Goal: Task Accomplishment & Management: Complete application form

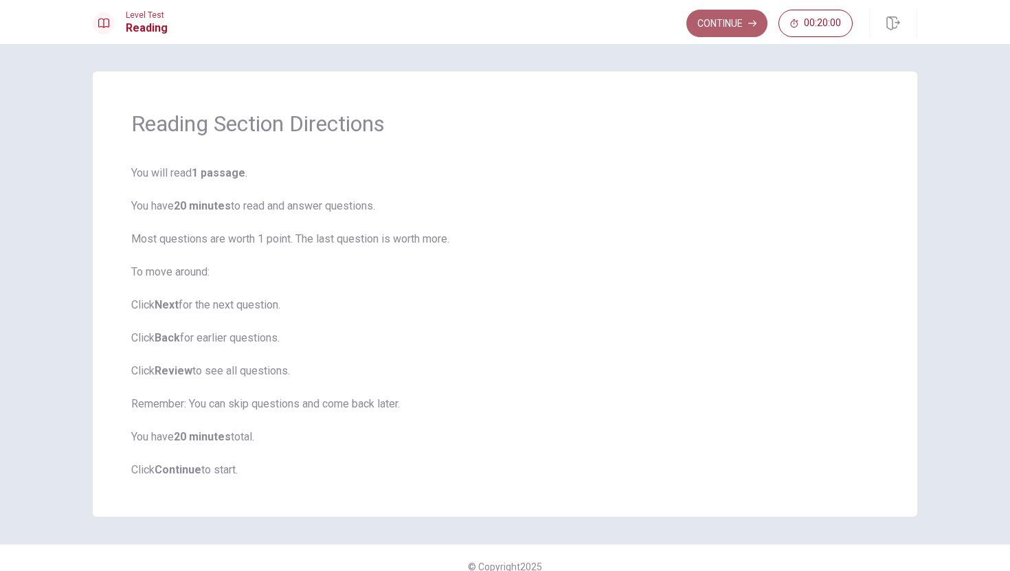
click at [736, 22] on button "Continue" at bounding box center [726, 23] width 81 height 27
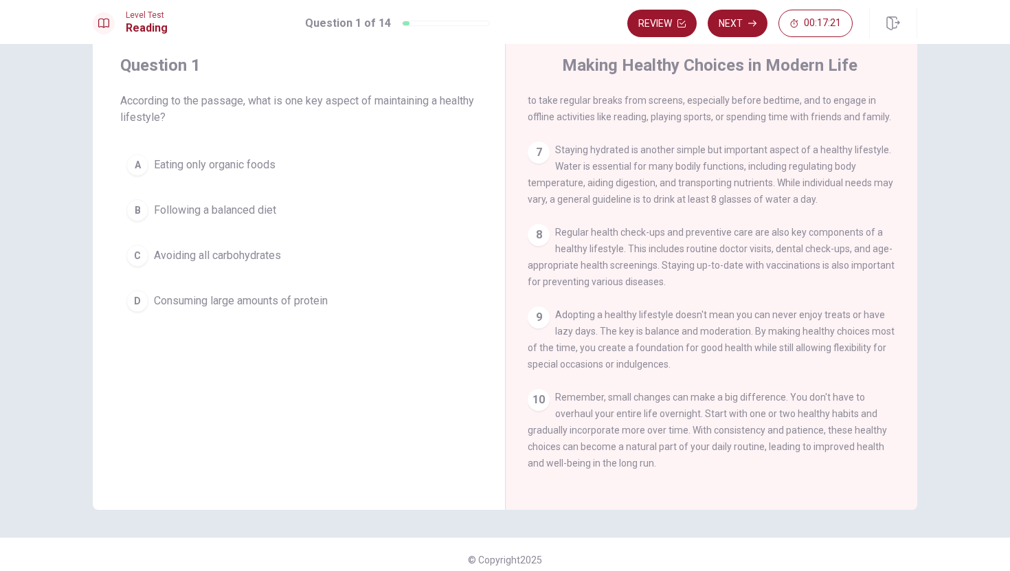
scroll to position [49, 0]
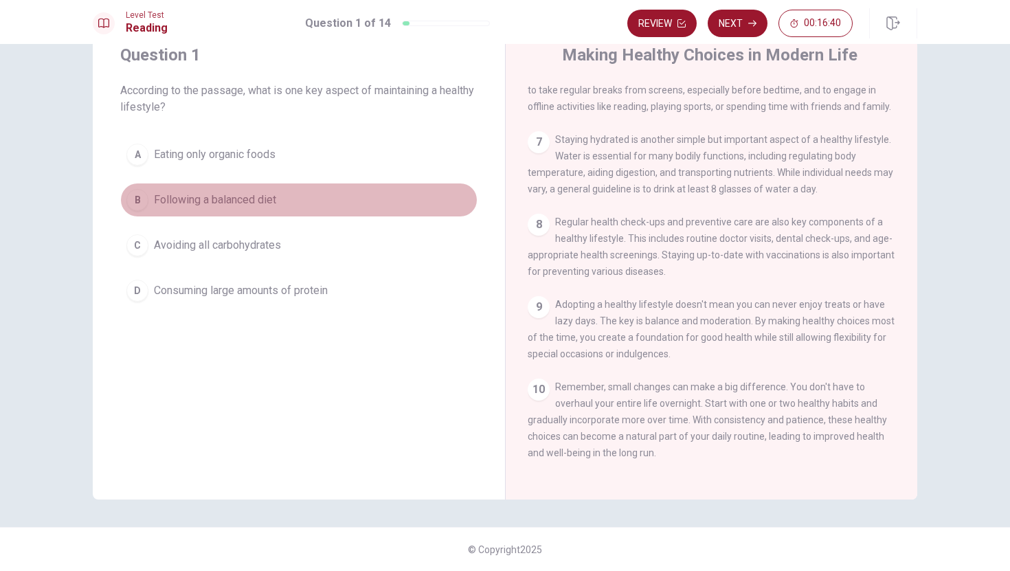
click at [139, 196] on div "B" at bounding box center [137, 200] width 22 height 22
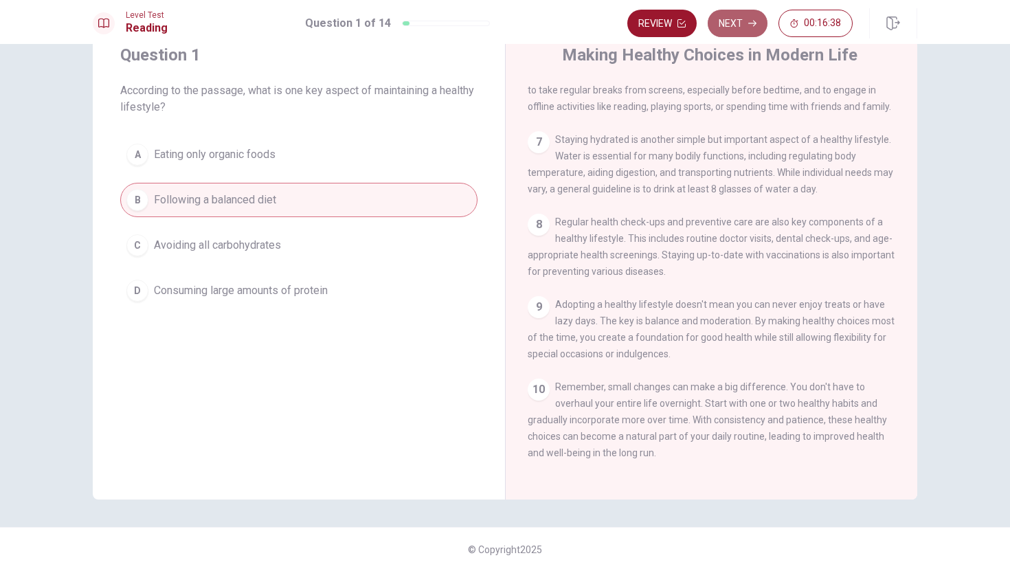
click at [739, 19] on button "Next" at bounding box center [738, 23] width 60 height 27
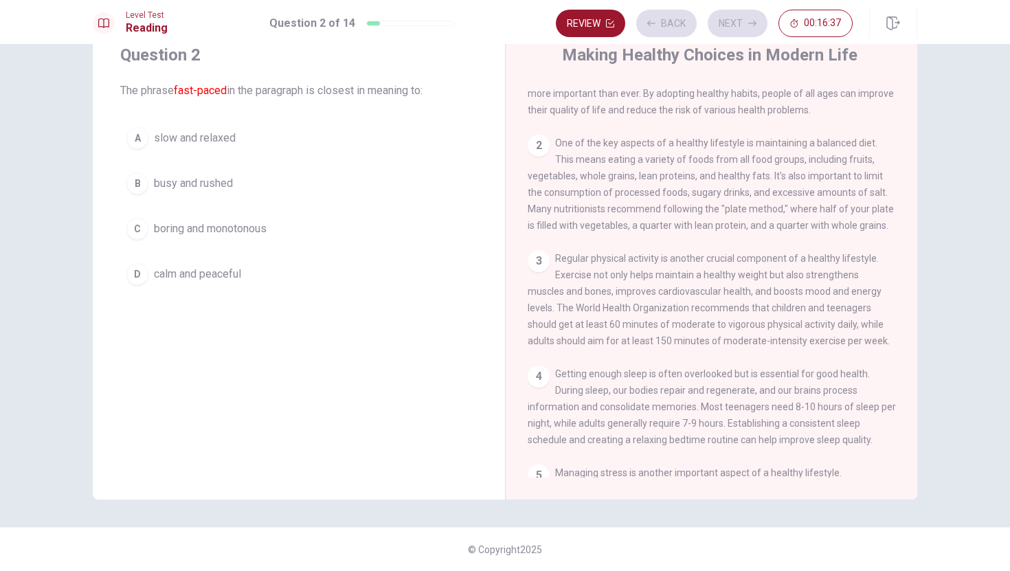
scroll to position [0, 0]
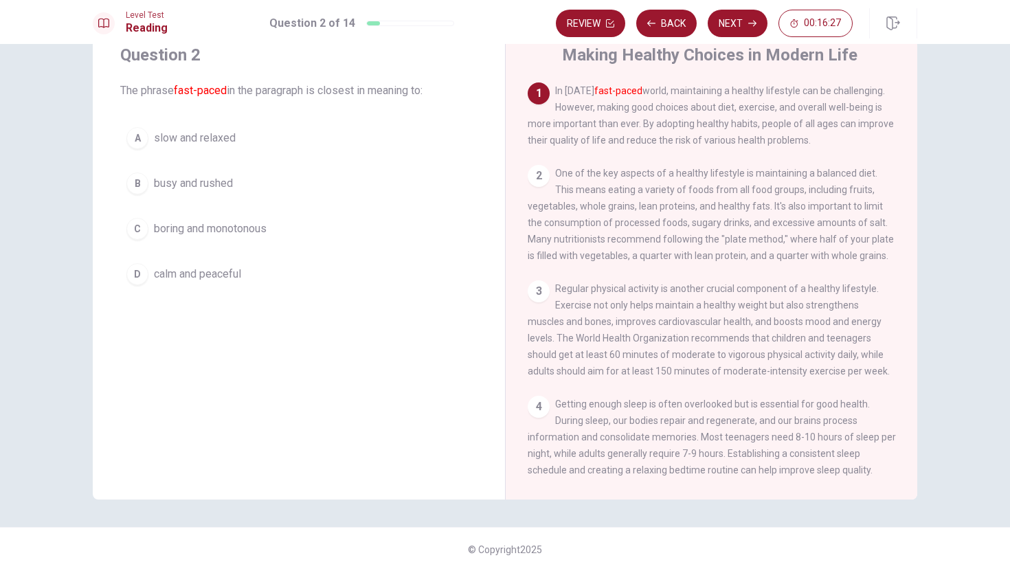
click at [141, 180] on div "B" at bounding box center [137, 183] width 22 height 22
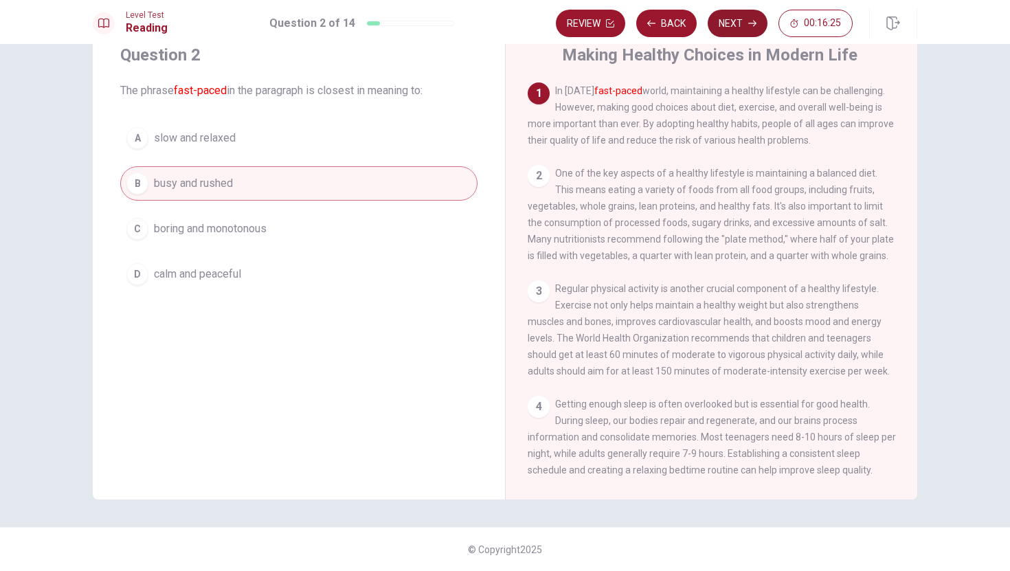
click at [745, 23] on button "Next" at bounding box center [738, 23] width 60 height 27
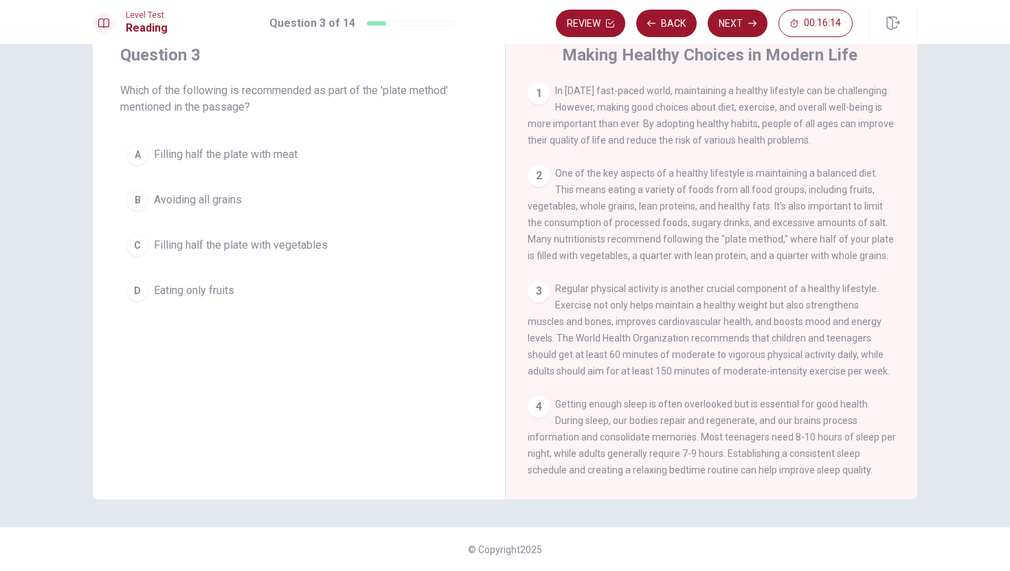
click at [144, 247] on div "C" at bounding box center [137, 245] width 22 height 22
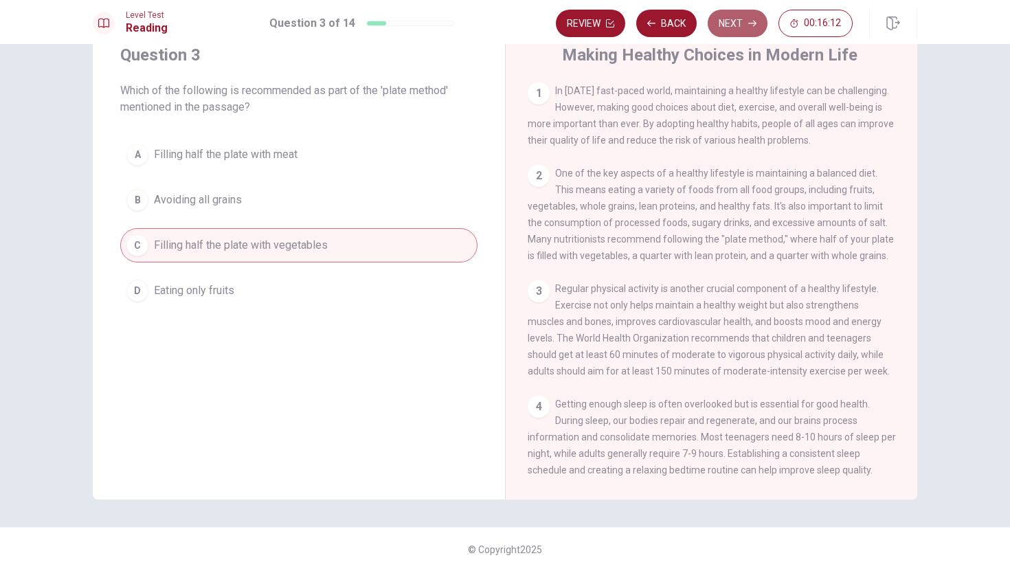
click at [731, 24] on button "Next" at bounding box center [738, 23] width 60 height 27
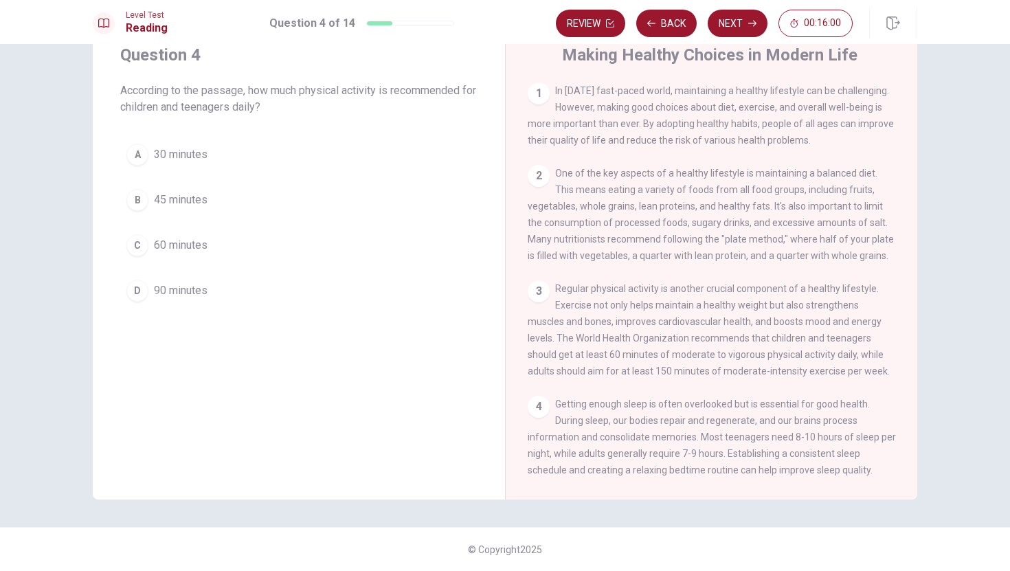
click at [143, 243] on div "C" at bounding box center [137, 245] width 22 height 22
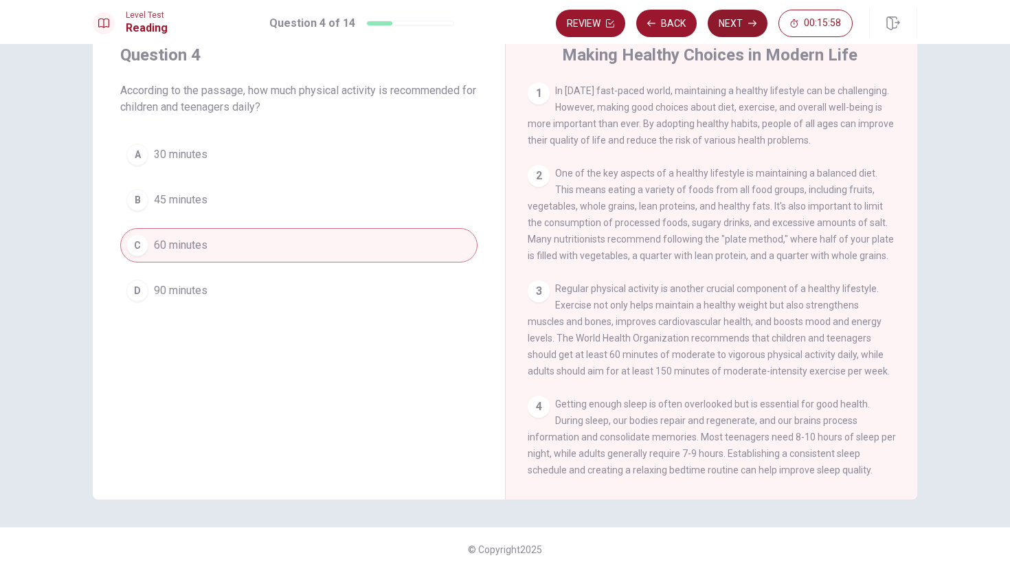
click at [734, 23] on button "Next" at bounding box center [738, 23] width 60 height 27
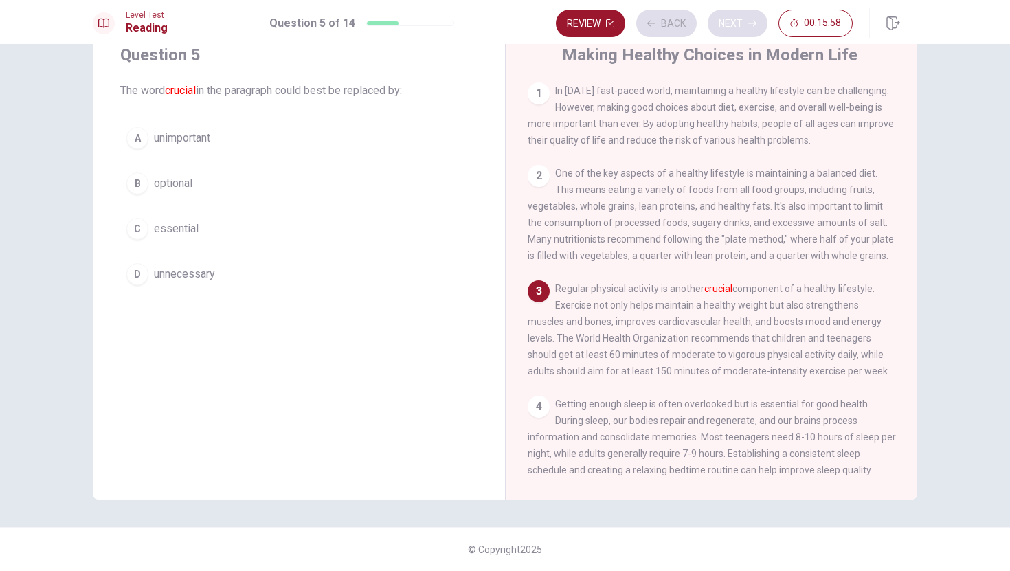
scroll to position [50, 0]
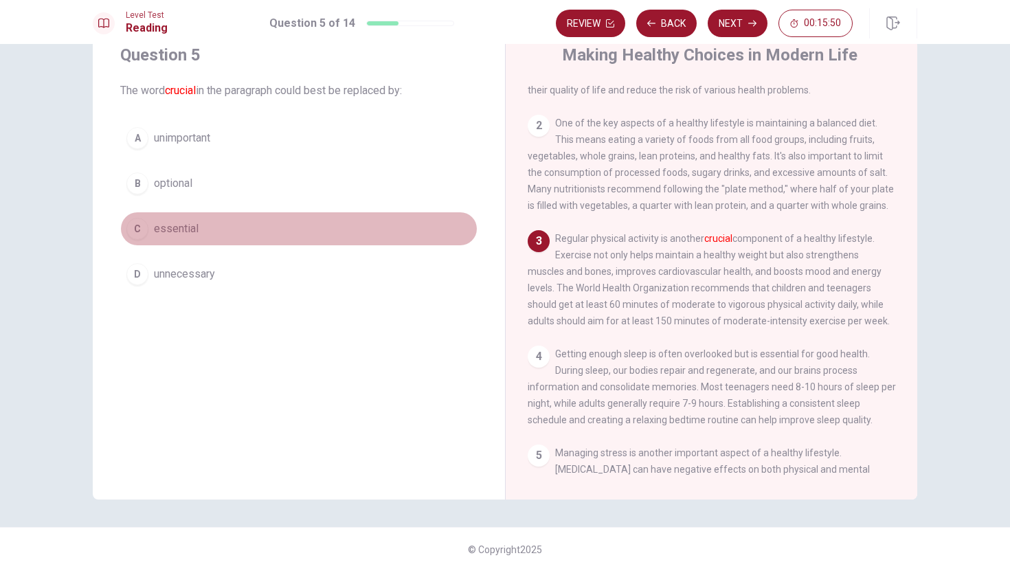
click at [143, 233] on div "C" at bounding box center [137, 229] width 22 height 22
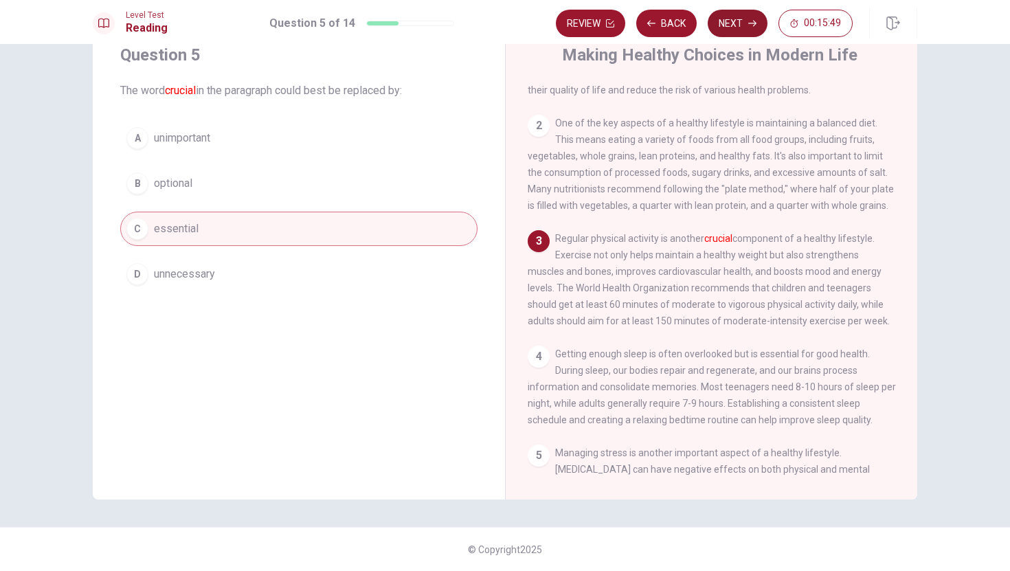
click at [732, 21] on button "Next" at bounding box center [738, 23] width 60 height 27
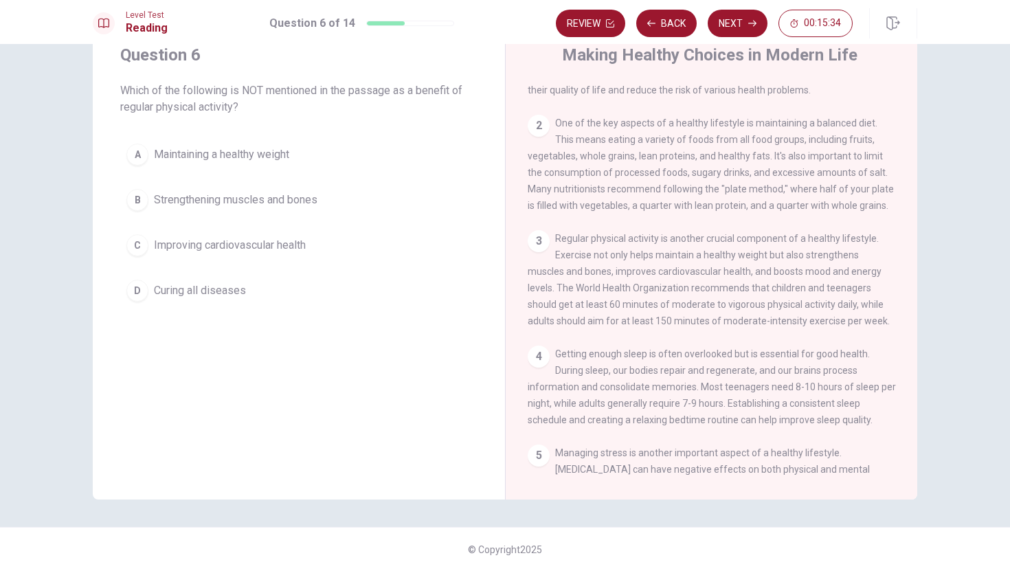
click at [139, 291] on div "D" at bounding box center [137, 291] width 22 height 22
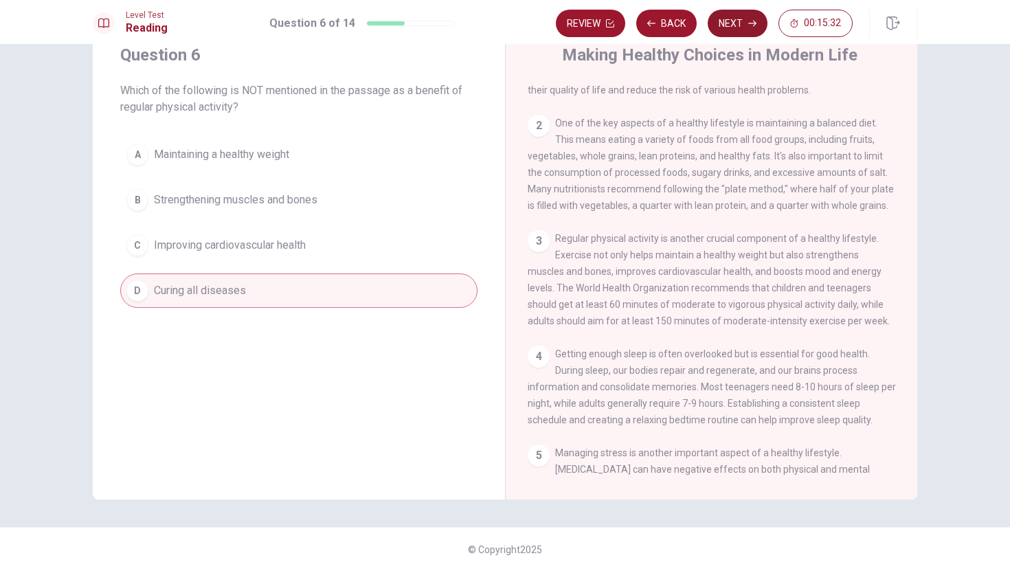
click at [738, 23] on button "Next" at bounding box center [738, 23] width 60 height 27
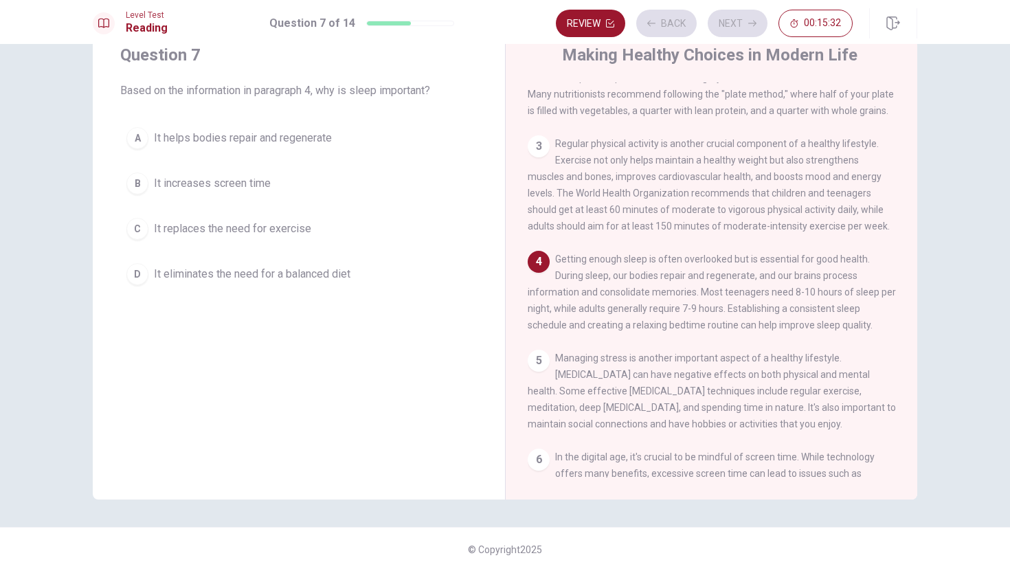
scroll to position [153, 0]
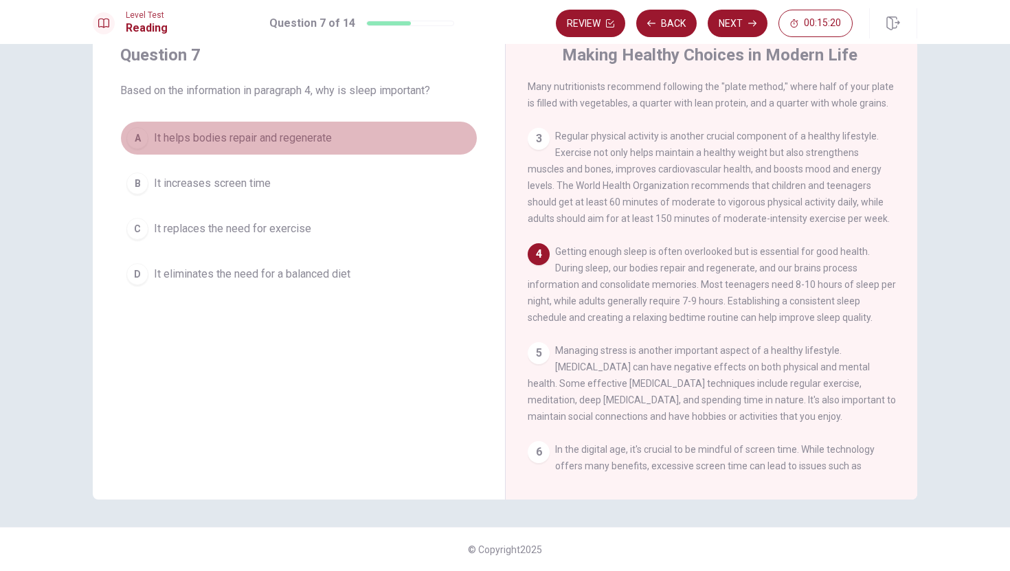
click at [141, 137] on div "A" at bounding box center [137, 138] width 22 height 22
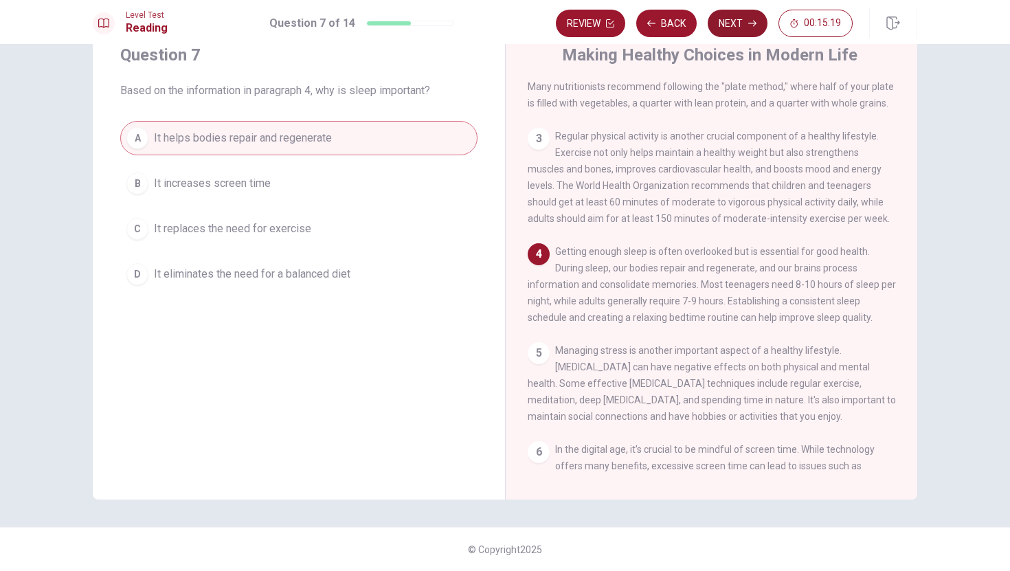
click at [734, 34] on button "Next" at bounding box center [738, 23] width 60 height 27
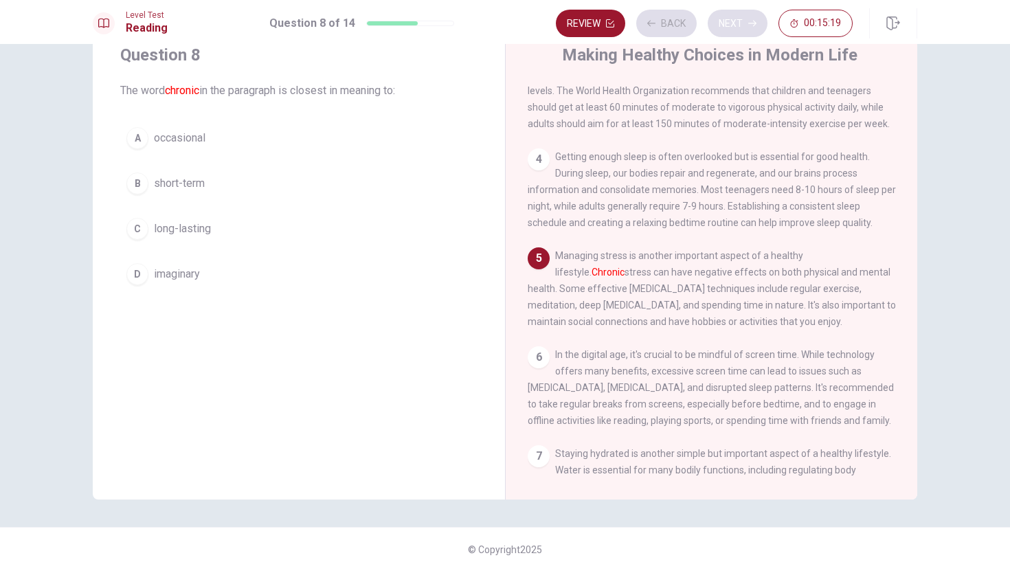
scroll to position [255, 0]
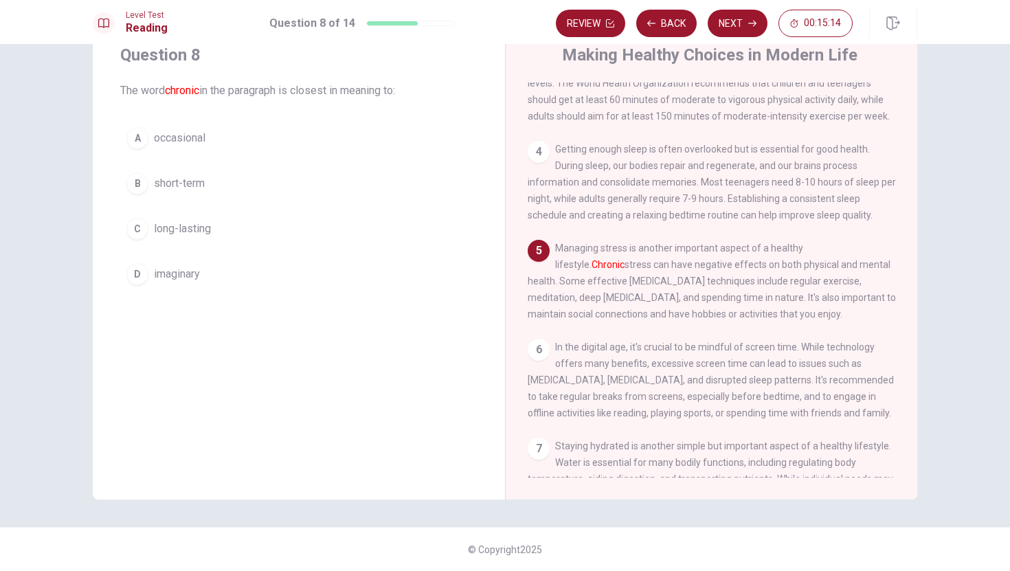
click at [147, 226] on div "C" at bounding box center [137, 229] width 22 height 22
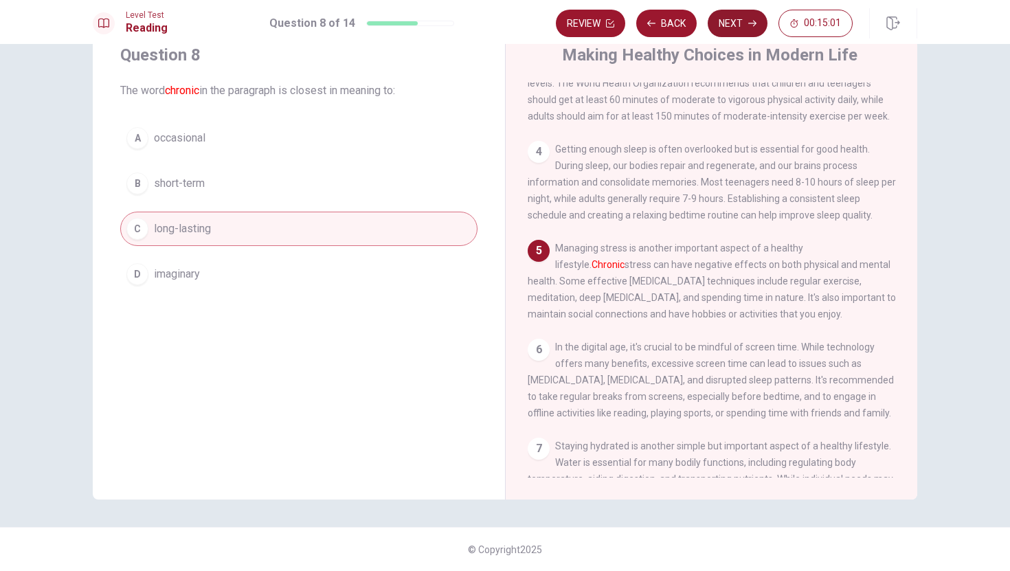
click at [743, 24] on button "Next" at bounding box center [738, 23] width 60 height 27
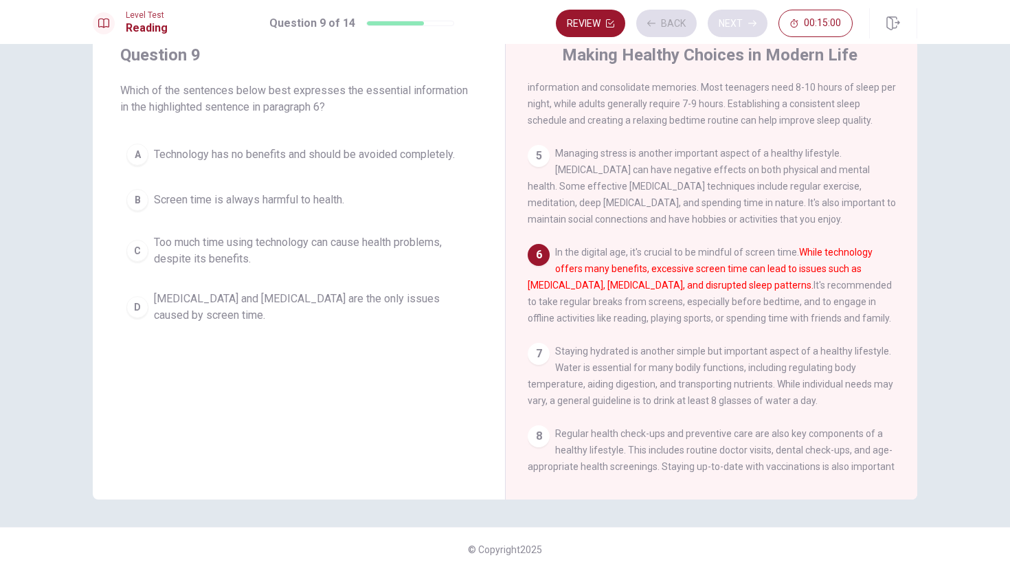
scroll to position [357, 0]
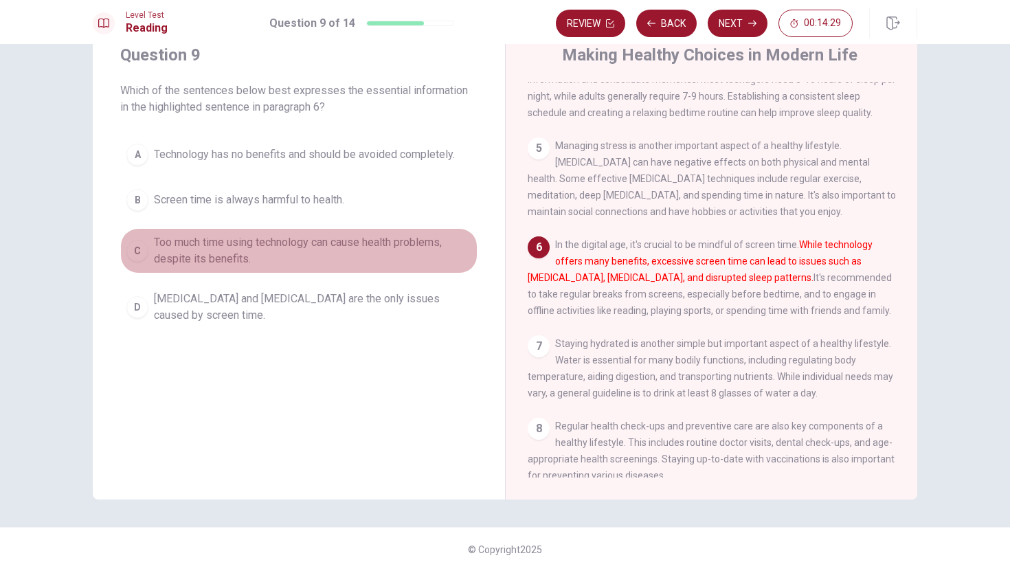
click at [147, 246] on div "C" at bounding box center [137, 251] width 22 height 22
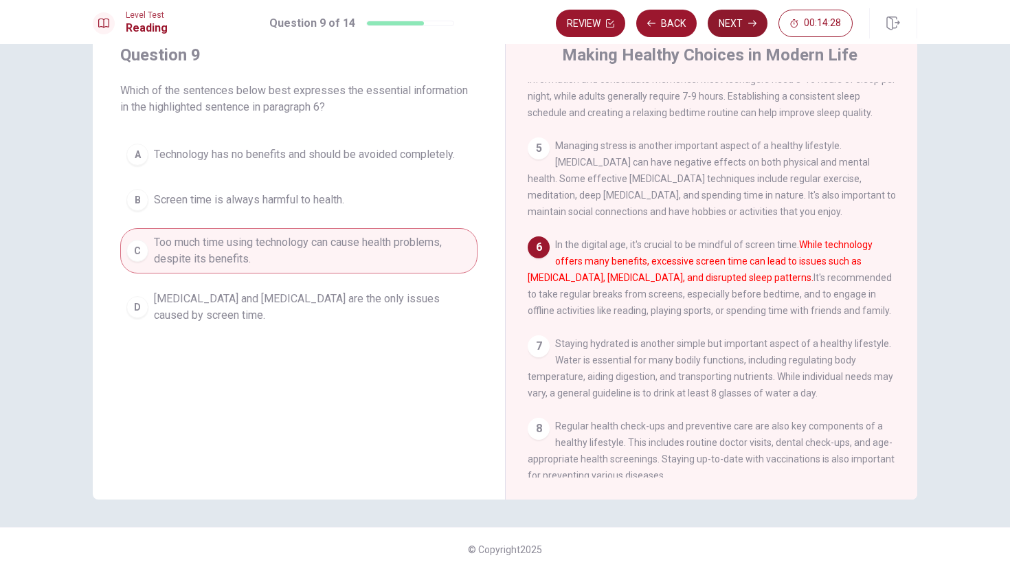
click at [741, 20] on button "Next" at bounding box center [738, 23] width 60 height 27
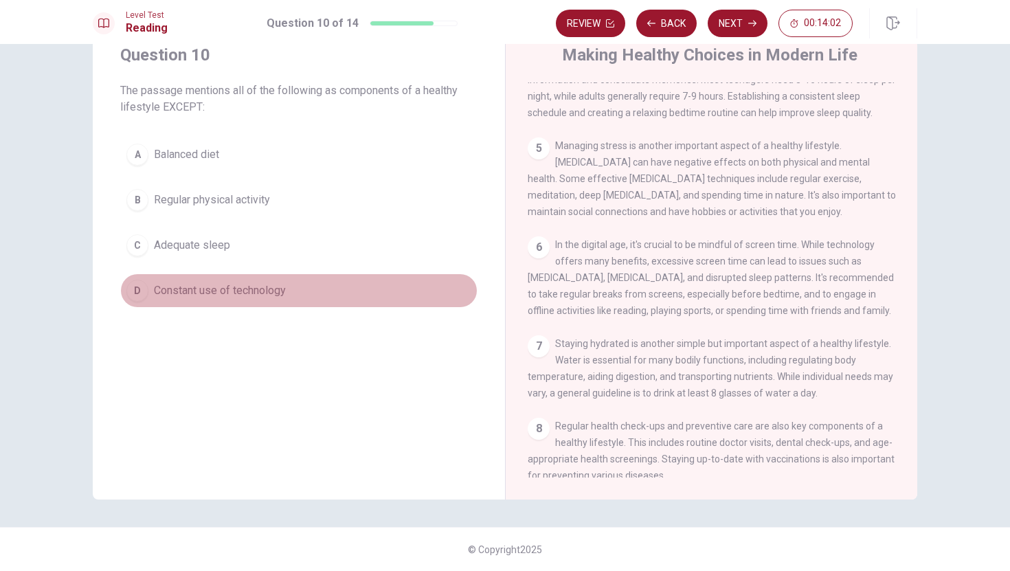
click at [143, 286] on div "D" at bounding box center [137, 291] width 22 height 22
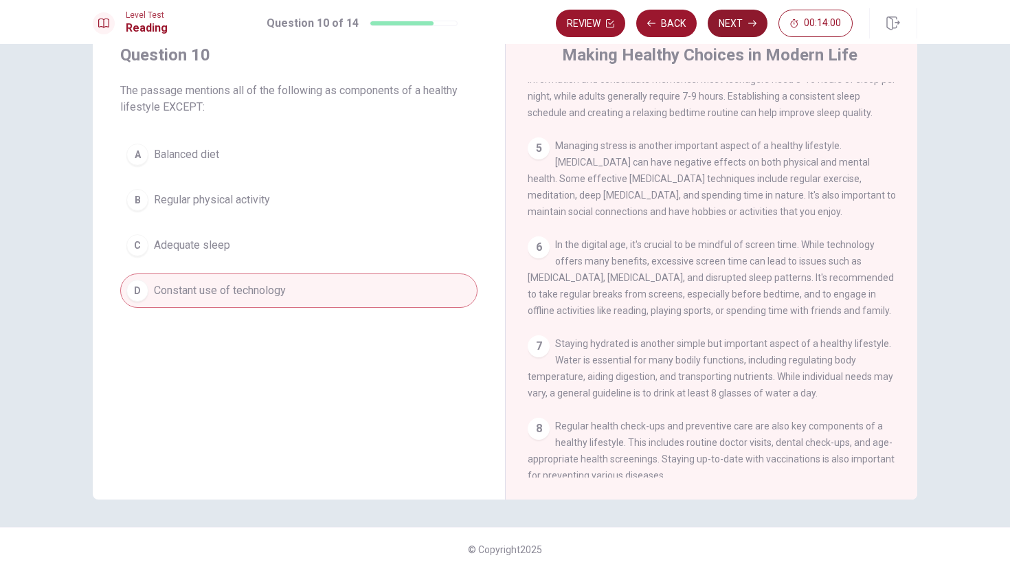
click at [739, 21] on button "Next" at bounding box center [738, 23] width 60 height 27
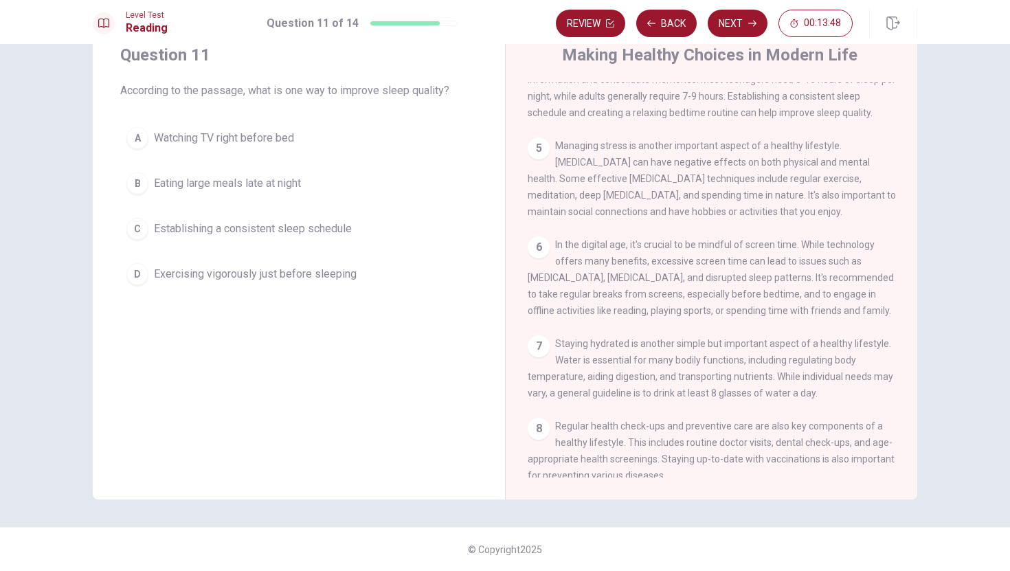
click at [139, 231] on div "C" at bounding box center [137, 229] width 22 height 22
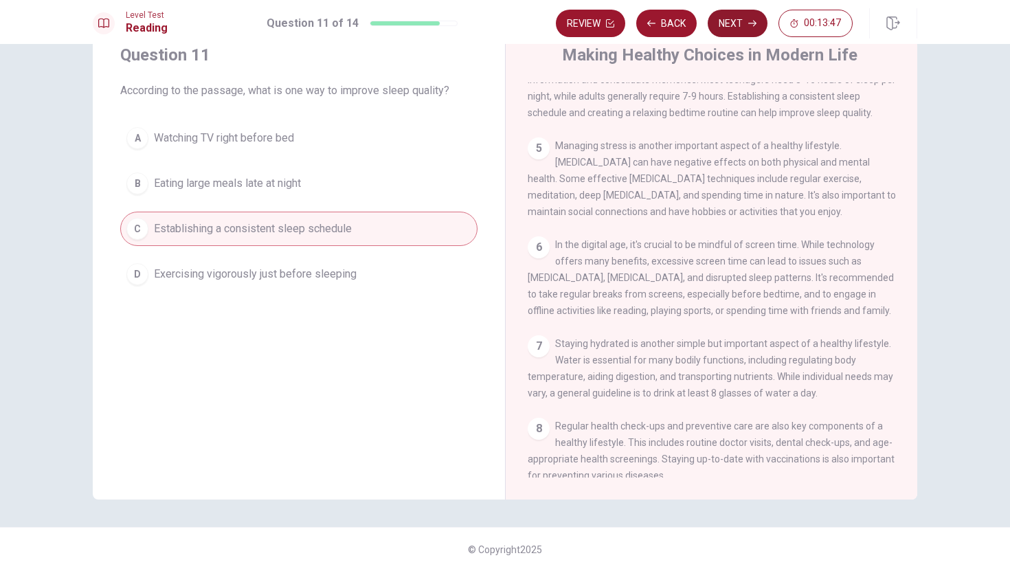
click at [732, 22] on button "Next" at bounding box center [738, 23] width 60 height 27
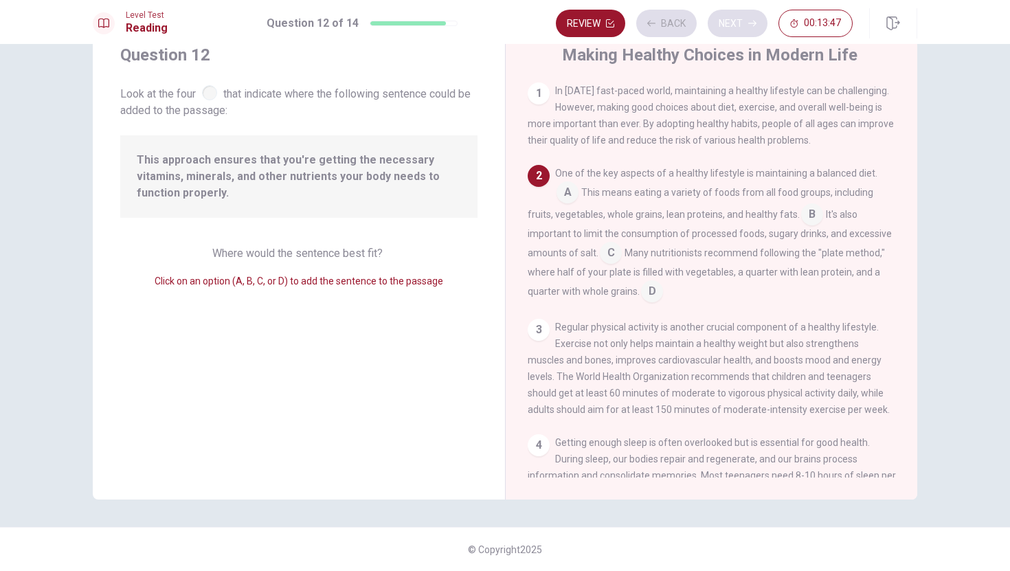
scroll to position [85, 0]
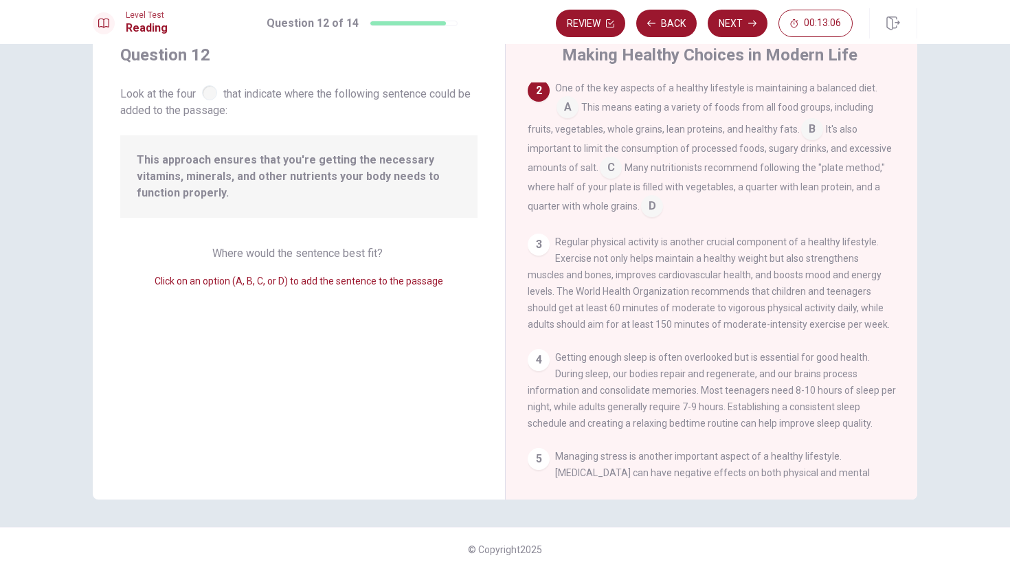
click at [656, 213] on input at bounding box center [652, 207] width 22 height 22
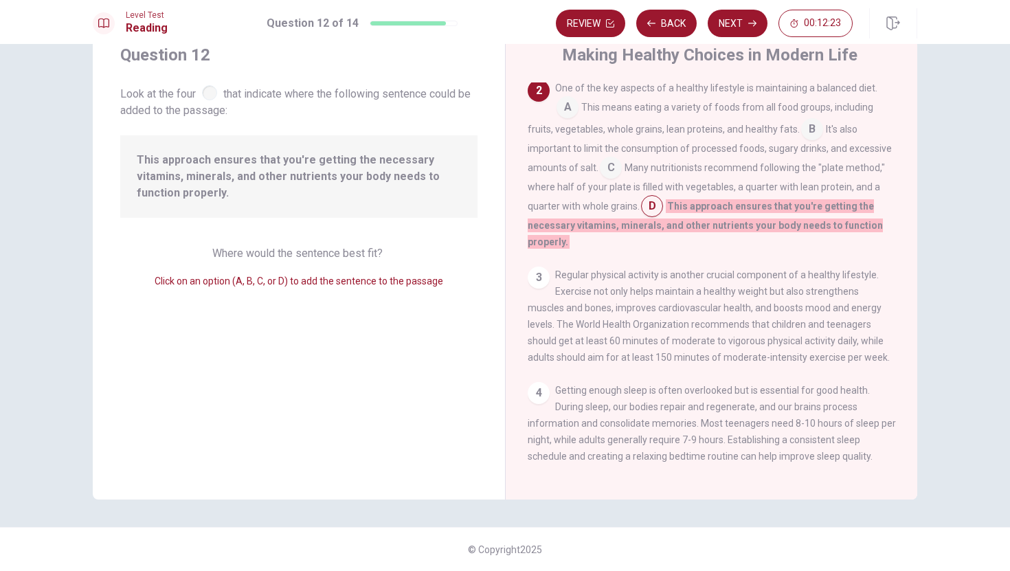
click at [618, 171] on input at bounding box center [611, 169] width 22 height 22
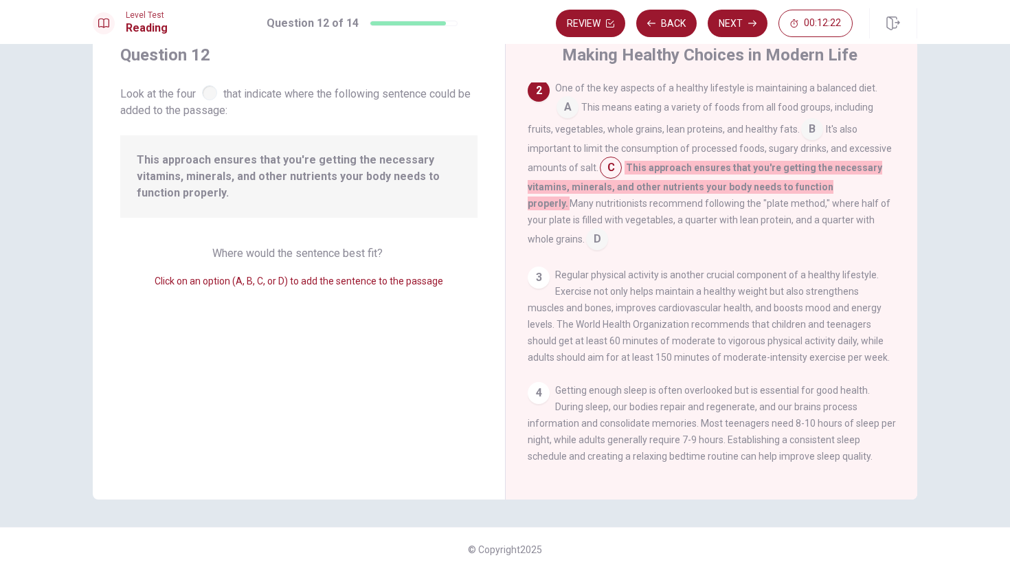
click at [608, 229] on input at bounding box center [597, 240] width 22 height 22
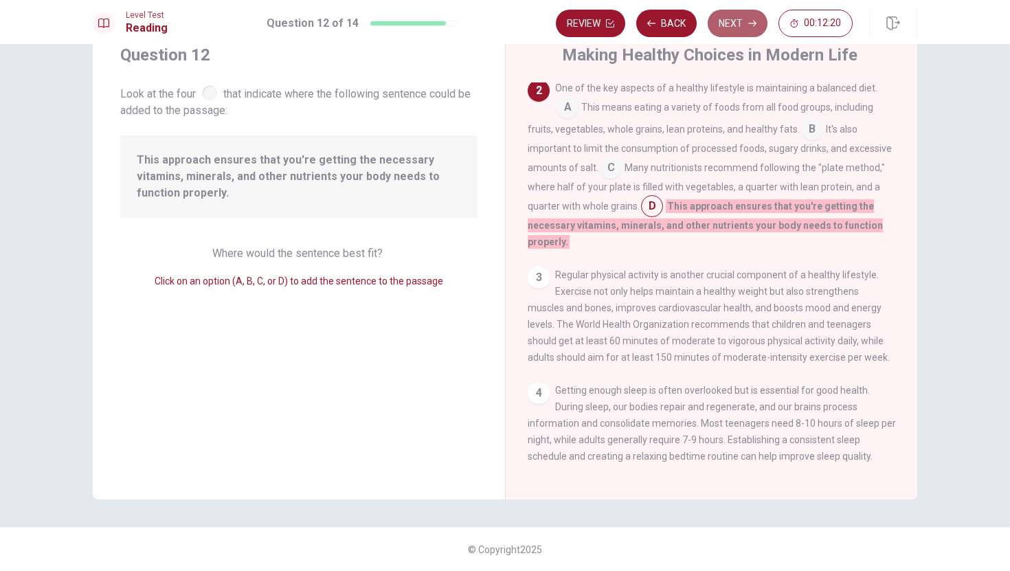
click at [737, 27] on button "Next" at bounding box center [738, 23] width 60 height 27
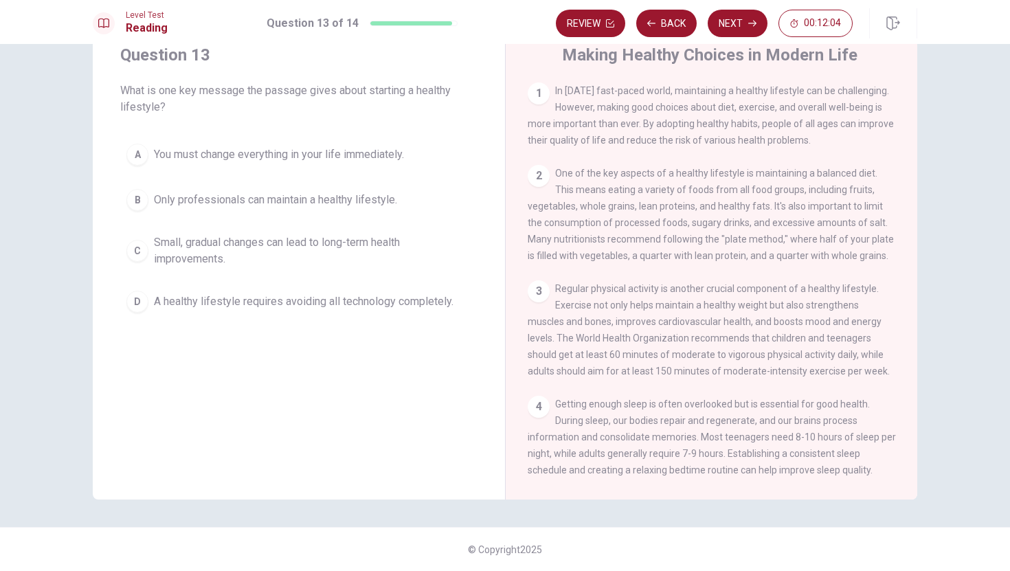
click at [144, 248] on div "C" at bounding box center [137, 251] width 22 height 22
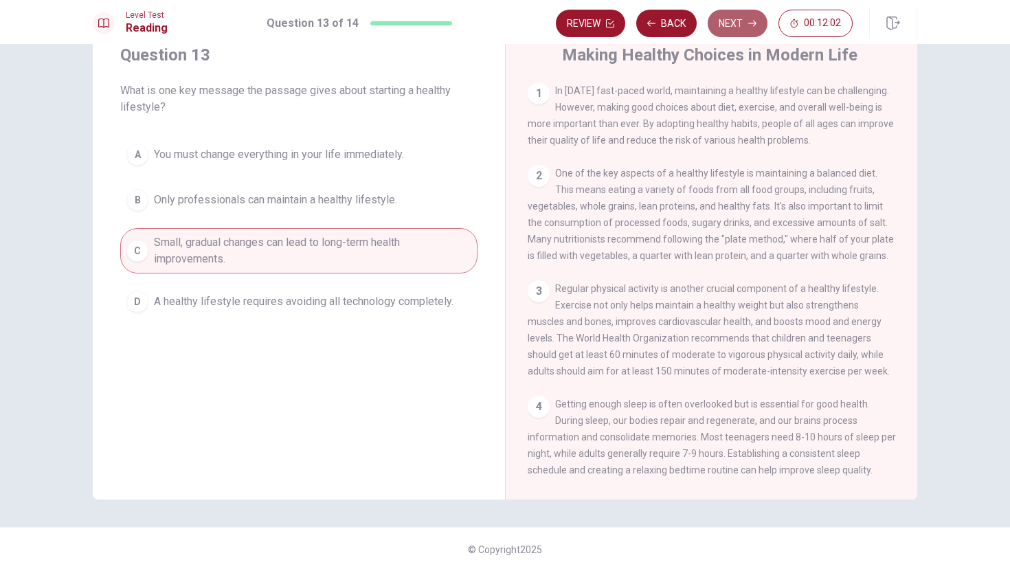
click at [743, 22] on button "Next" at bounding box center [738, 23] width 60 height 27
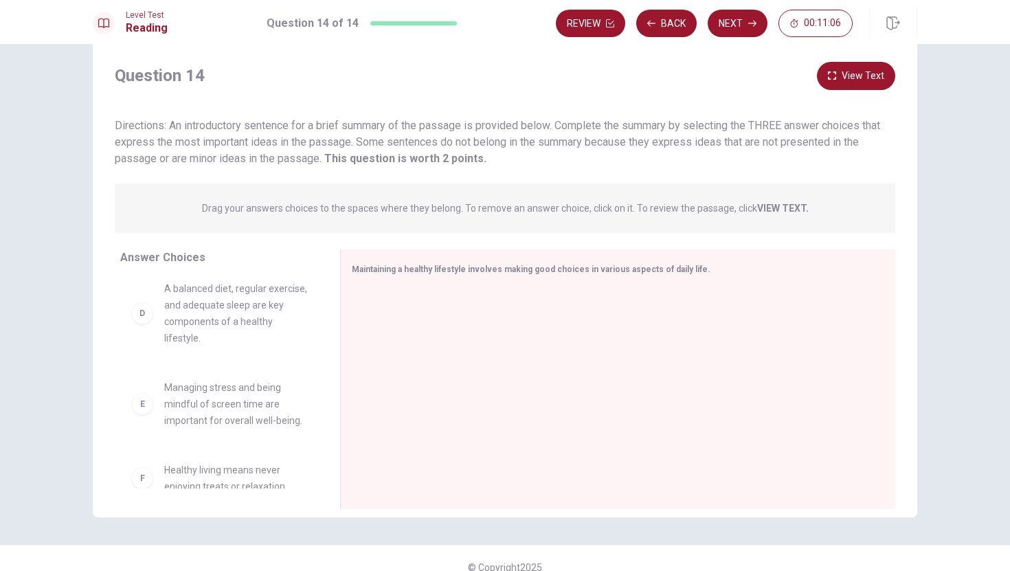
scroll to position [221, 0]
click at [148, 322] on div "D" at bounding box center [142, 315] width 22 height 22
click at [145, 318] on div "D" at bounding box center [142, 315] width 22 height 22
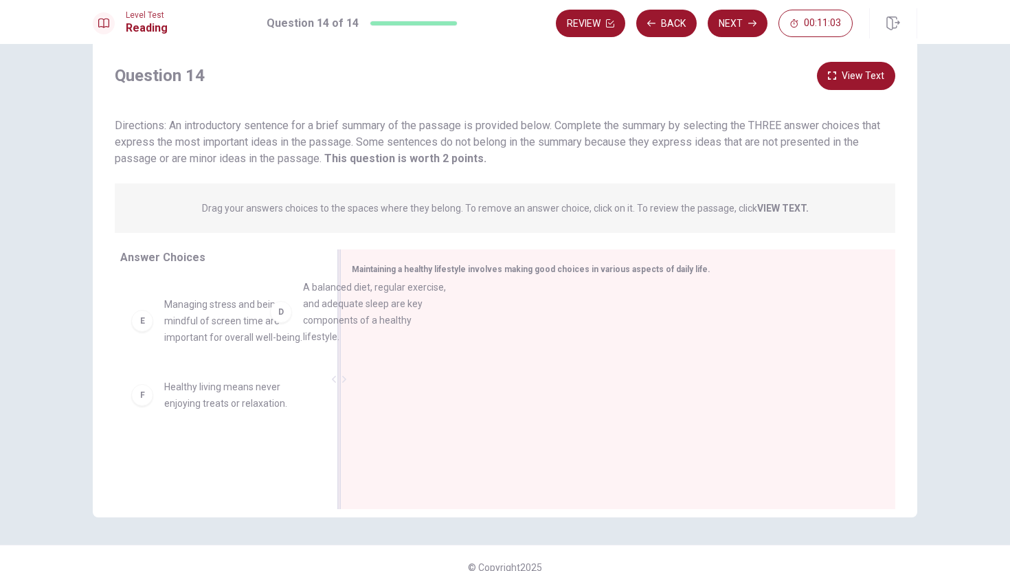
scroll to position [206, 0]
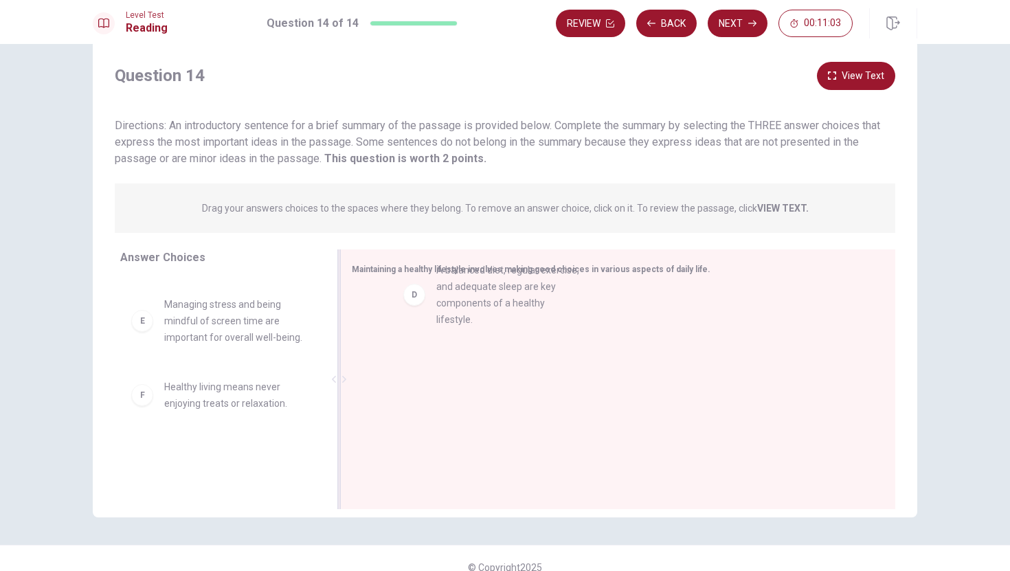
drag, startPoint x: 145, startPoint y: 318, endPoint x: 425, endPoint y: 298, distance: 281.0
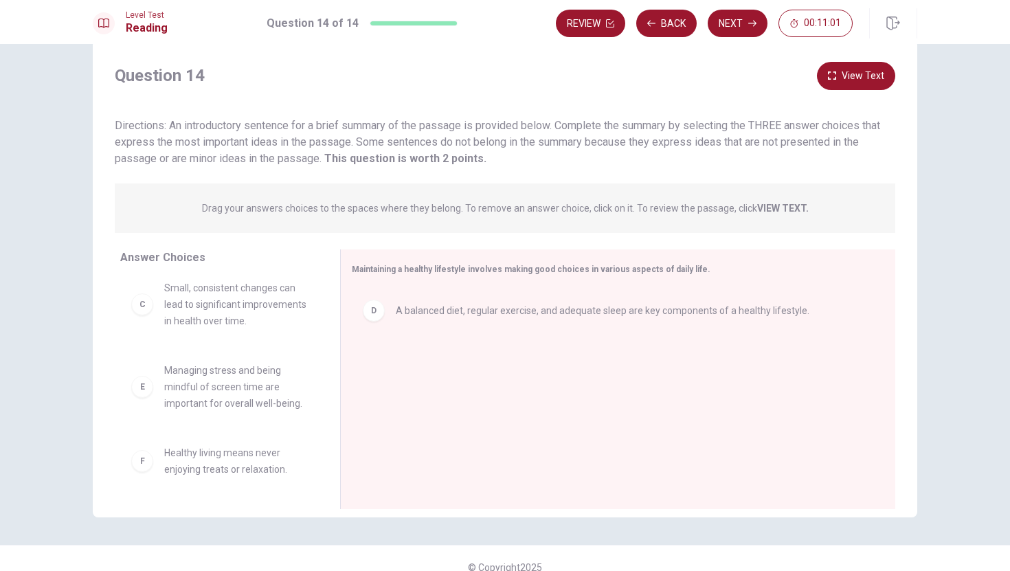
scroll to position [49, 0]
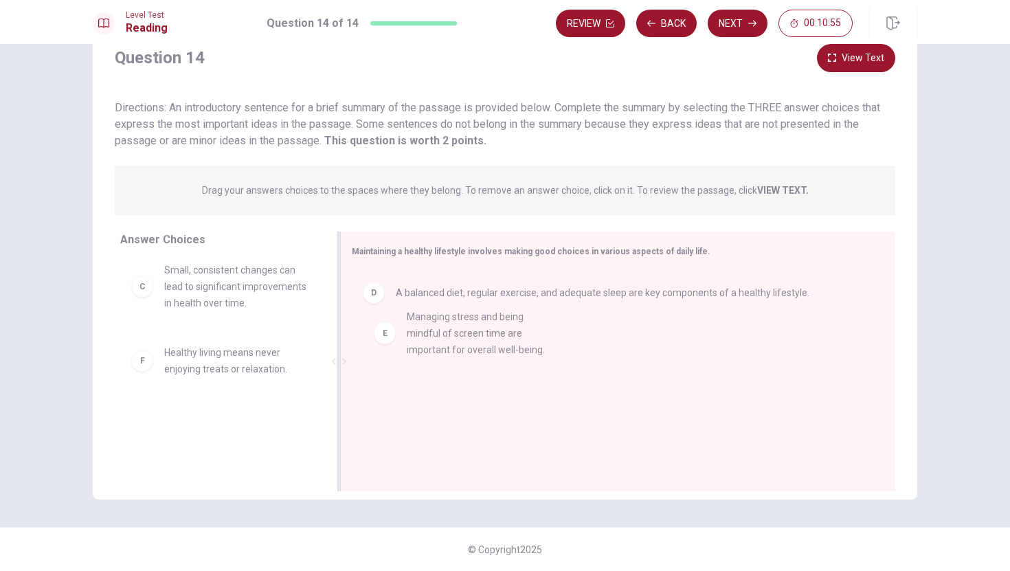
drag, startPoint x: 147, startPoint y: 376, endPoint x: 395, endPoint y: 338, distance: 251.0
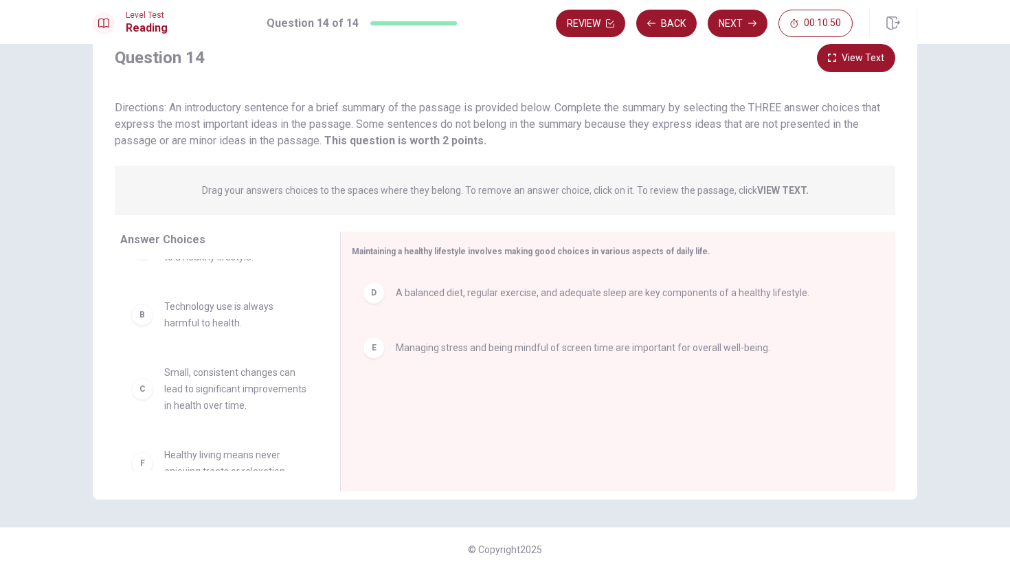
scroll to position [32, 0]
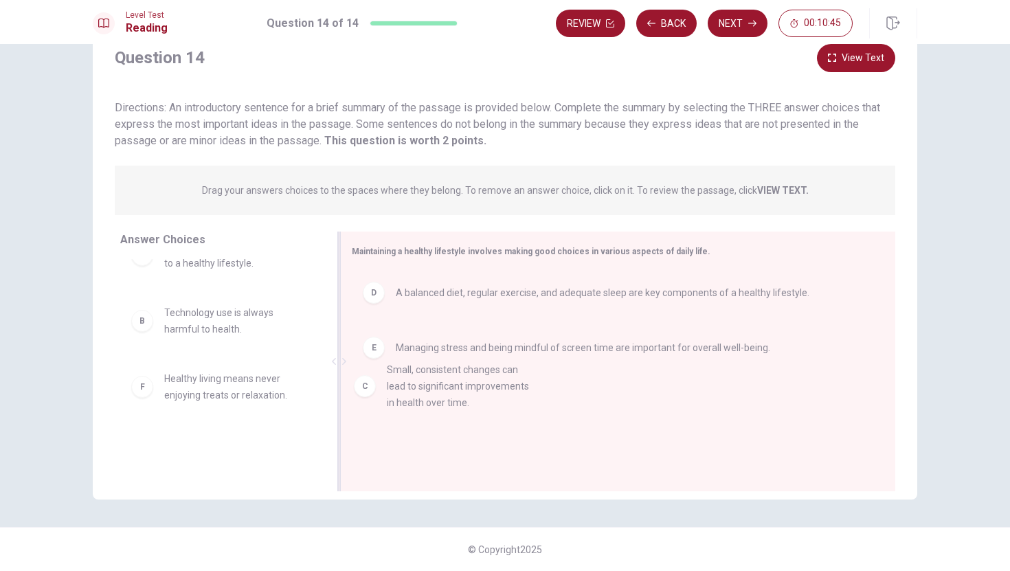
drag, startPoint x: 148, startPoint y: 397, endPoint x: 376, endPoint y: 384, distance: 229.2
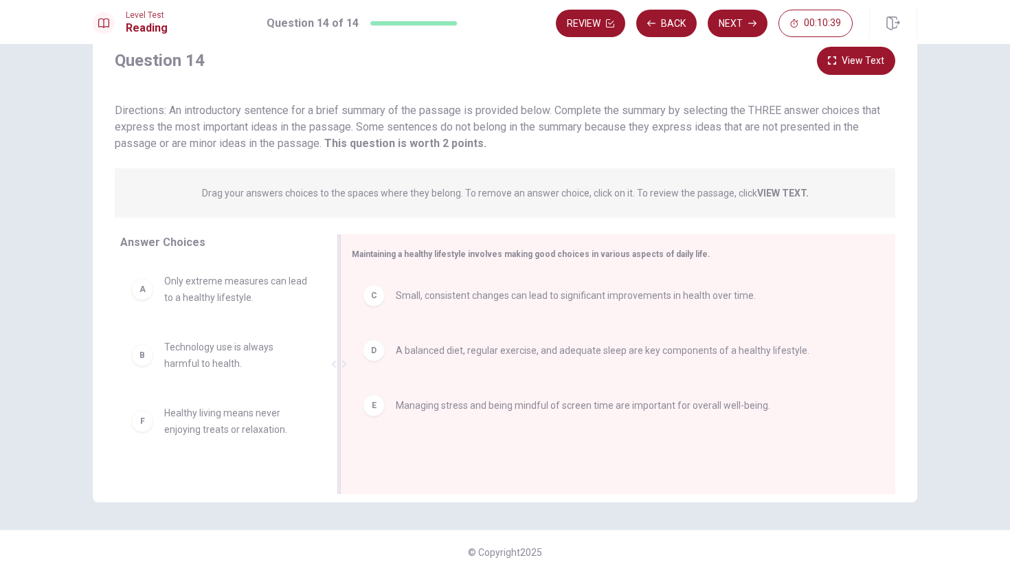
scroll to position [48, 0]
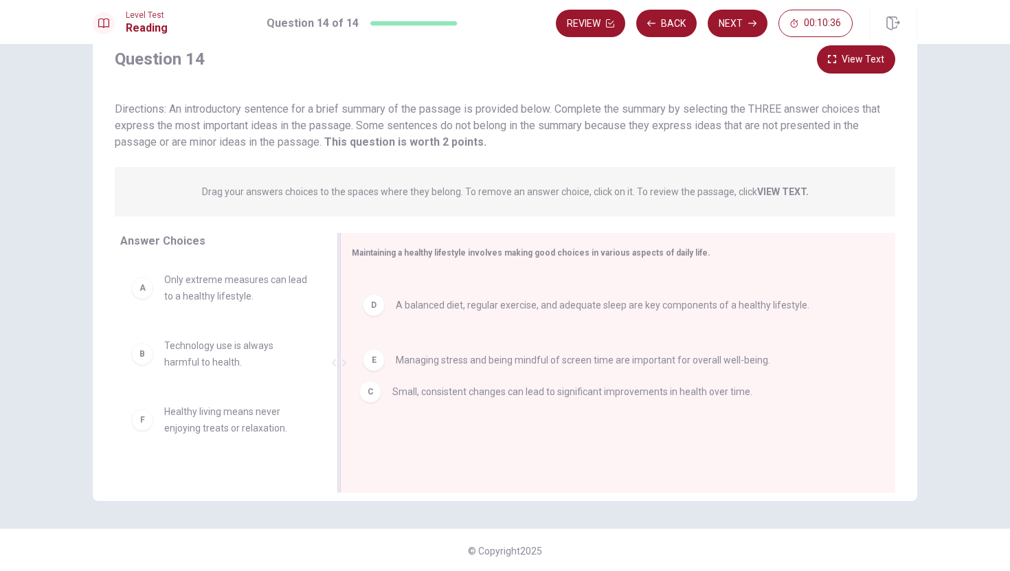
drag, startPoint x: 409, startPoint y: 300, endPoint x: 406, endPoint y: 403, distance: 103.1
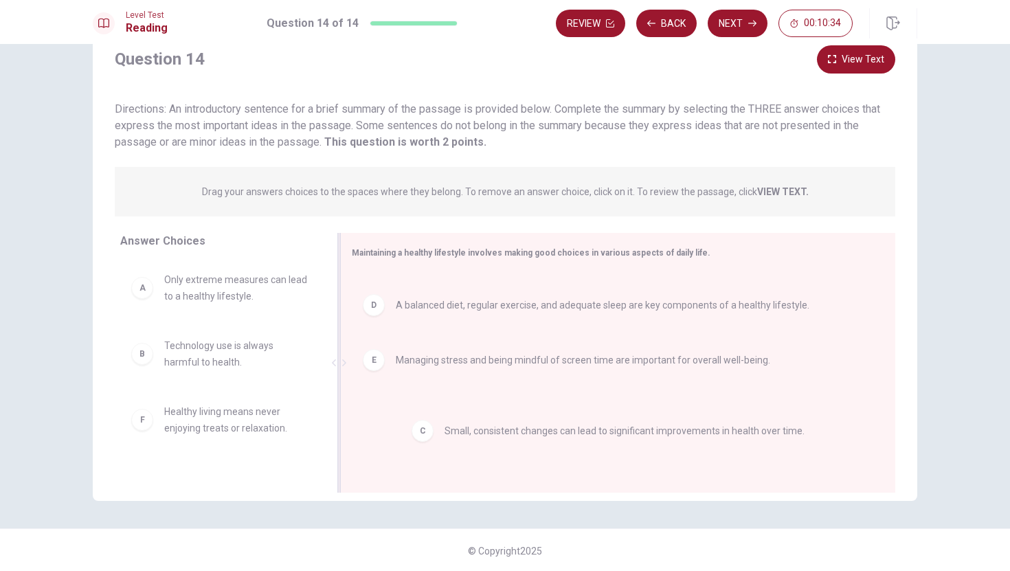
drag, startPoint x: 381, startPoint y: 297, endPoint x: 432, endPoint y: 441, distance: 153.0
drag, startPoint x: 485, startPoint y: 295, endPoint x: 500, endPoint y: 462, distance: 166.9
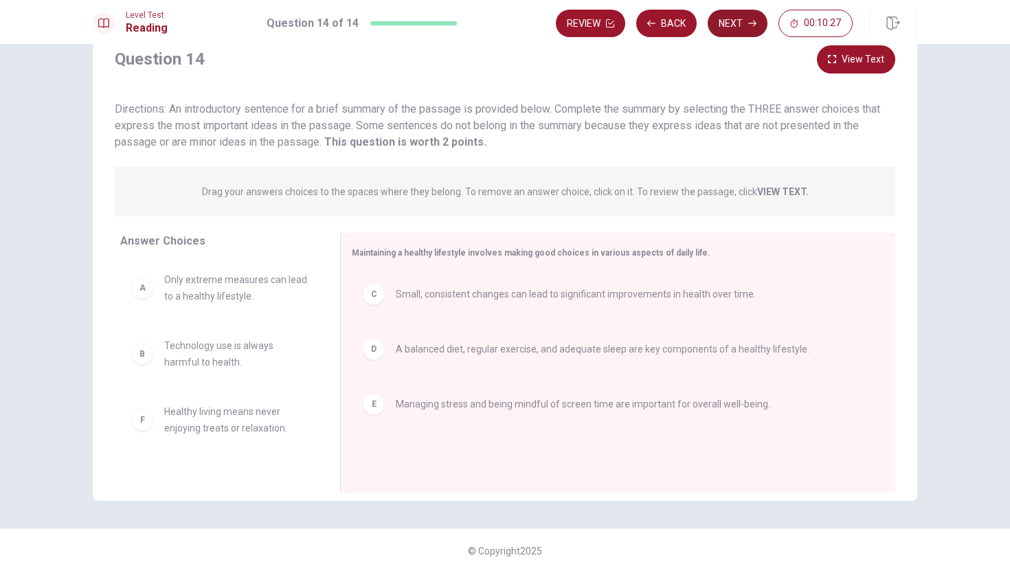
click at [736, 27] on button "Next" at bounding box center [738, 23] width 60 height 27
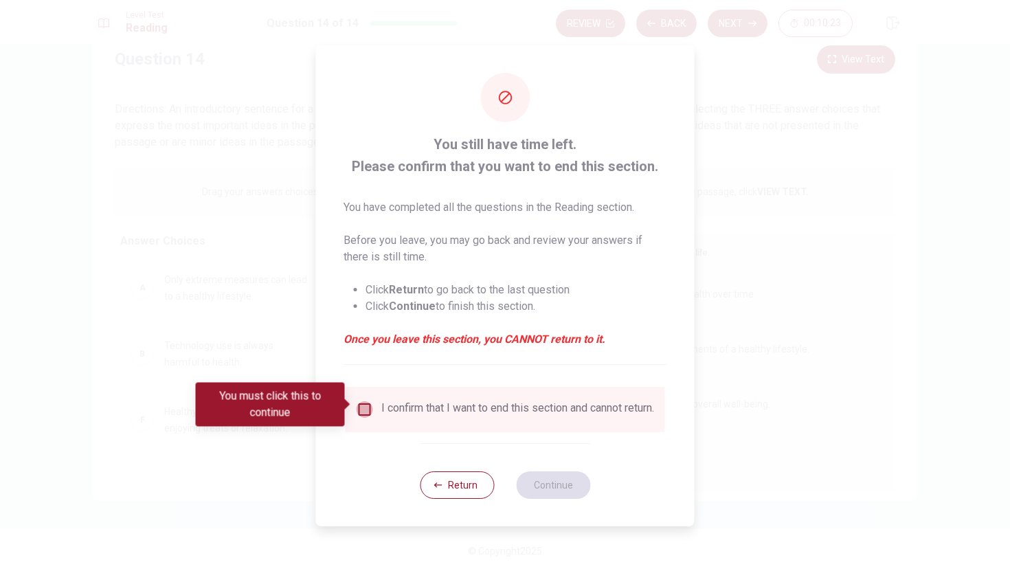
click at [364, 405] on input "You must click this to continue" at bounding box center [365, 409] width 16 height 16
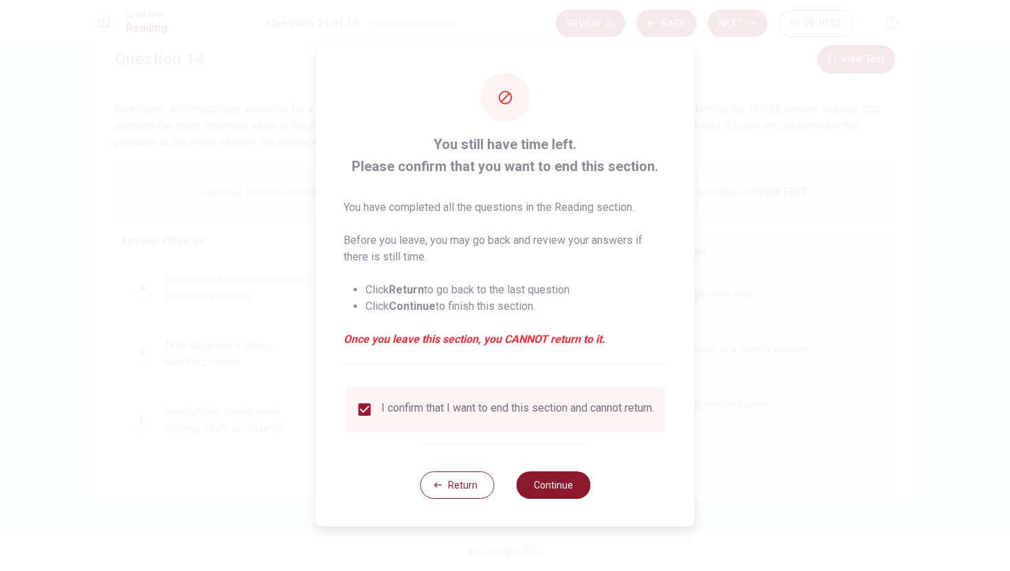
click at [550, 496] on button "Continue" at bounding box center [553, 484] width 74 height 27
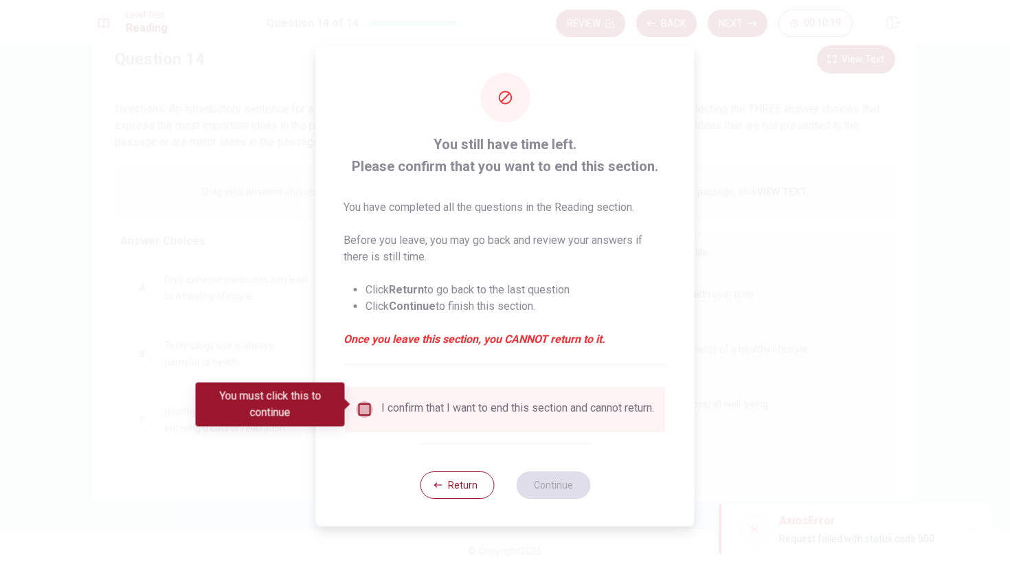
click at [365, 403] on input "You must click this to continue" at bounding box center [365, 409] width 16 height 16
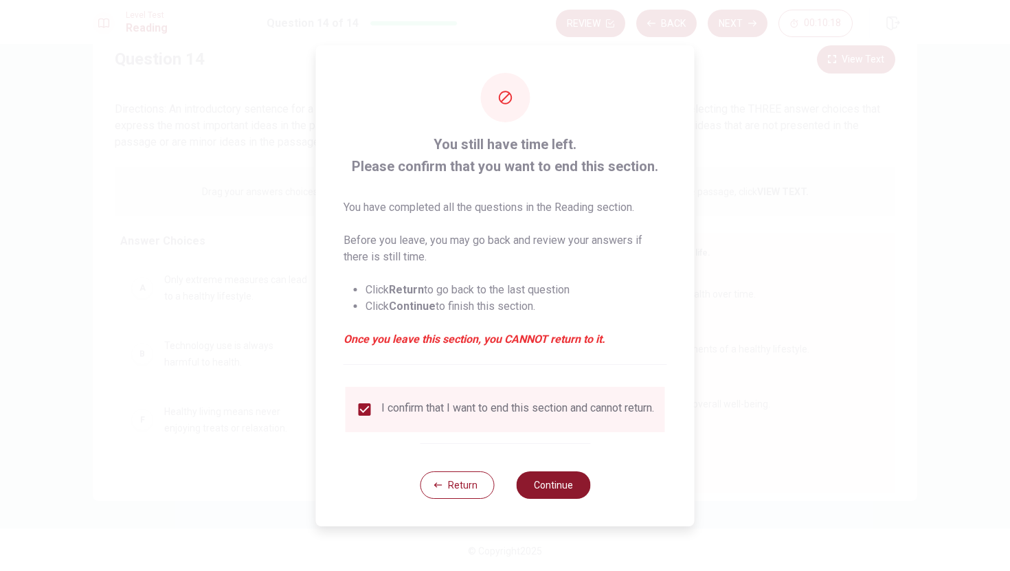
click at [578, 494] on button "Continue" at bounding box center [553, 484] width 74 height 27
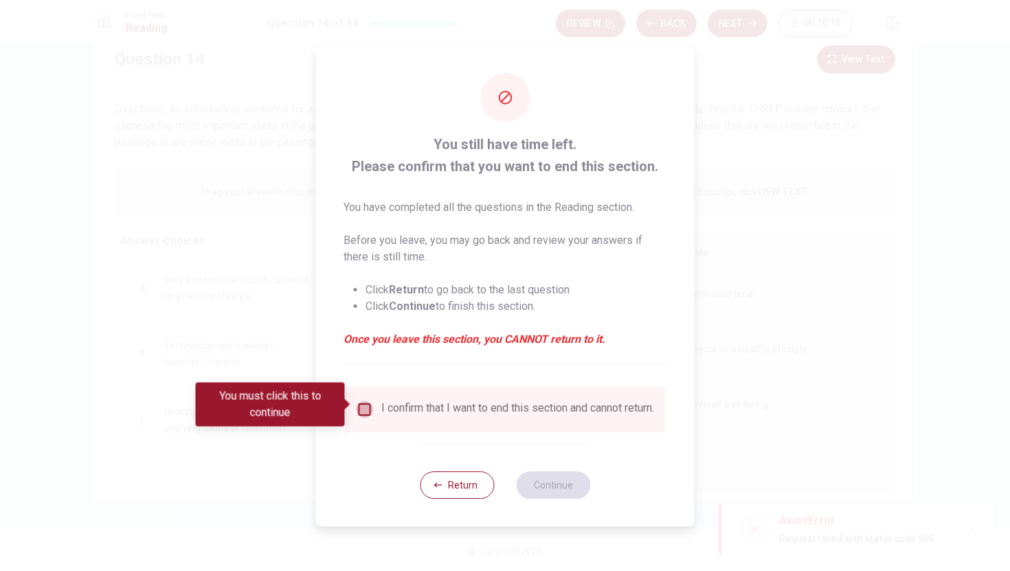
click at [365, 405] on input "You must click this to continue" at bounding box center [365, 409] width 16 height 16
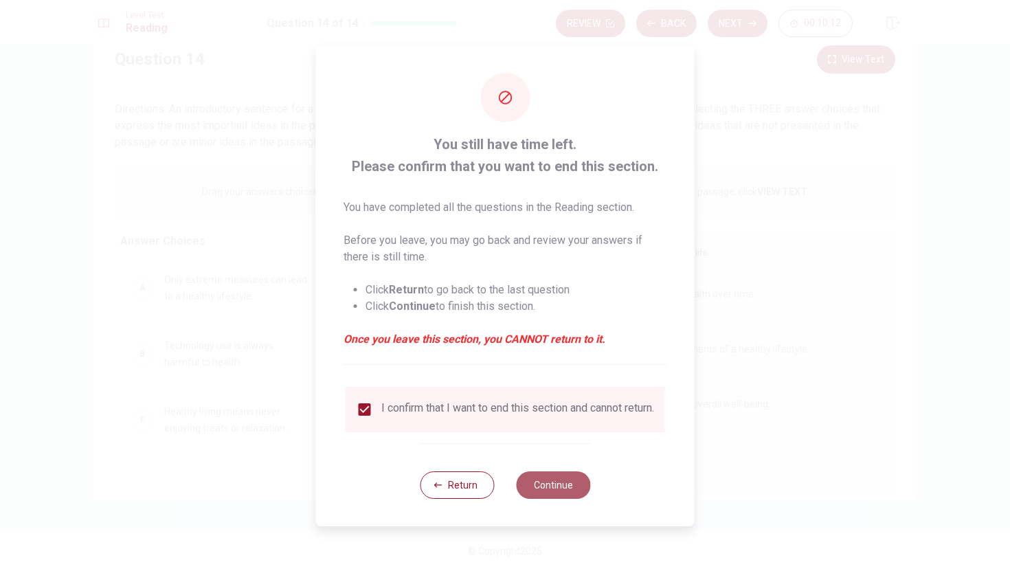
click at [544, 486] on button "Continue" at bounding box center [553, 484] width 74 height 27
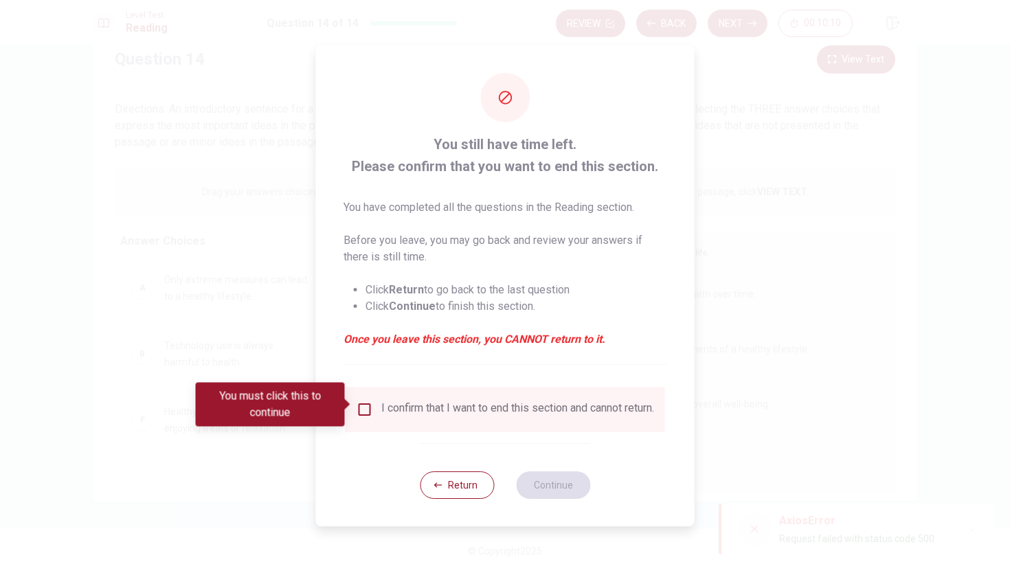
click at [361, 405] on input "You must click this to continue" at bounding box center [365, 409] width 16 height 16
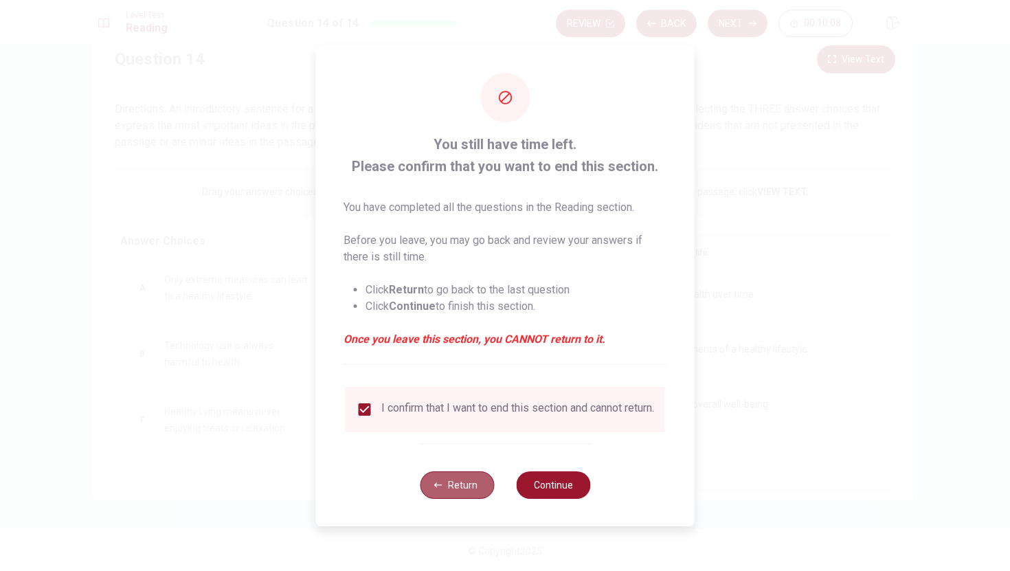
click at [465, 490] on button "Return" at bounding box center [457, 484] width 74 height 27
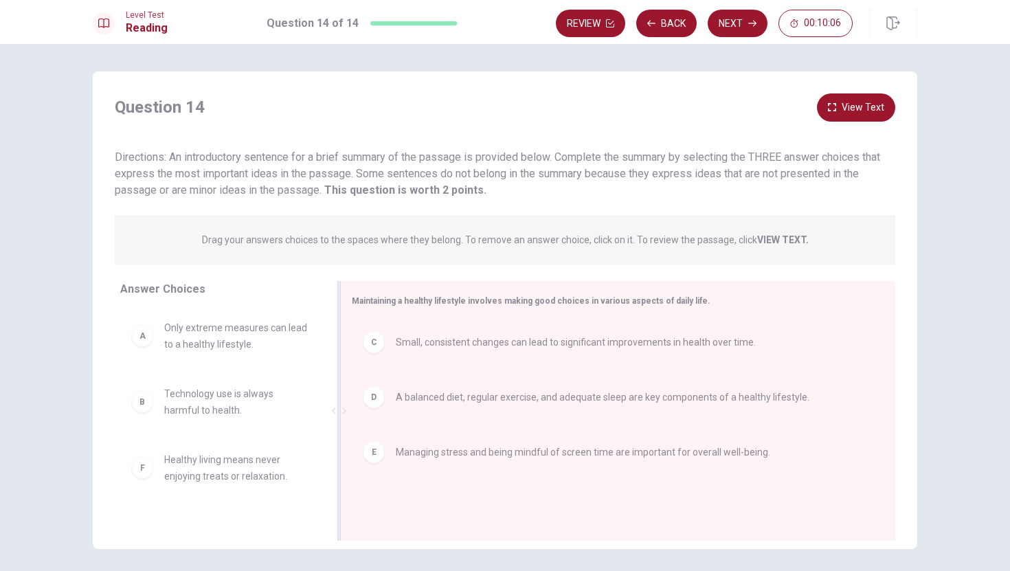
scroll to position [49, 0]
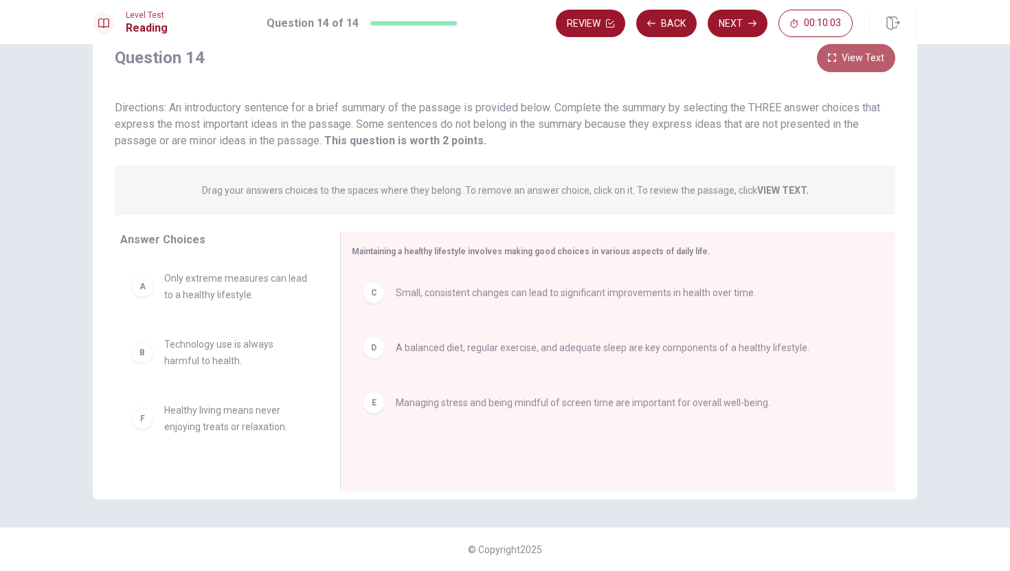
click at [844, 67] on button "View Text" at bounding box center [856, 58] width 78 height 28
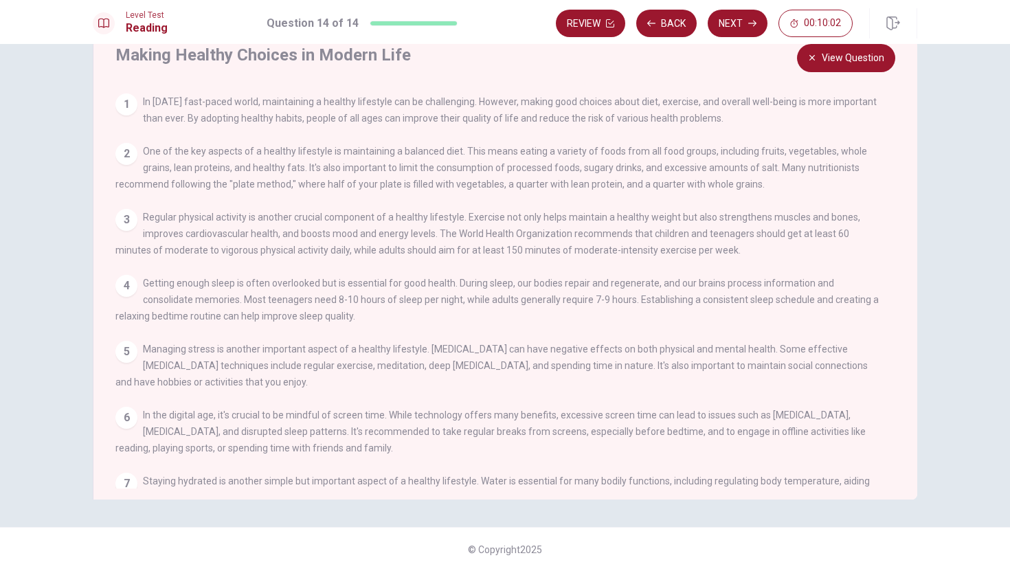
click at [846, 67] on button "View Question" at bounding box center [846, 58] width 98 height 28
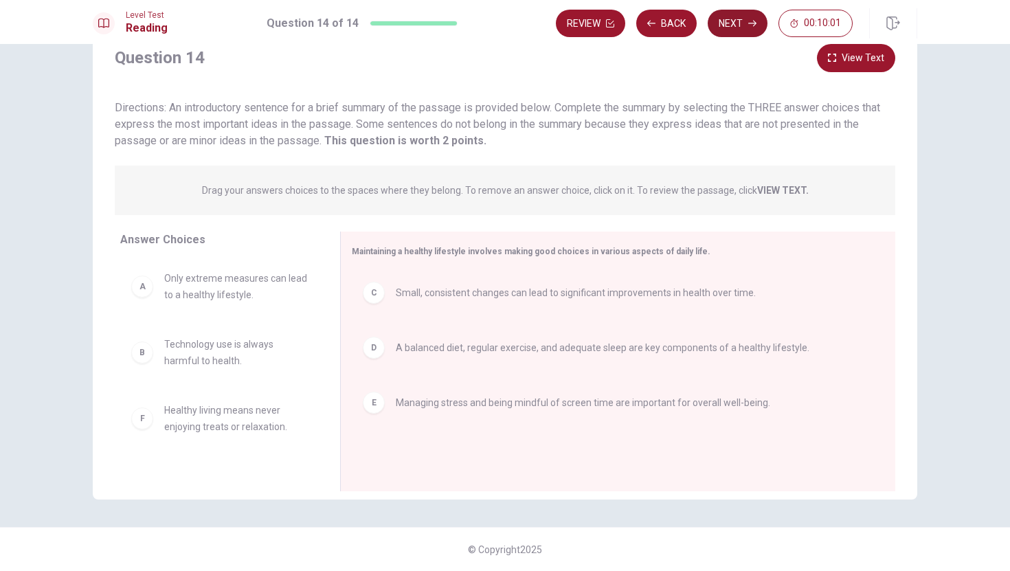
click at [738, 18] on button "Next" at bounding box center [738, 23] width 60 height 27
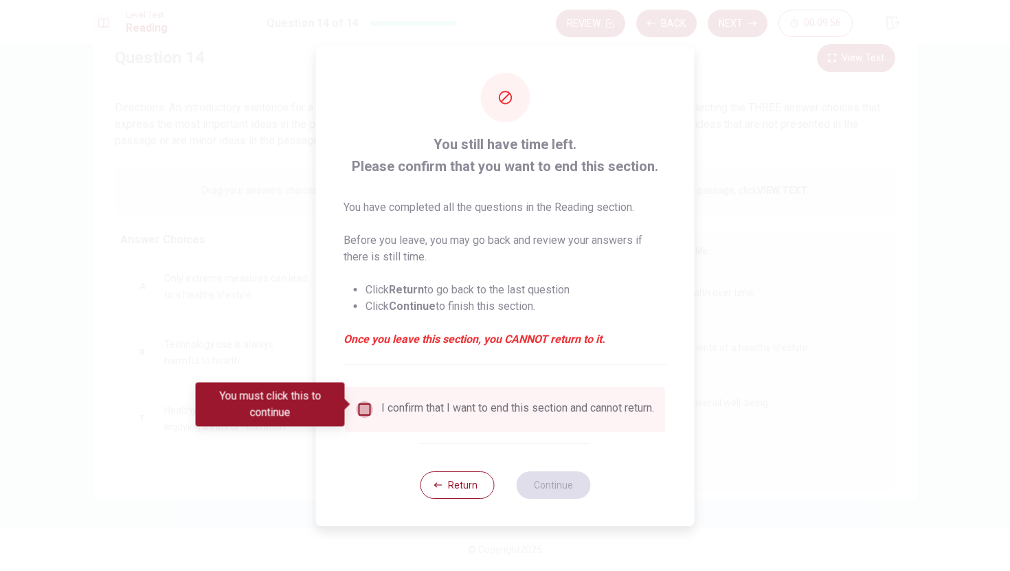
click at [365, 408] on input "You must click this to continue" at bounding box center [365, 409] width 16 height 16
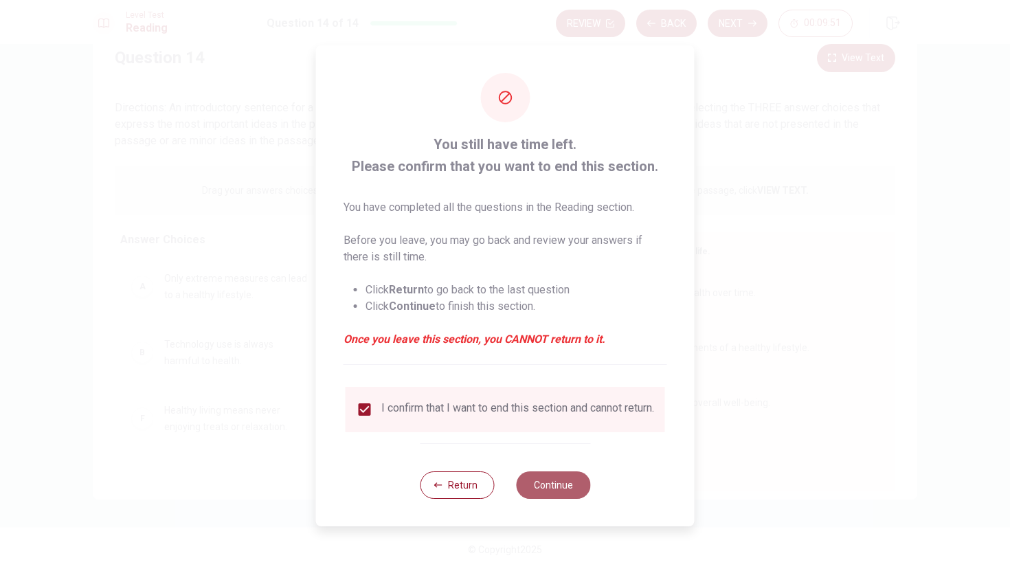
click at [554, 489] on button "Continue" at bounding box center [553, 484] width 74 height 27
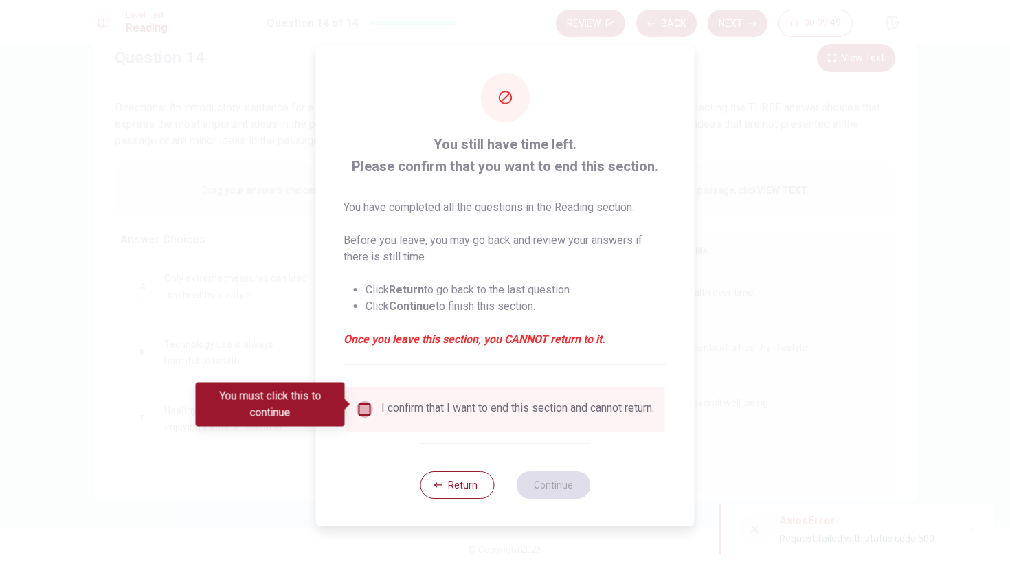
click at [364, 401] on input "You must click this to continue" at bounding box center [365, 409] width 16 height 16
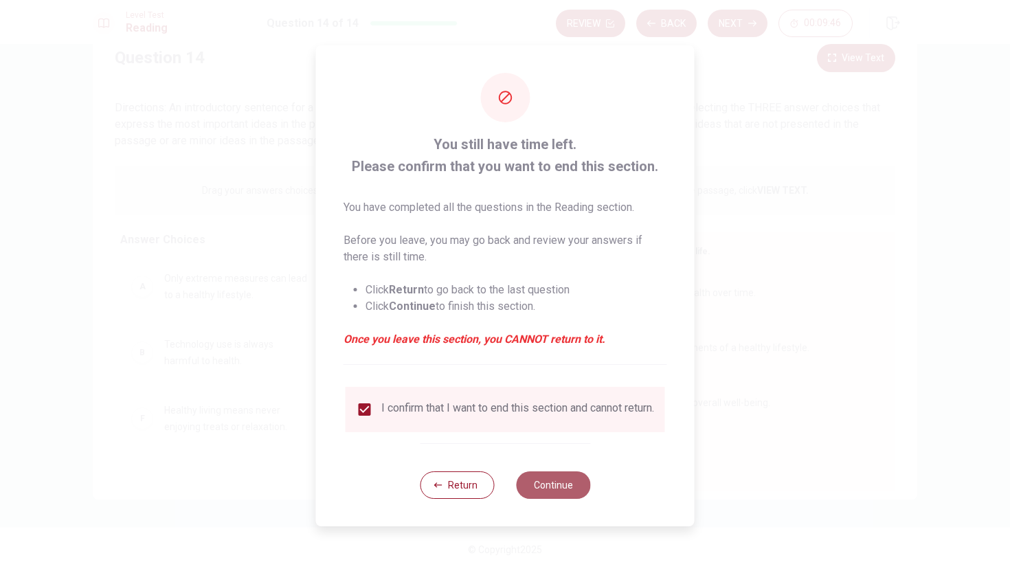
click at [530, 488] on button "Continue" at bounding box center [553, 484] width 74 height 27
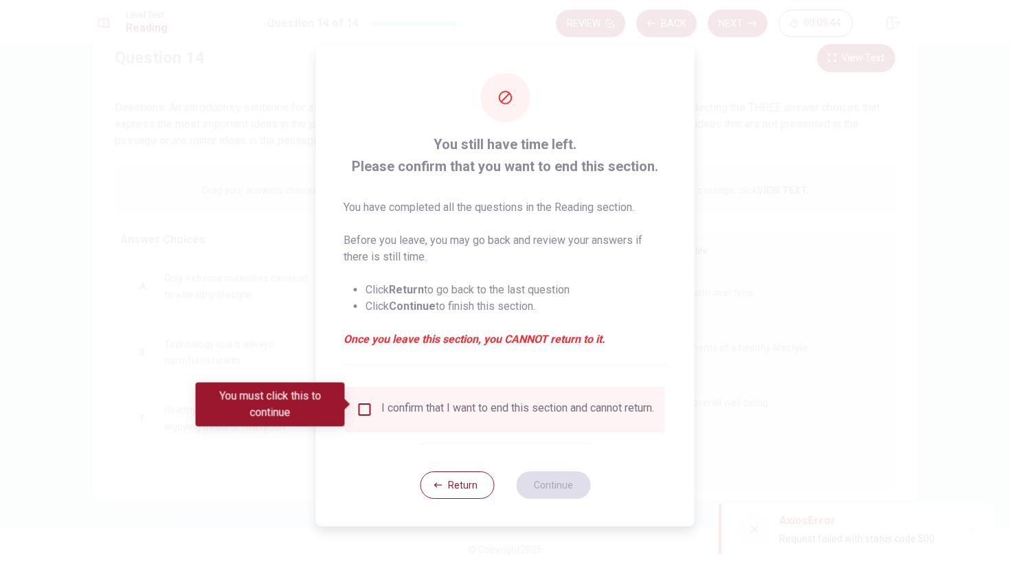
click at [362, 401] on input "You must click this to continue" at bounding box center [365, 409] width 16 height 16
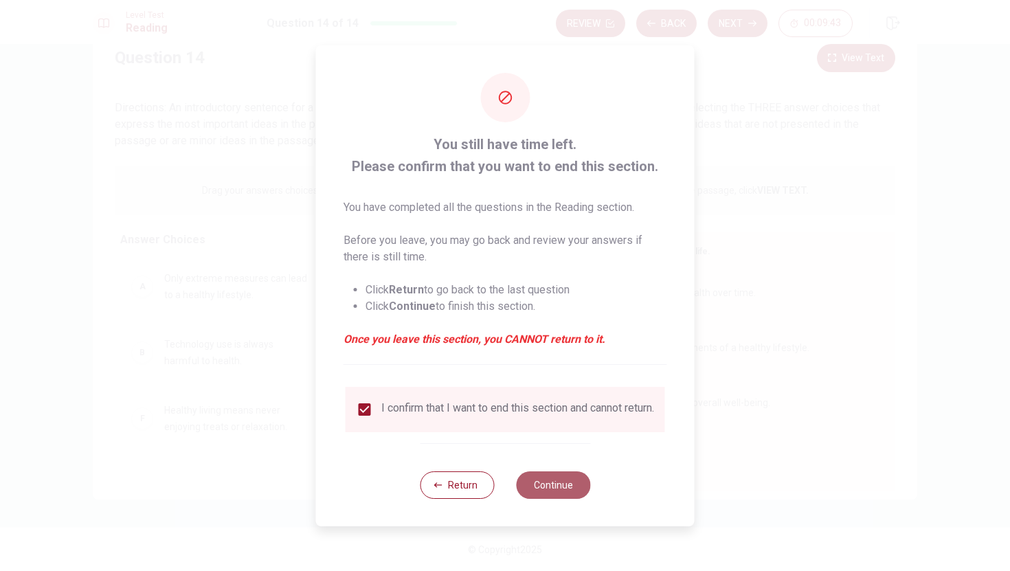
click at [548, 493] on button "Continue" at bounding box center [553, 484] width 74 height 27
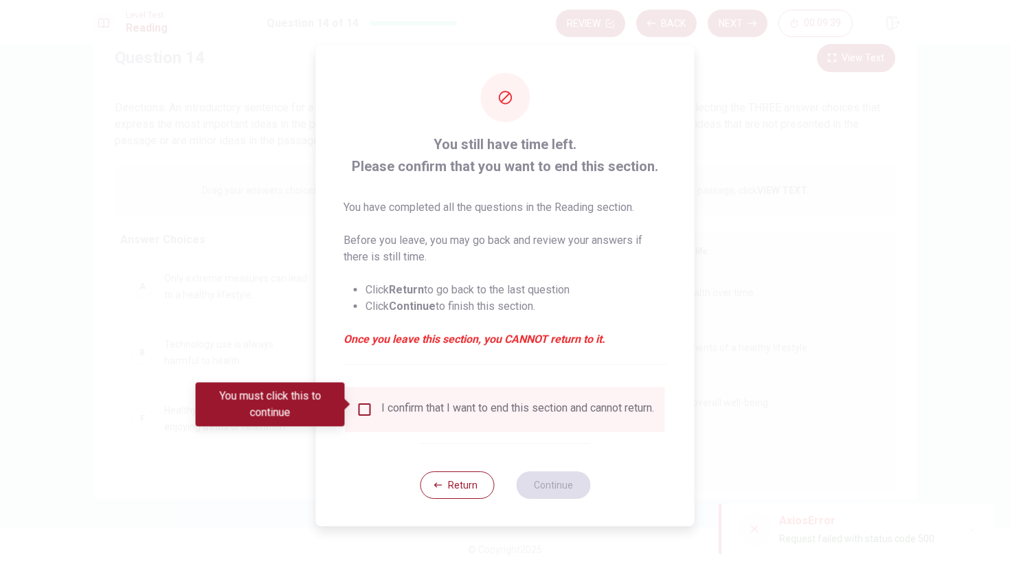
click at [805, 530] on div at bounding box center [505, 285] width 1010 height 571
click at [364, 405] on input "You must click this to continue" at bounding box center [365, 409] width 16 height 16
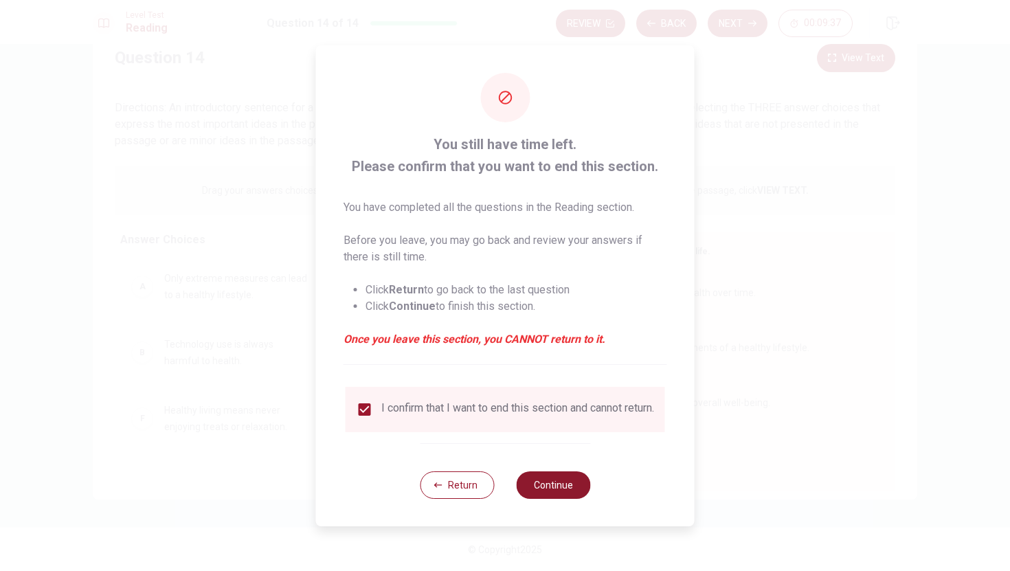
click at [541, 488] on button "Continue" at bounding box center [553, 484] width 74 height 27
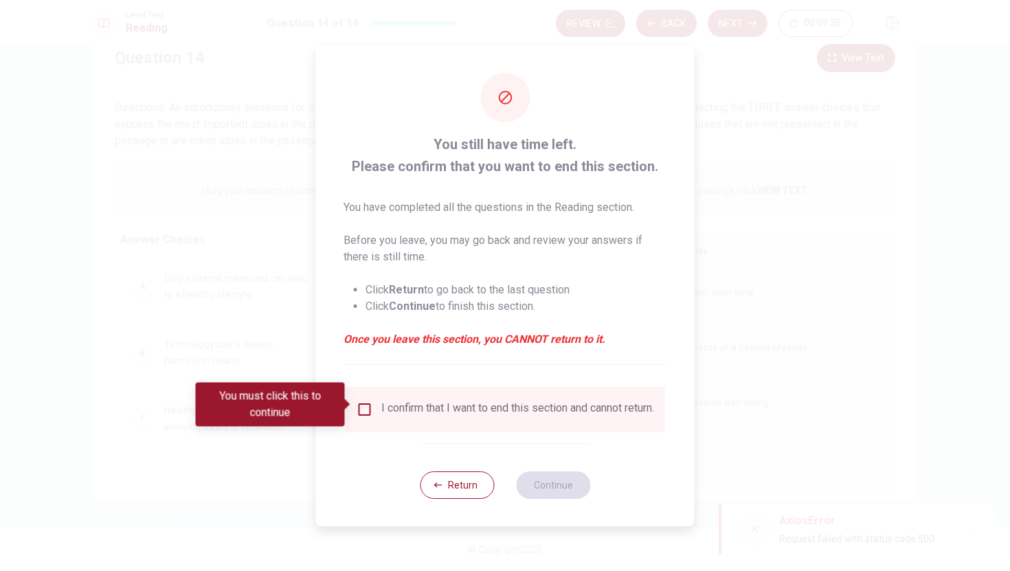
click at [495, 76] on div at bounding box center [504, 97] width 49 height 49
click at [457, 495] on button "Return" at bounding box center [457, 484] width 74 height 27
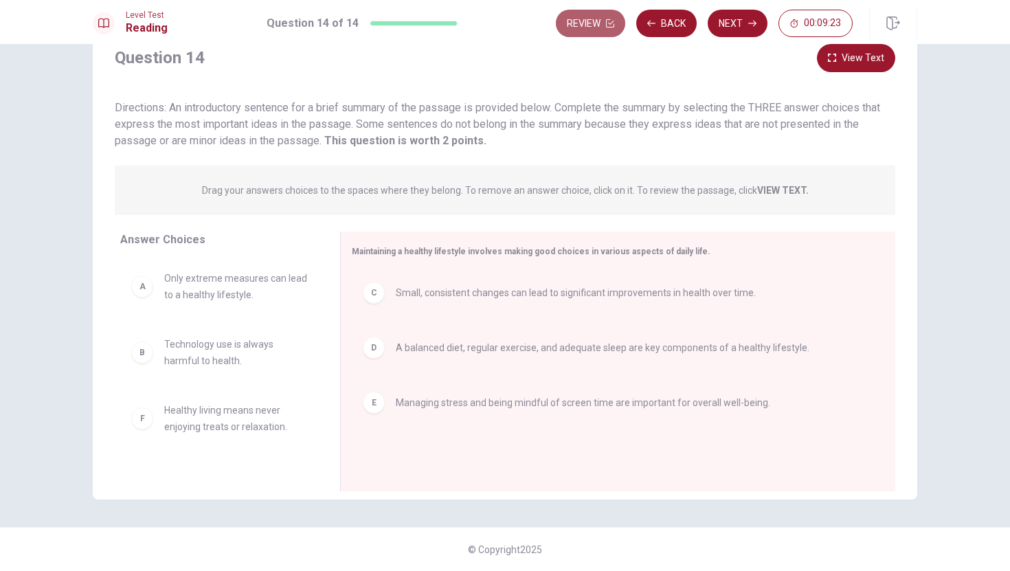
click at [607, 25] on icon "button" at bounding box center [610, 23] width 8 height 8
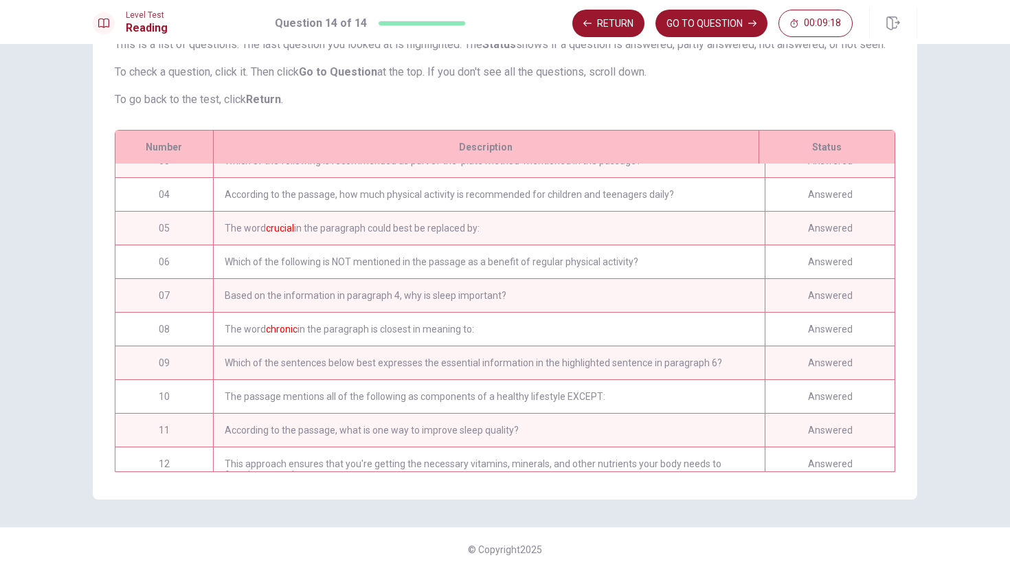
scroll to position [174, 0]
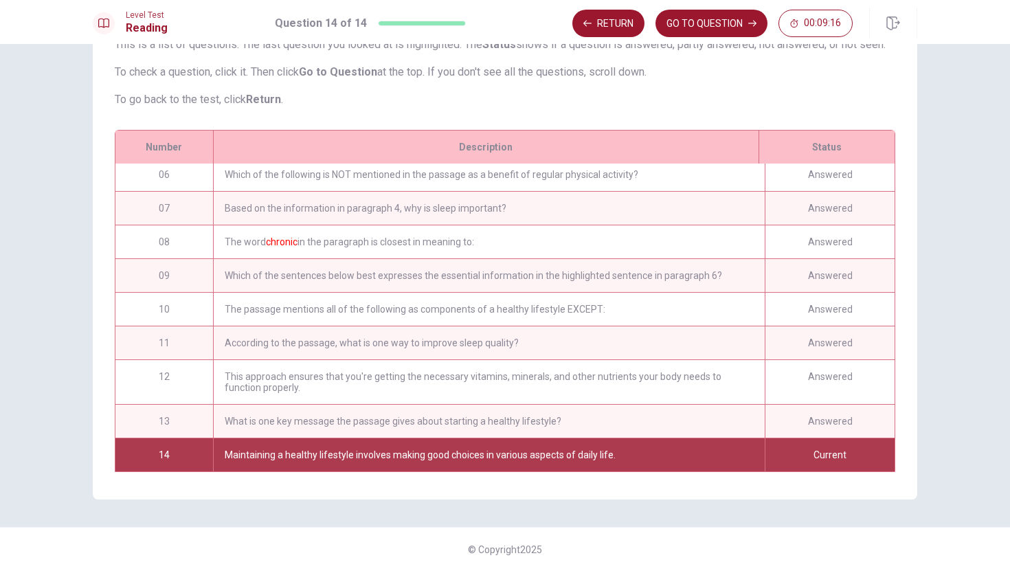
click at [801, 454] on div "Current" at bounding box center [830, 454] width 130 height 33
click at [708, 25] on button "GO TO QUESTION" at bounding box center [711, 23] width 112 height 27
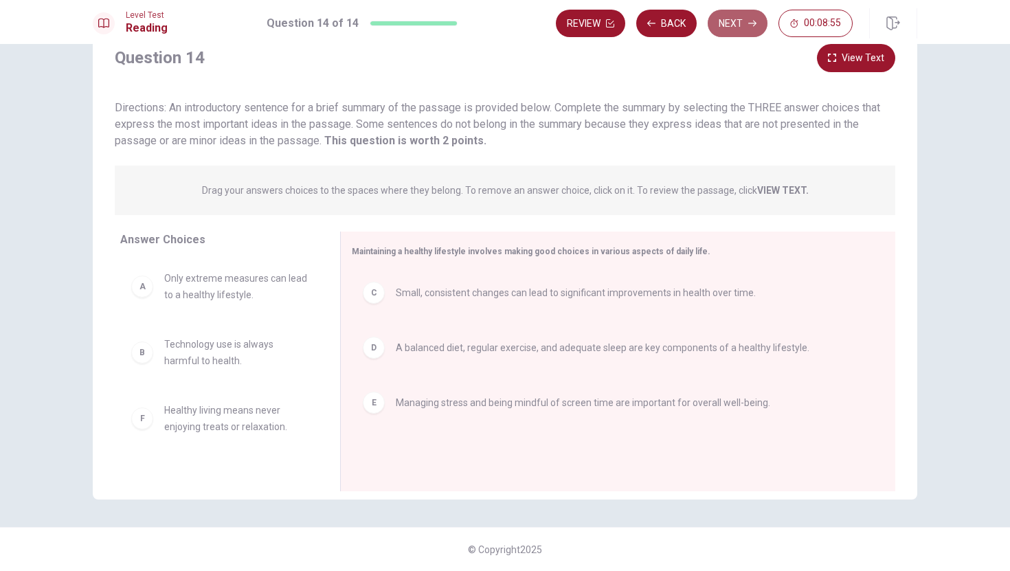
click at [740, 25] on button "Next" at bounding box center [738, 23] width 60 height 27
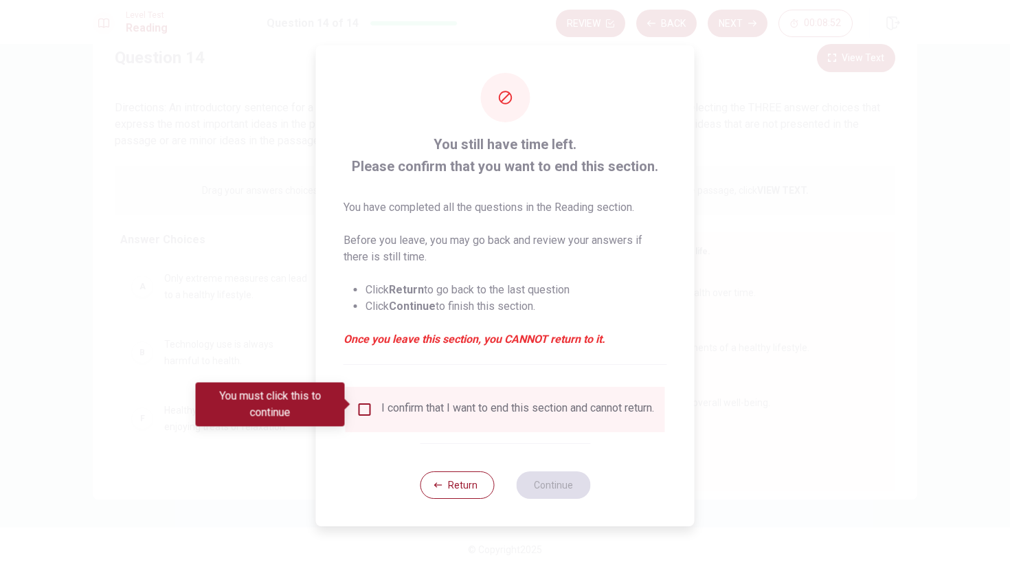
click at [369, 412] on input "You must click this to continue" at bounding box center [365, 409] width 16 height 16
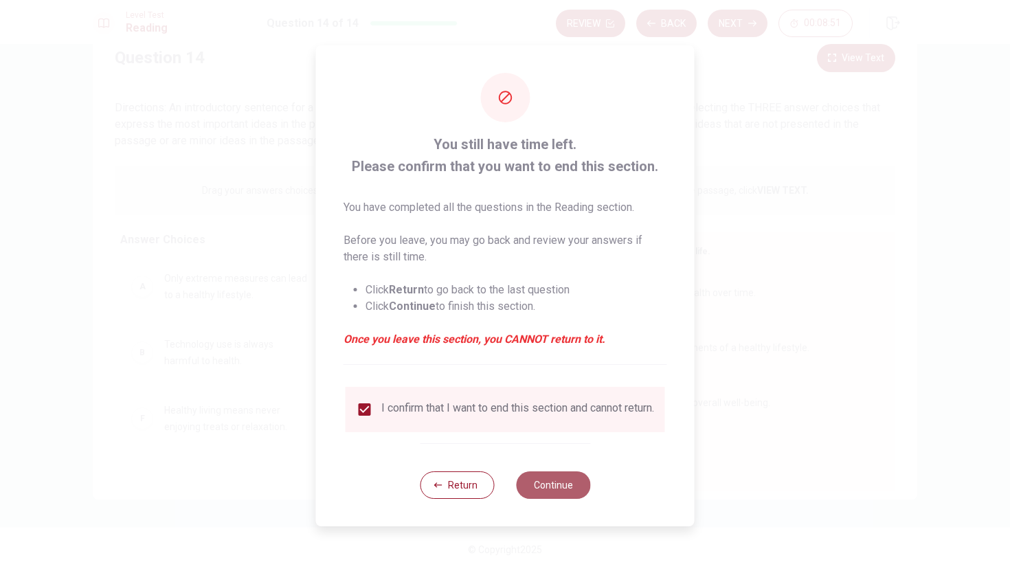
click at [516, 493] on button "Continue" at bounding box center [553, 484] width 74 height 27
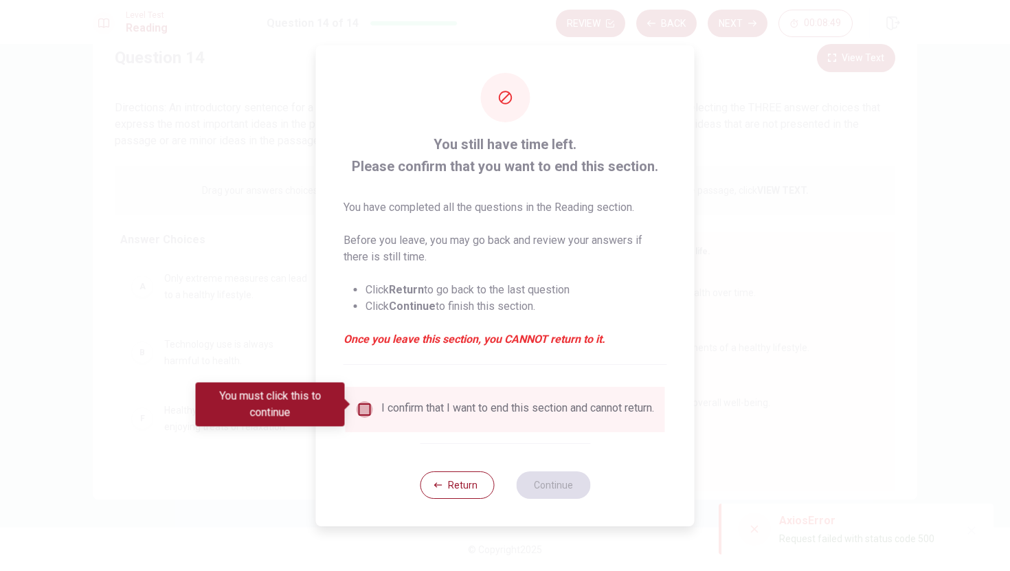
click at [357, 403] on input "You must click this to continue" at bounding box center [365, 409] width 16 height 16
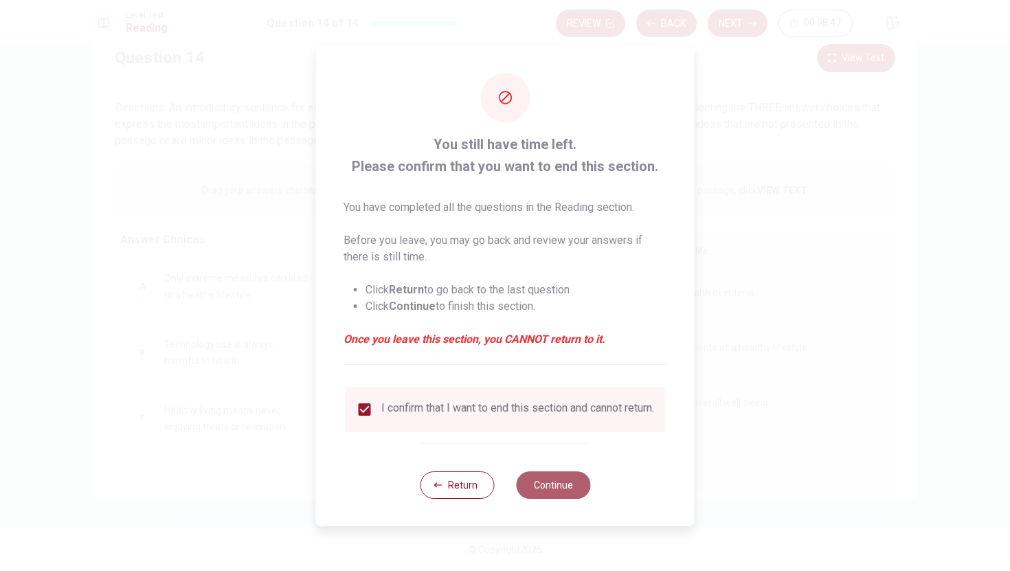
click at [559, 498] on button "Continue" at bounding box center [553, 484] width 74 height 27
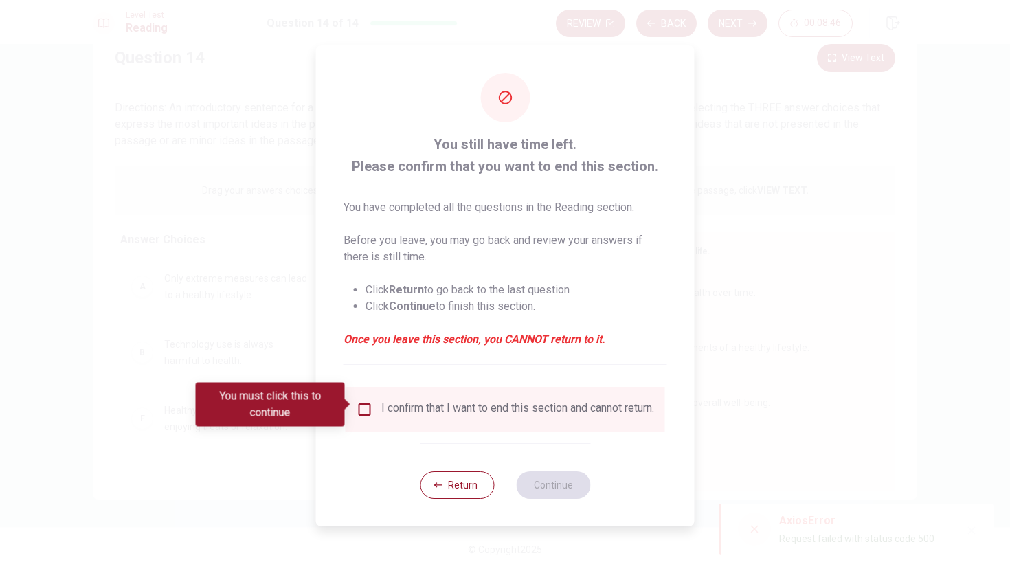
click at [370, 401] on input "You must click this to continue" at bounding box center [365, 409] width 16 height 16
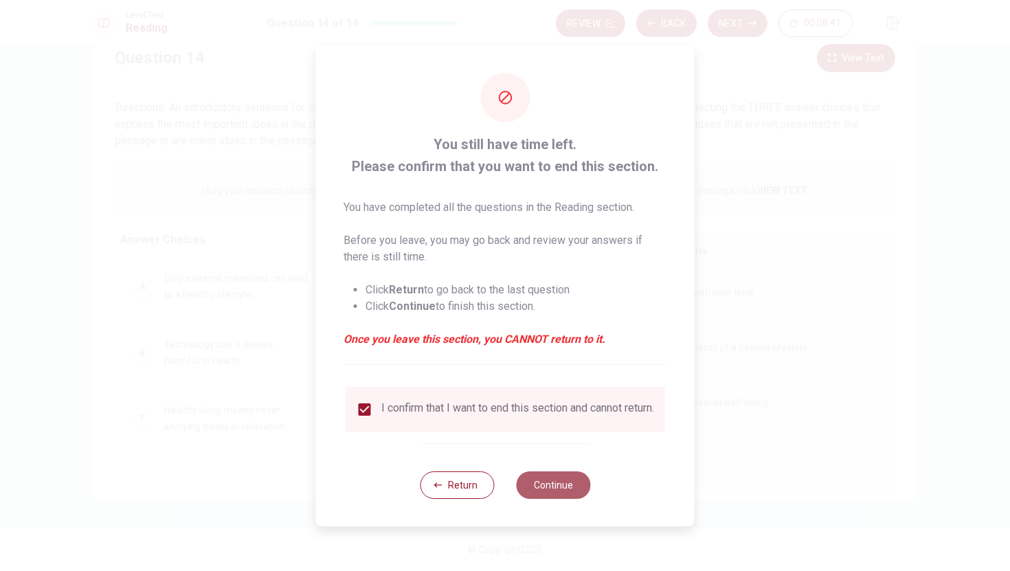
click at [544, 489] on button "Continue" at bounding box center [553, 484] width 74 height 27
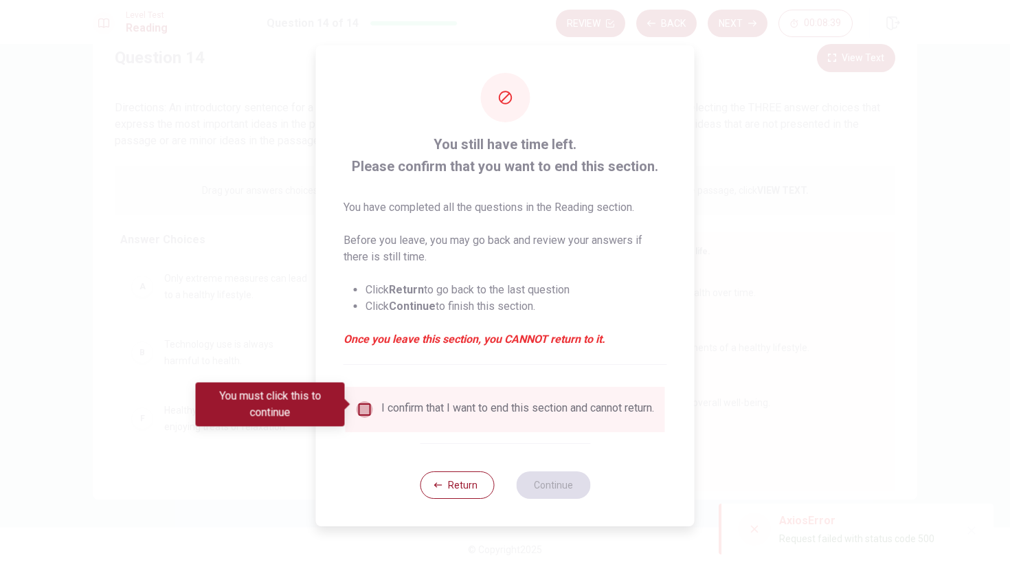
click at [368, 404] on input "You must click this to continue" at bounding box center [365, 409] width 16 height 16
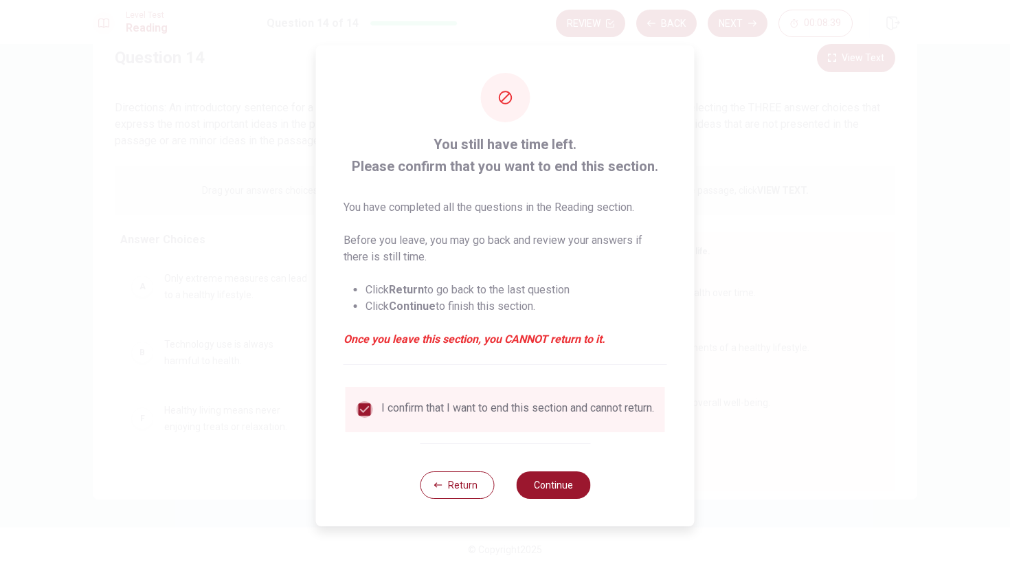
click at [368, 404] on input "checkbox" at bounding box center [365, 409] width 16 height 16
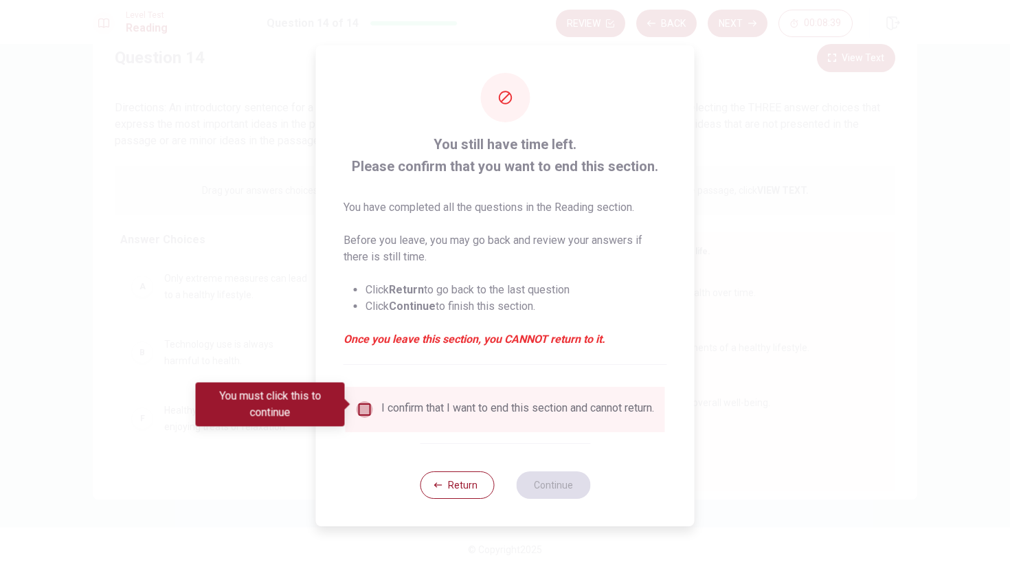
click at [368, 404] on input "You must click this to continue" at bounding box center [365, 409] width 16 height 16
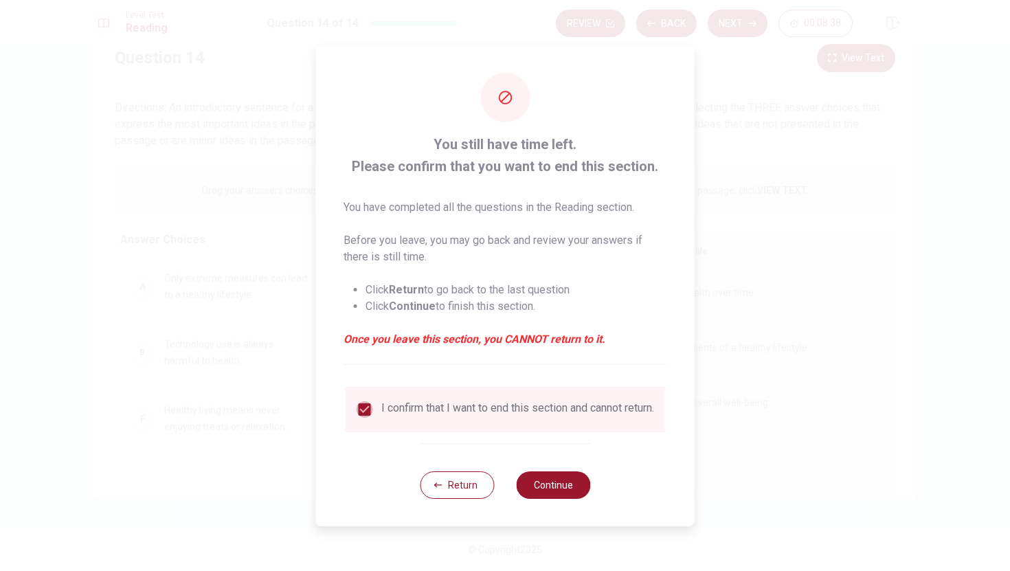
click at [368, 404] on input "checkbox" at bounding box center [365, 409] width 16 height 16
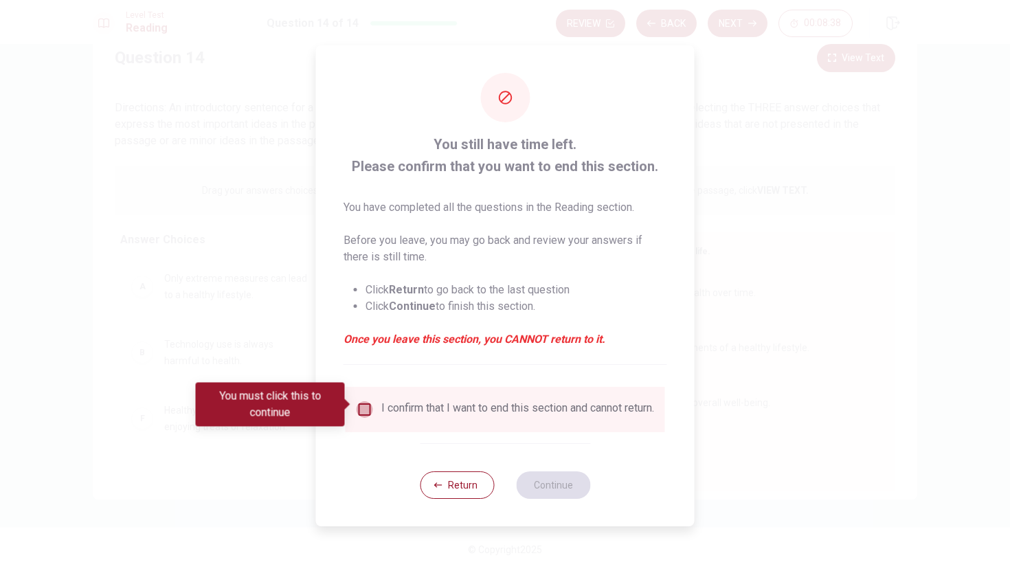
click at [368, 404] on input "You must click this to continue" at bounding box center [365, 409] width 16 height 16
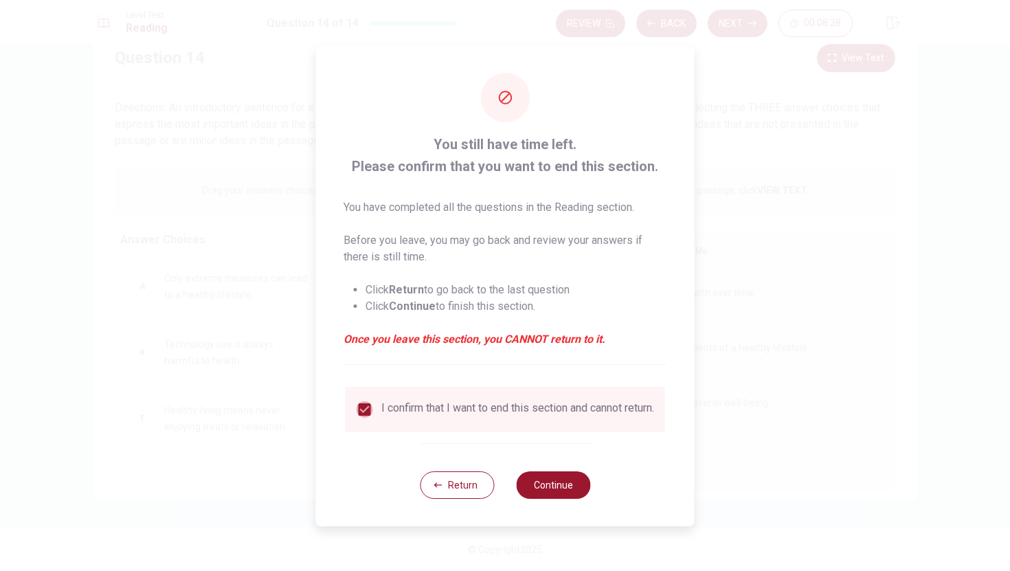
click at [368, 404] on input "checkbox" at bounding box center [365, 409] width 16 height 16
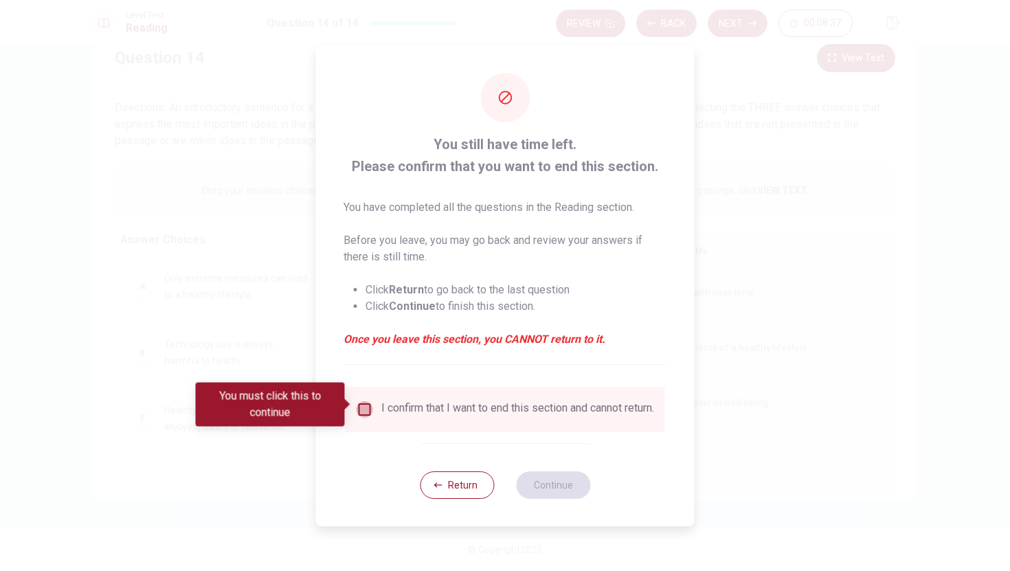
click at [368, 404] on input "You must click this to continue" at bounding box center [365, 409] width 16 height 16
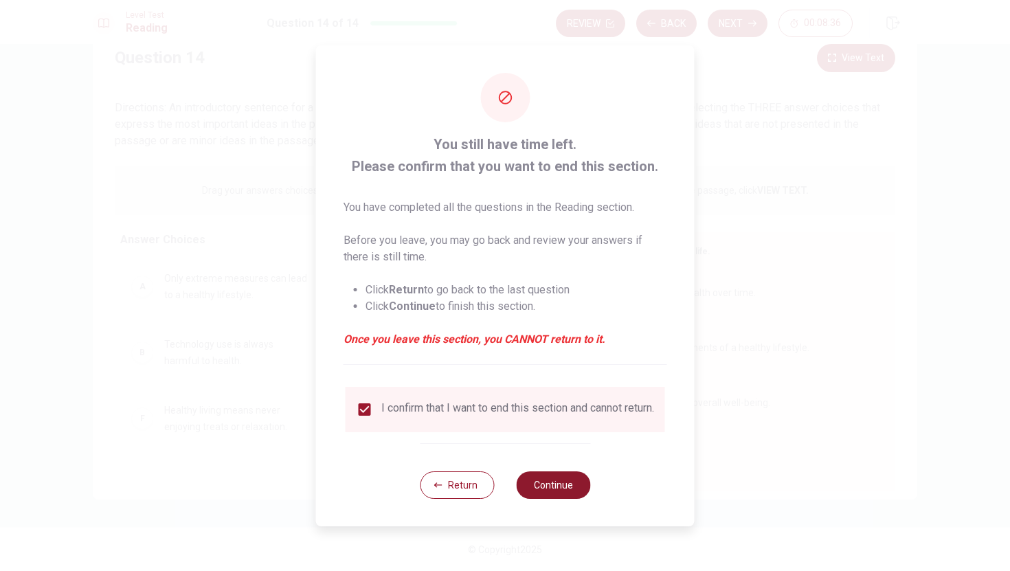
click at [542, 490] on button "Continue" at bounding box center [553, 484] width 74 height 27
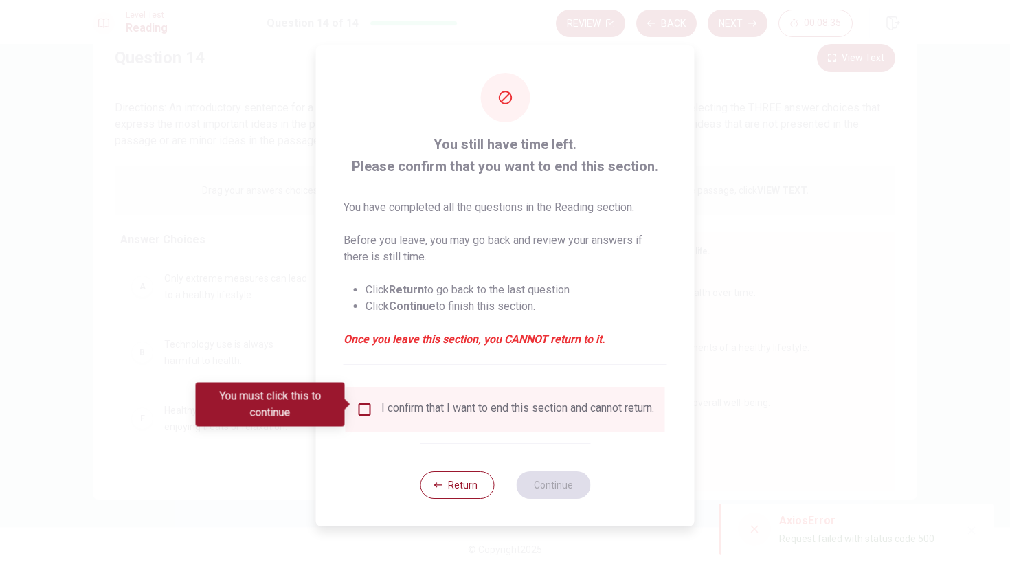
click at [368, 404] on input "You must click this to continue" at bounding box center [365, 409] width 16 height 16
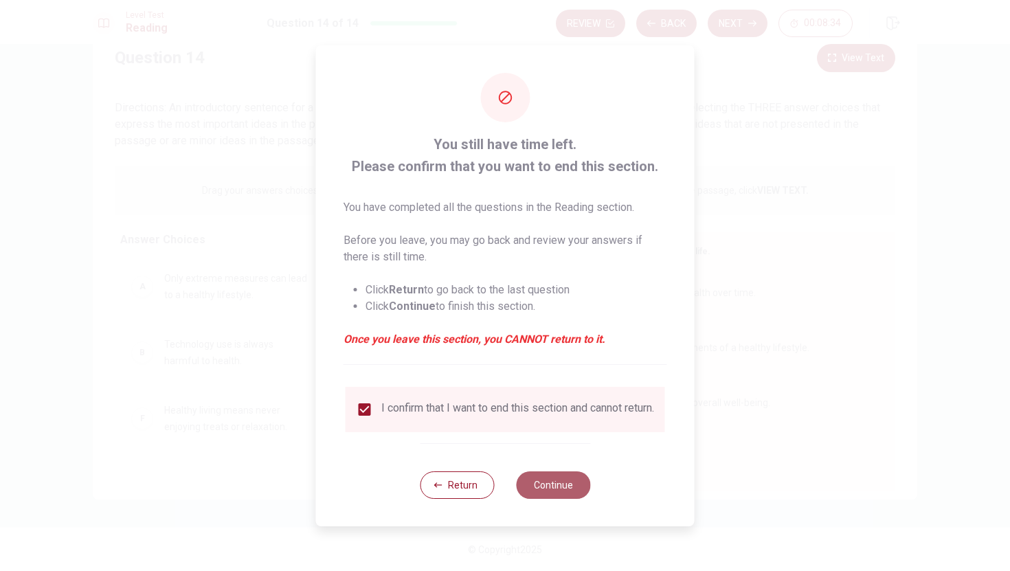
click at [529, 486] on button "Continue" at bounding box center [553, 484] width 74 height 27
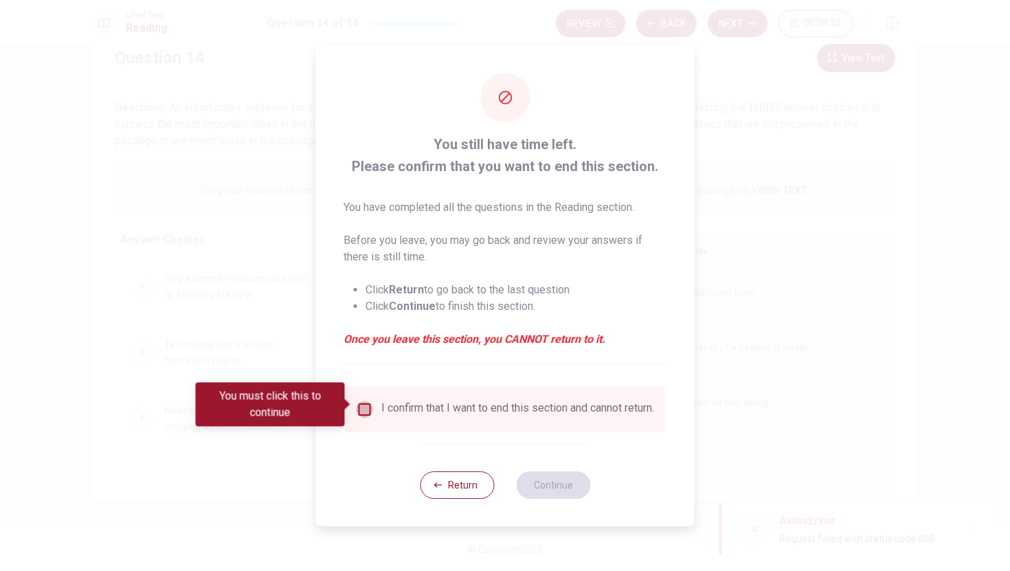
click at [367, 404] on input "You must click this to continue" at bounding box center [365, 409] width 16 height 16
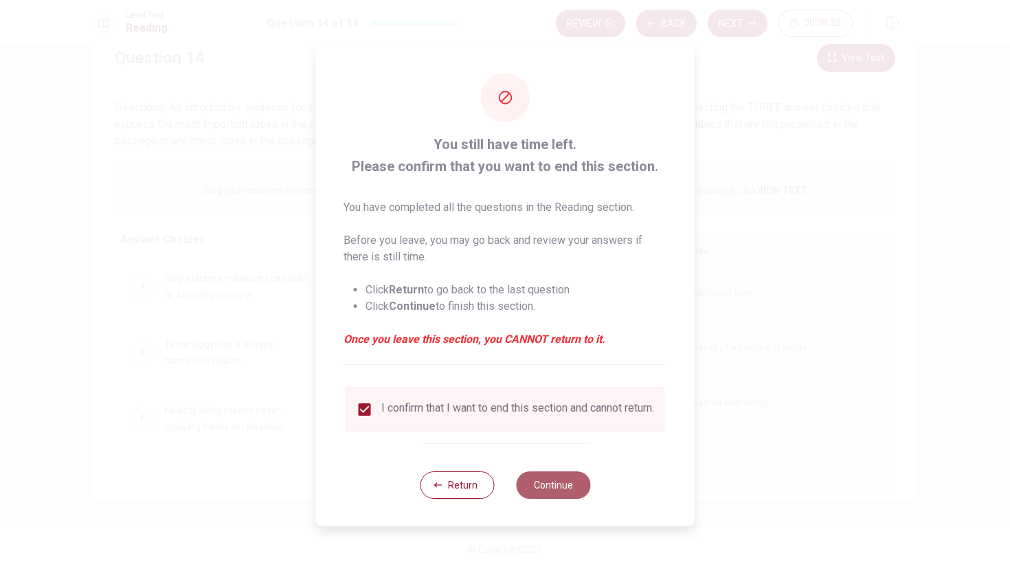
click at [564, 495] on button "Continue" at bounding box center [553, 484] width 74 height 27
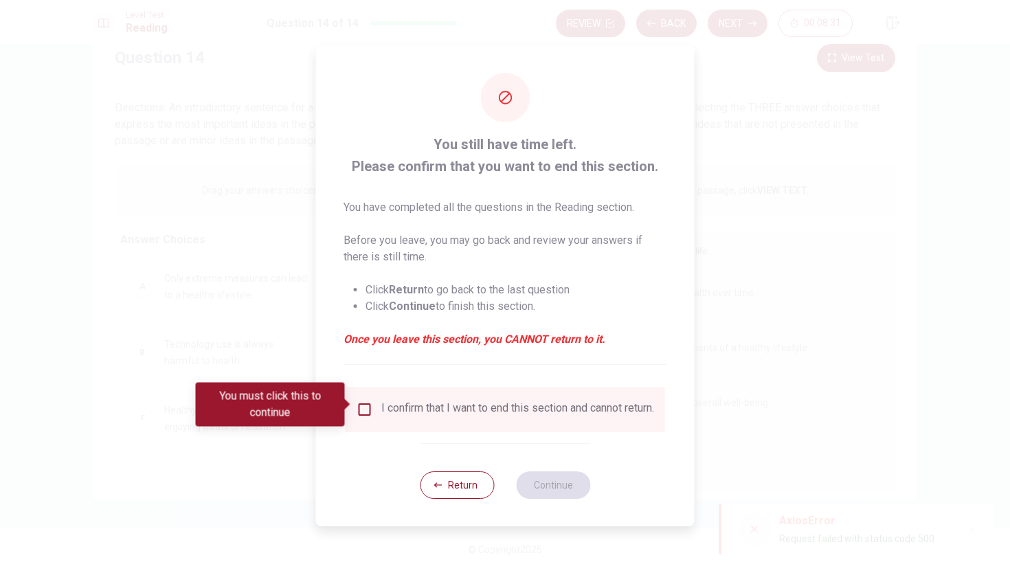
click at [362, 405] on input "You must click this to continue" at bounding box center [365, 409] width 16 height 16
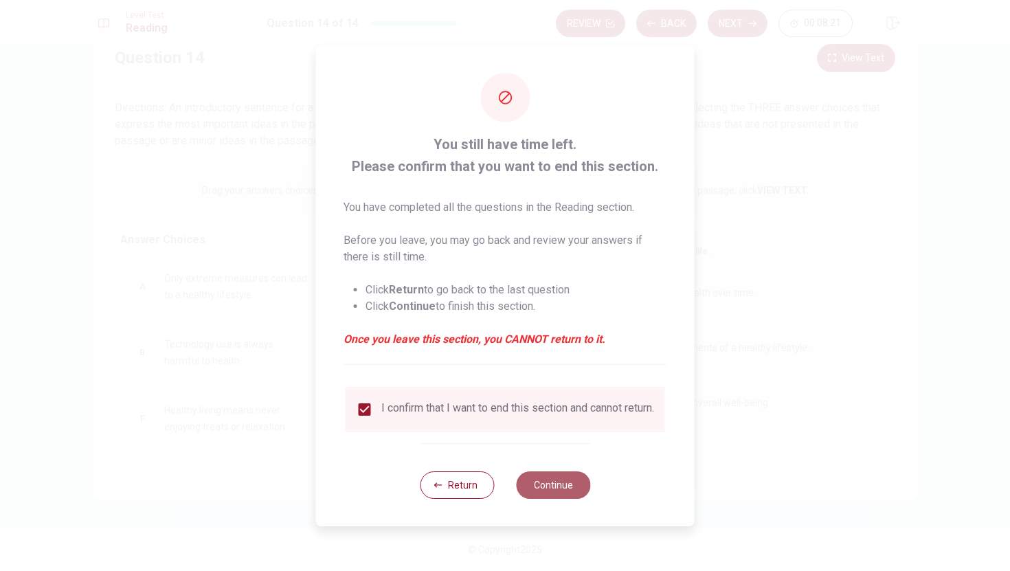
click at [550, 490] on button "Continue" at bounding box center [553, 484] width 74 height 27
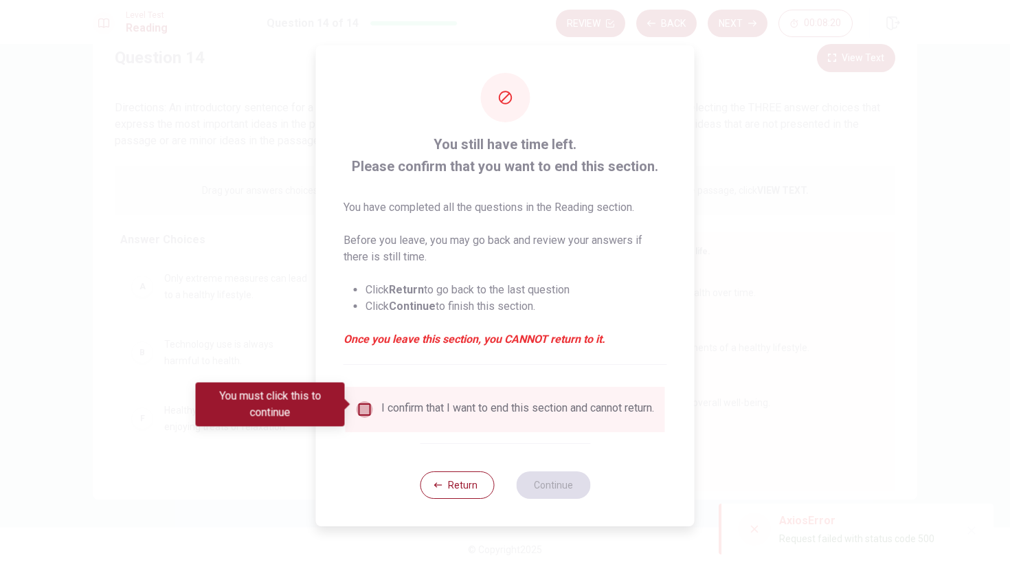
click at [360, 404] on input "You must click this to continue" at bounding box center [365, 409] width 16 height 16
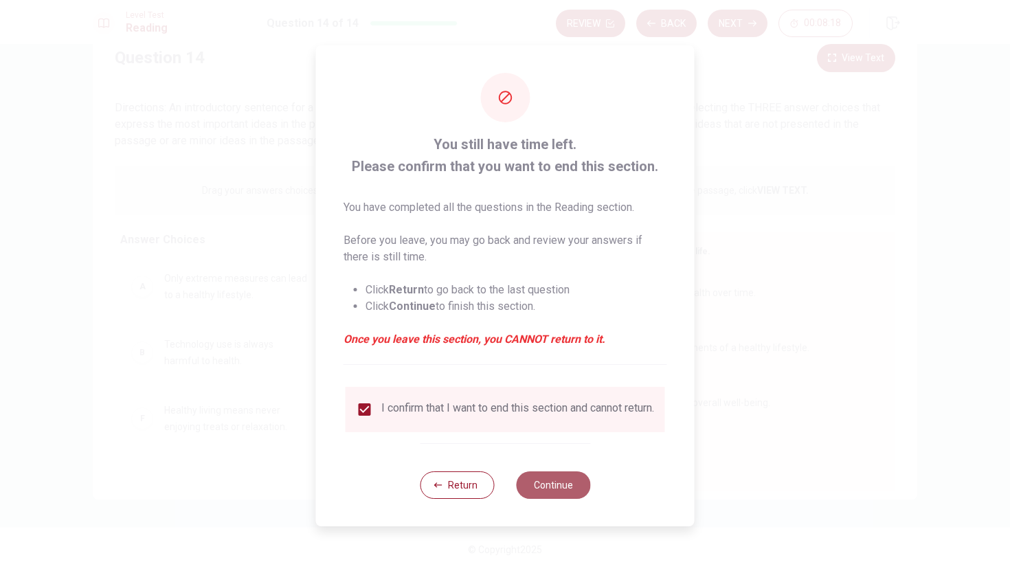
click at [536, 495] on button "Continue" at bounding box center [553, 484] width 74 height 27
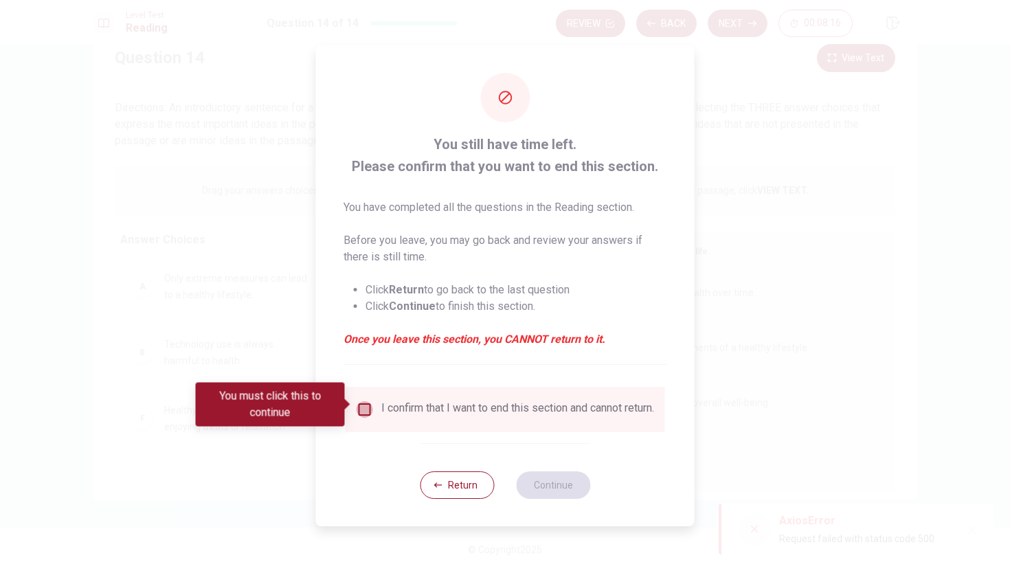
click at [365, 404] on input "You must click this to continue" at bounding box center [365, 409] width 16 height 16
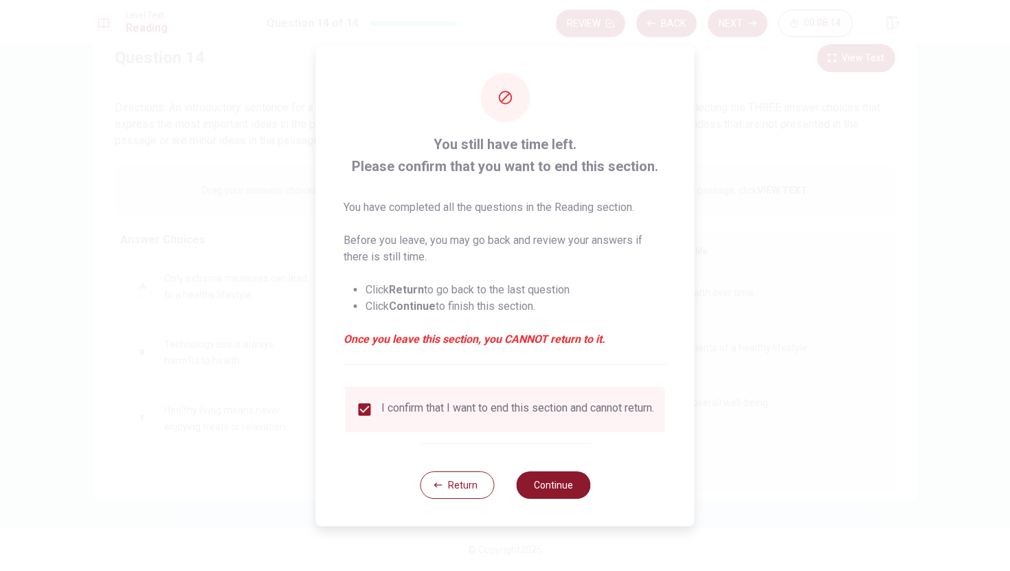
click at [574, 499] on button "Continue" at bounding box center [553, 484] width 74 height 27
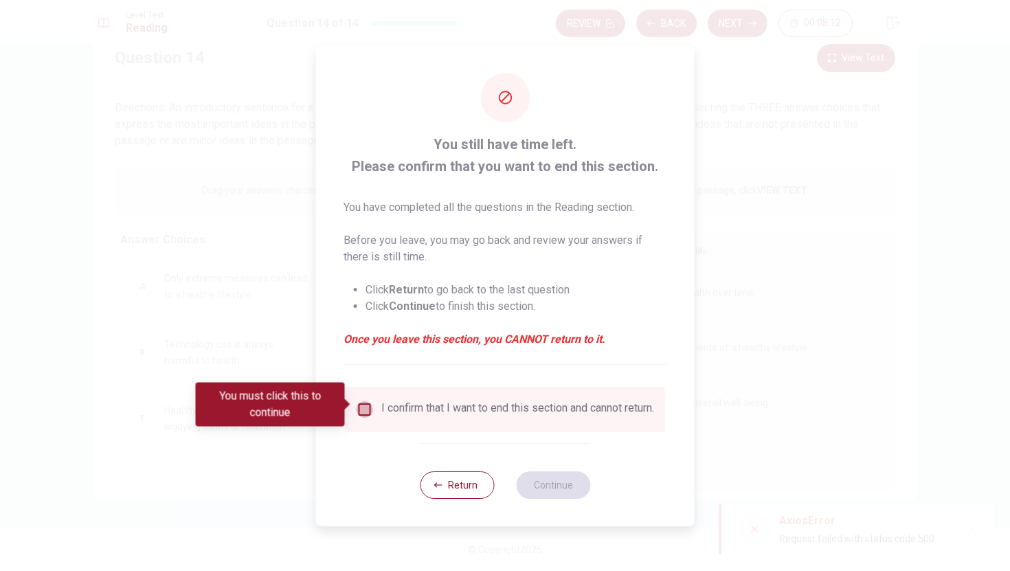
click at [363, 401] on input "You must click this to continue" at bounding box center [365, 409] width 16 height 16
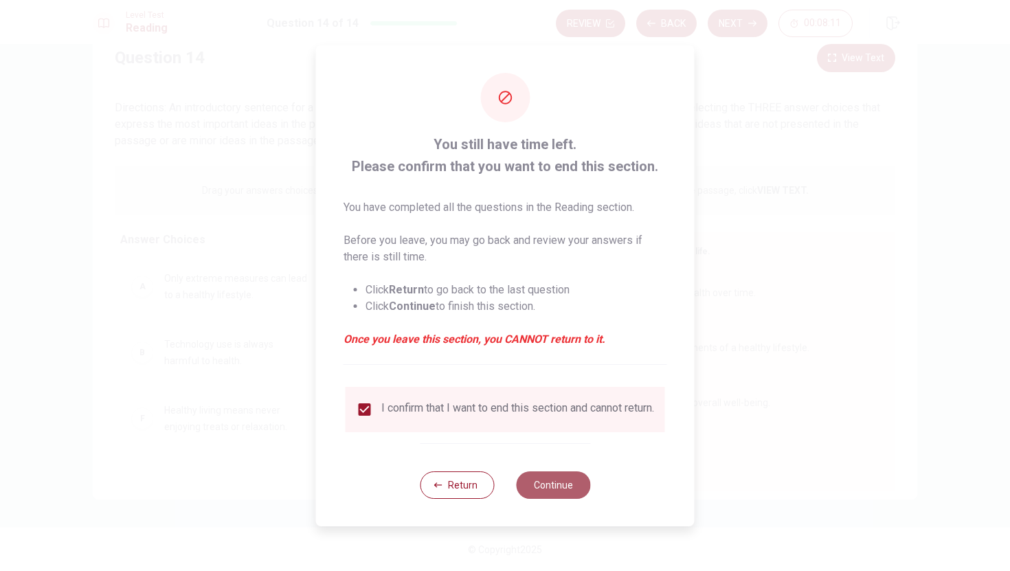
click at [526, 487] on button "Continue" at bounding box center [553, 484] width 74 height 27
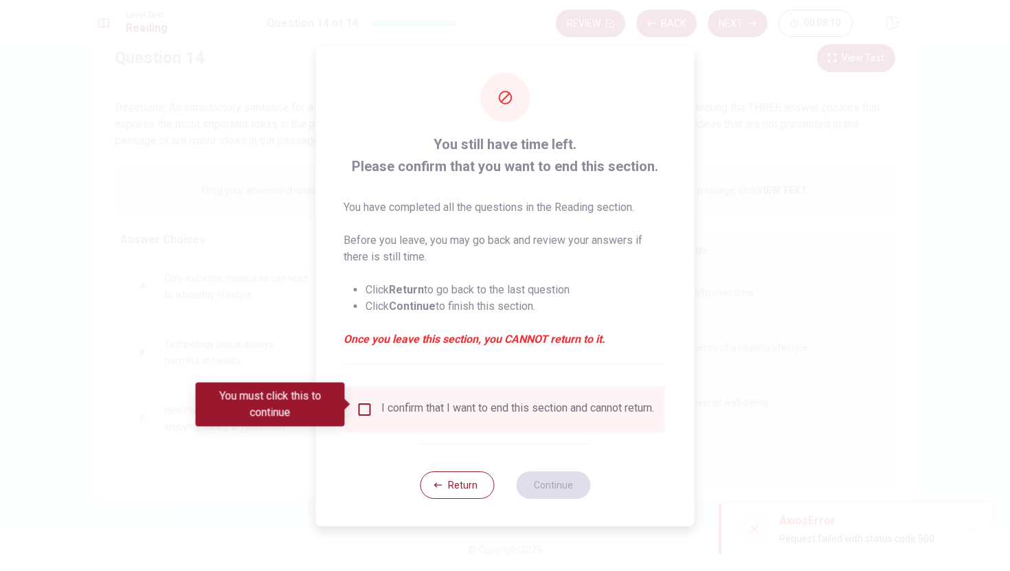
click at [349, 387] on div "You must click this to continue" at bounding box center [275, 405] width 159 height 44
click at [361, 402] on input "You must click this to continue" at bounding box center [365, 409] width 16 height 16
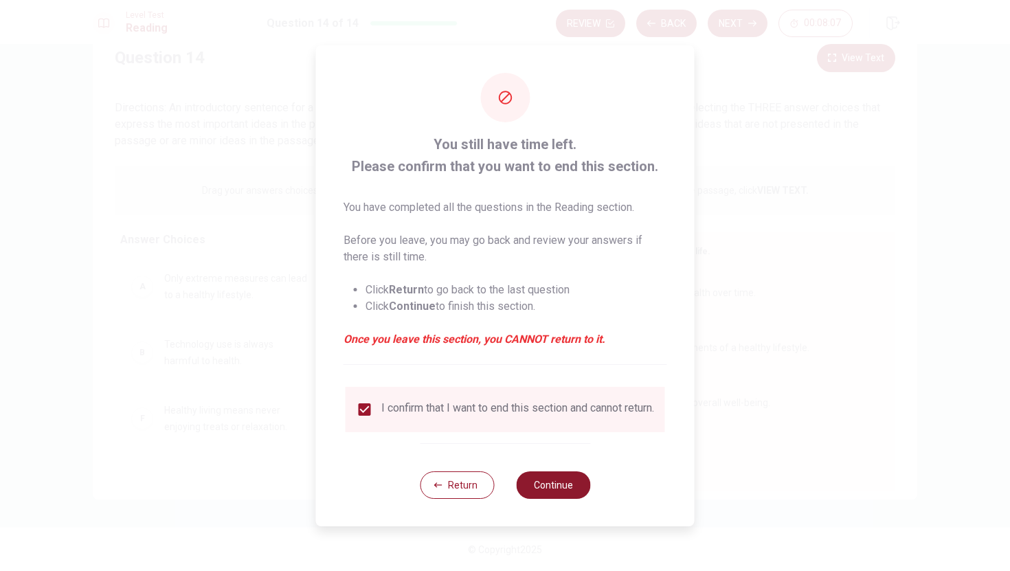
click at [557, 494] on button "Continue" at bounding box center [553, 484] width 74 height 27
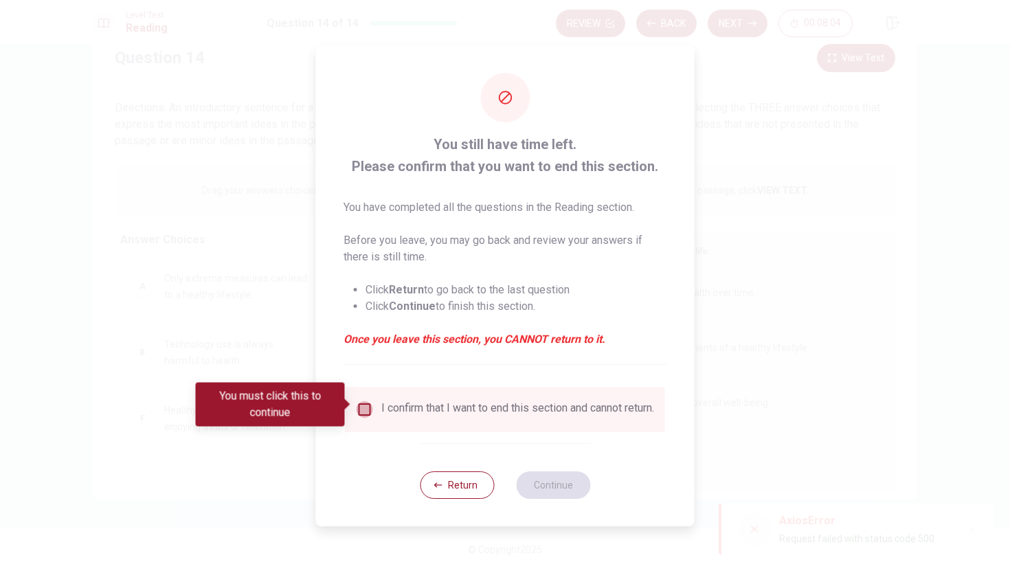
click at [358, 403] on input "You must click this to continue" at bounding box center [365, 409] width 16 height 16
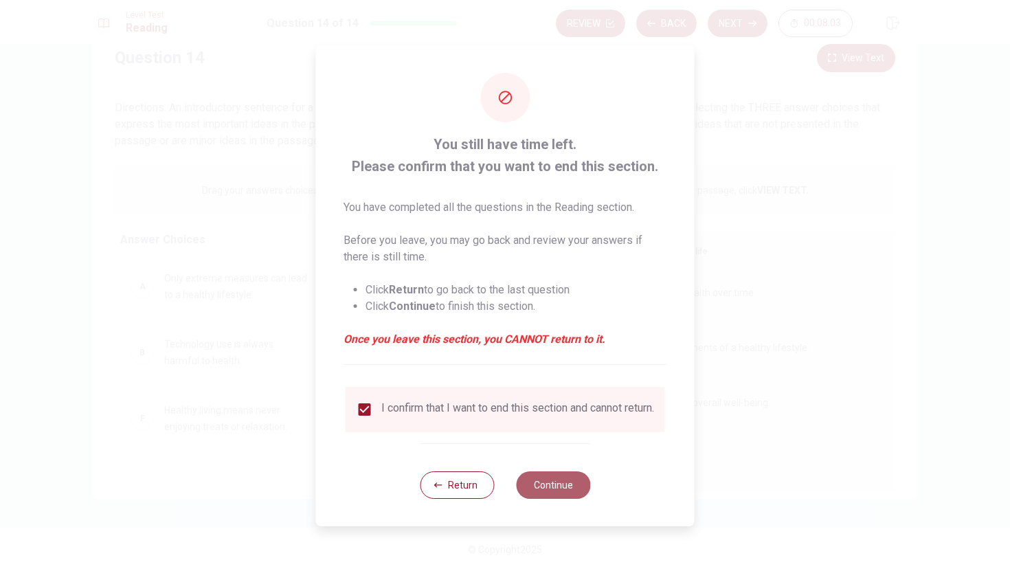
click at [541, 488] on button "Continue" at bounding box center [553, 484] width 74 height 27
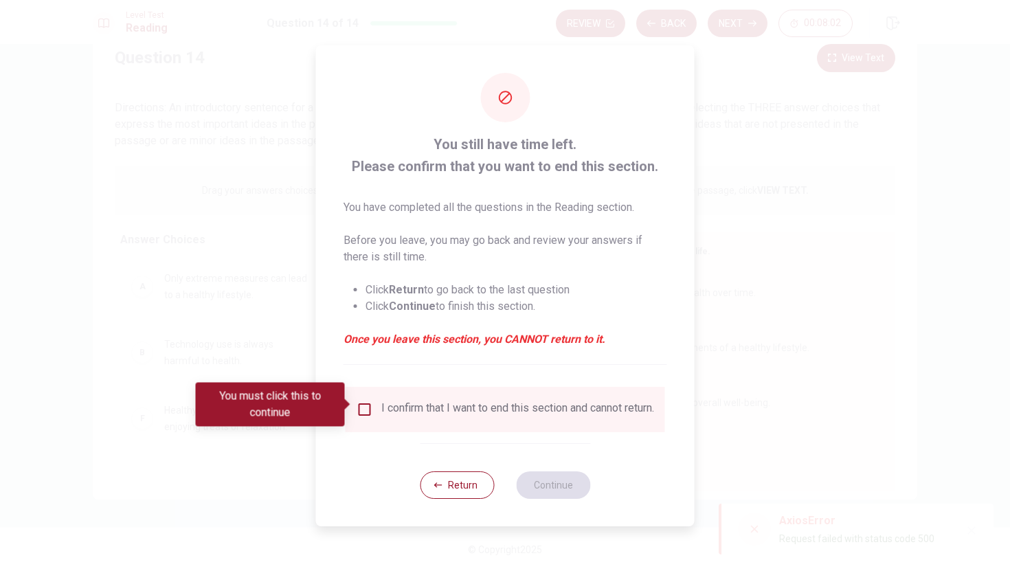
click at [359, 407] on input "You must click this to continue" at bounding box center [365, 409] width 16 height 16
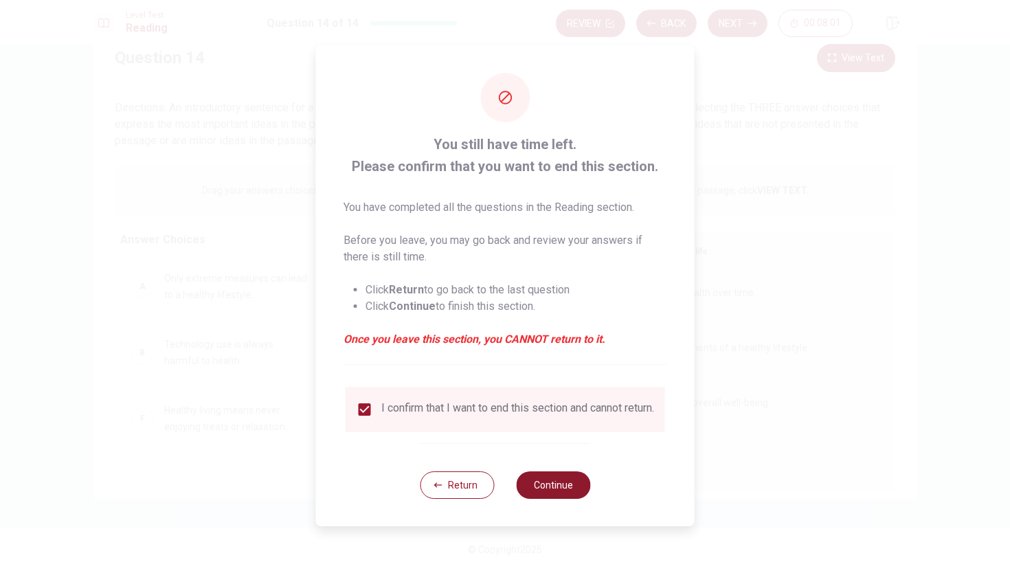
click at [543, 490] on button "Continue" at bounding box center [553, 484] width 74 height 27
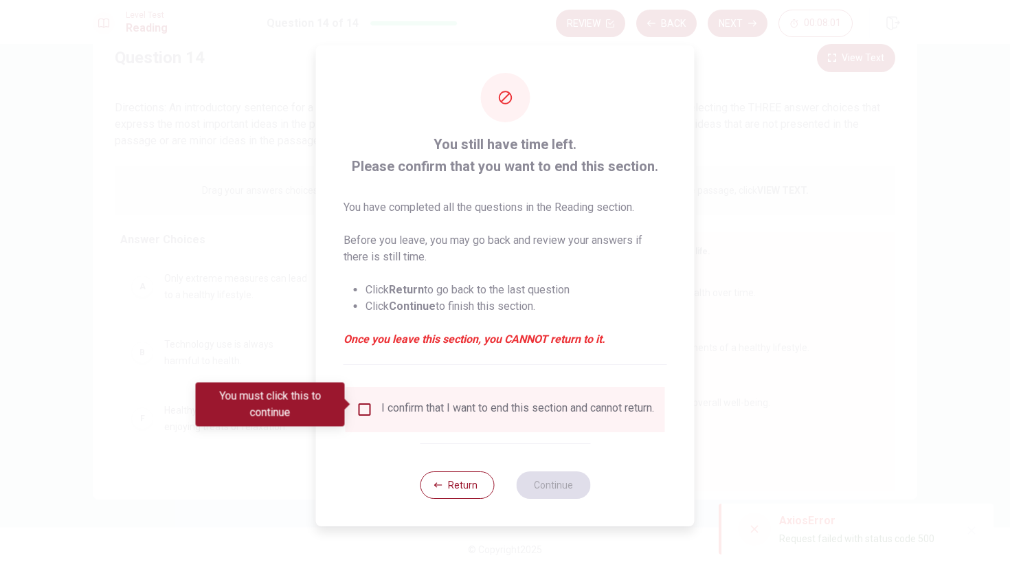
click at [376, 405] on div "I confirm that I want to end this section and cannot return." at bounding box center [505, 409] width 297 height 16
click at [359, 403] on input "You must click this to continue" at bounding box center [365, 409] width 16 height 16
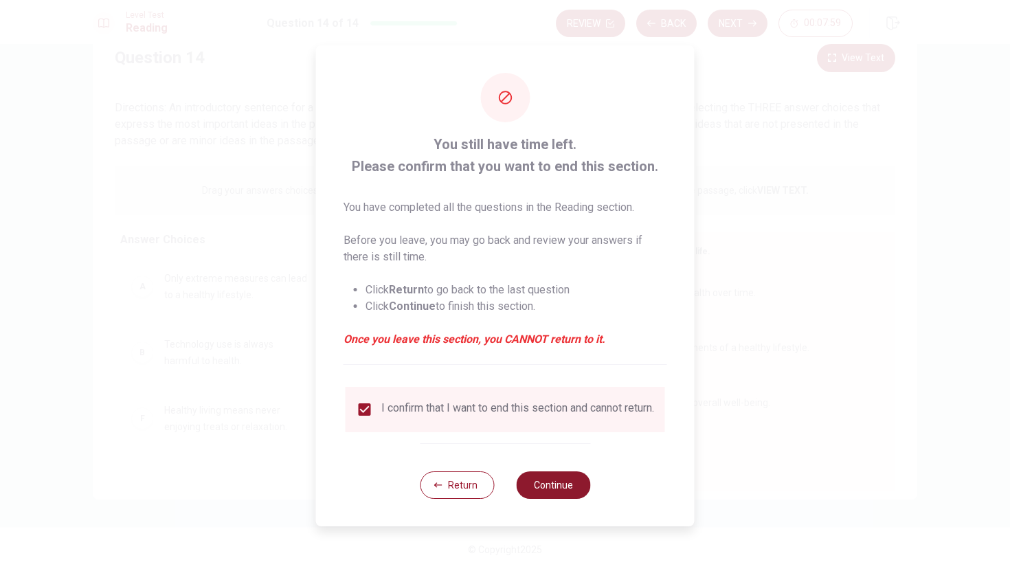
click at [528, 481] on button "Continue" at bounding box center [553, 484] width 74 height 27
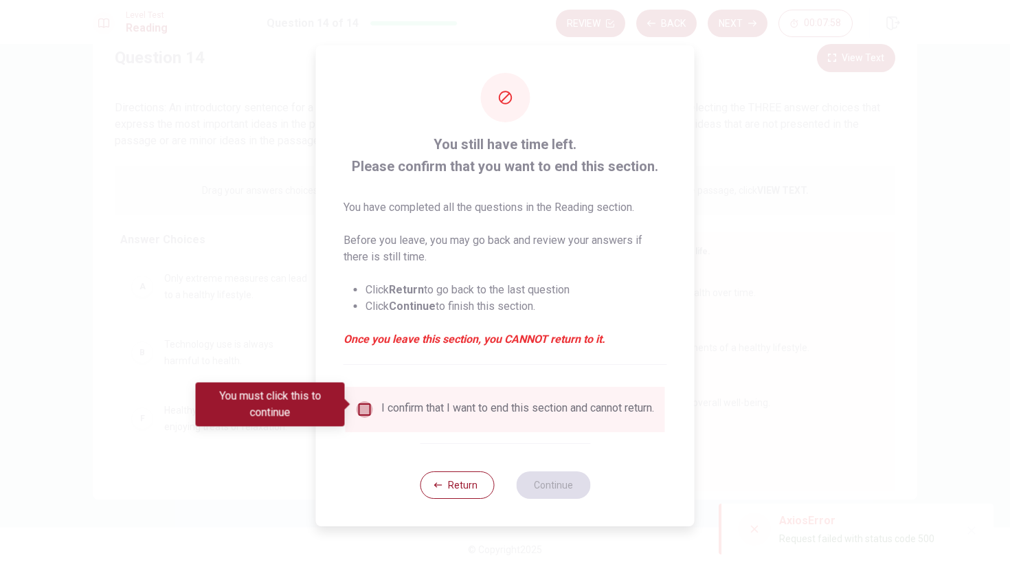
click at [363, 403] on input "You must click this to continue" at bounding box center [365, 409] width 16 height 16
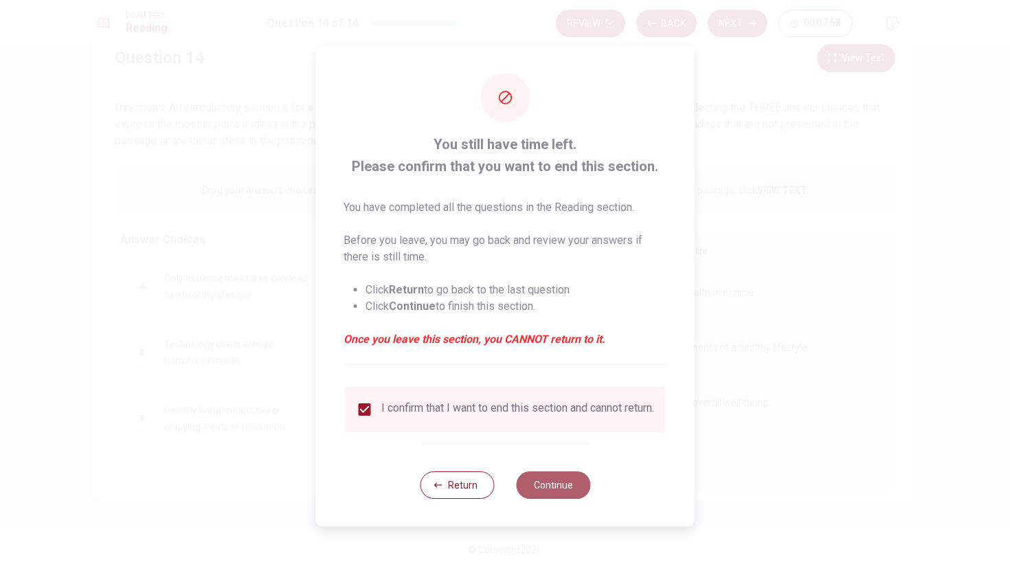
click at [570, 492] on button "Continue" at bounding box center [553, 484] width 74 height 27
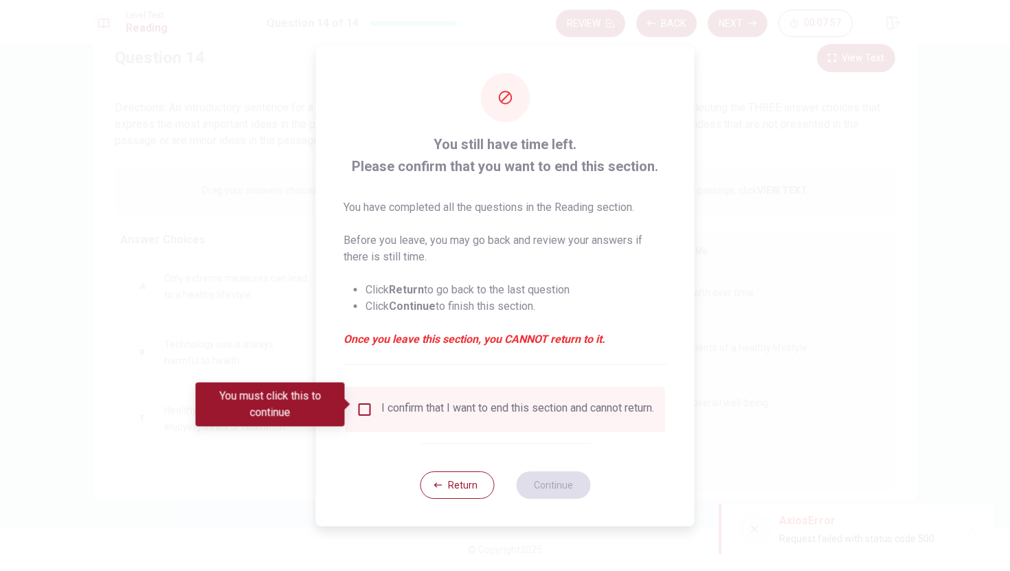
click at [502, 484] on div "Return Continue" at bounding box center [505, 484] width 170 height 83
click at [467, 486] on button "Return" at bounding box center [457, 484] width 74 height 27
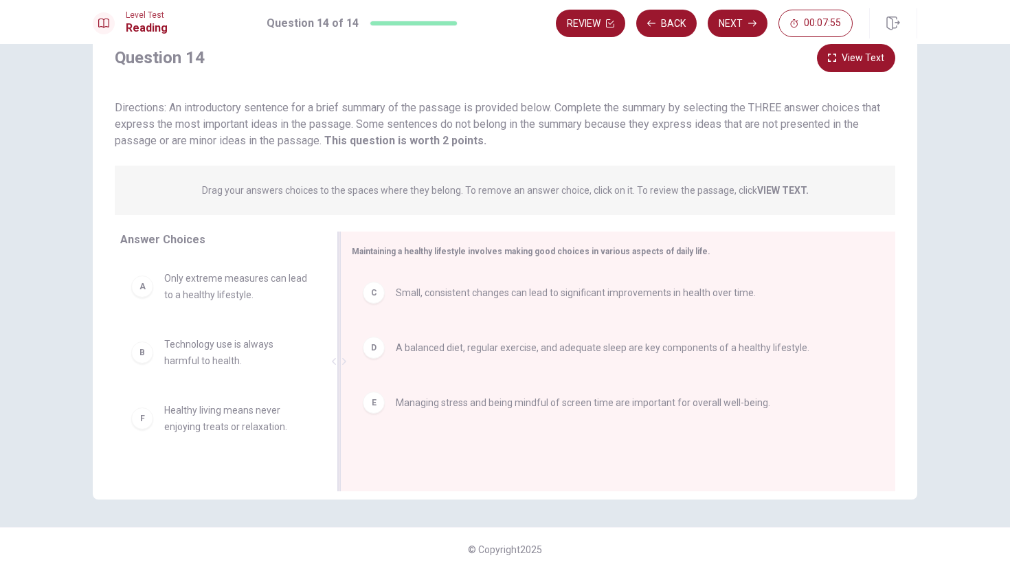
scroll to position [0, 0]
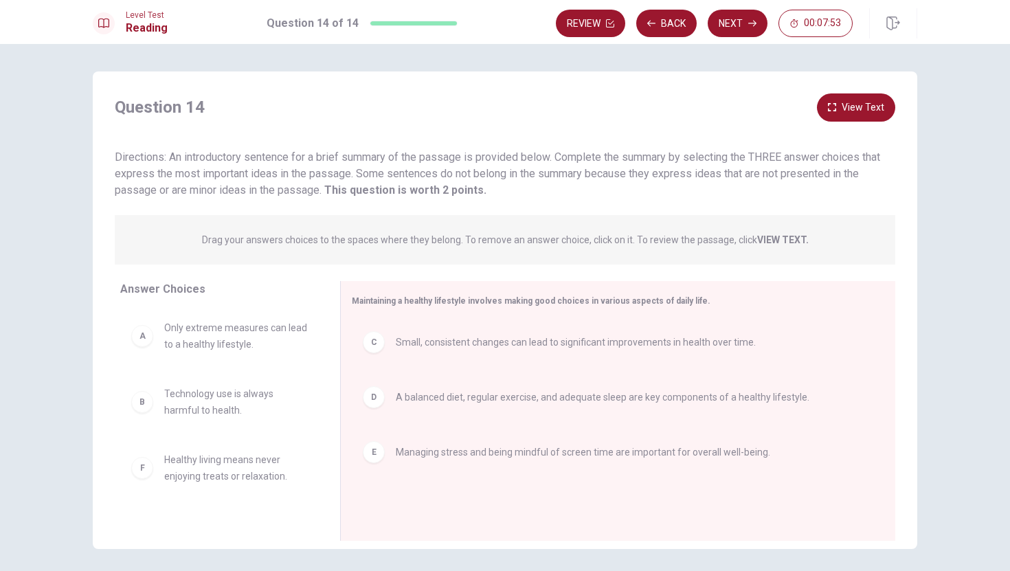
click at [838, 38] on div "Level Test Reading Question 14 of 14 Review Back Next 00:07:53" at bounding box center [505, 22] width 1010 height 44
click at [837, 18] on span "00:07:53" at bounding box center [822, 23] width 37 height 11
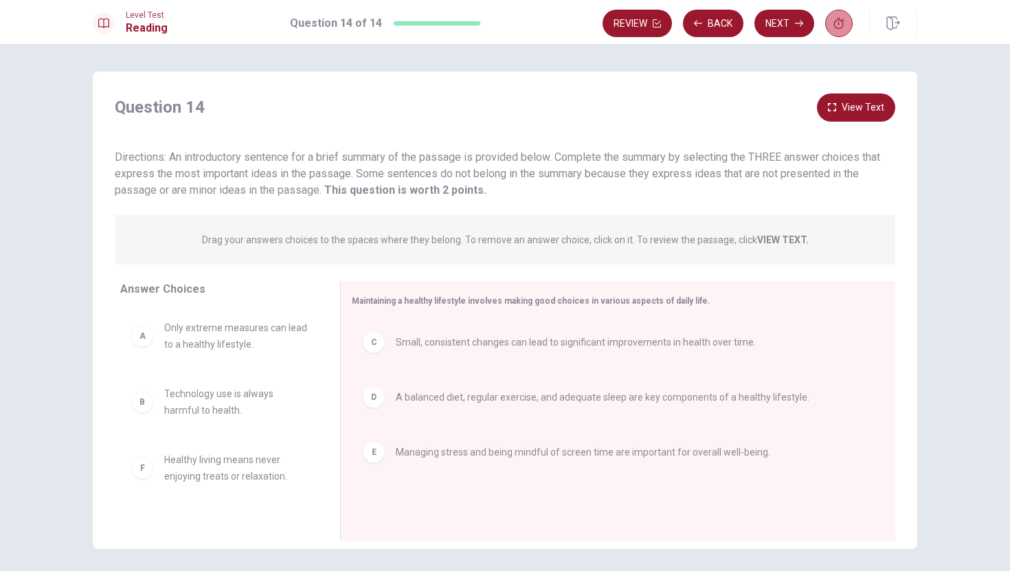
click at [834, 20] on icon "button" at bounding box center [838, 23] width 11 height 11
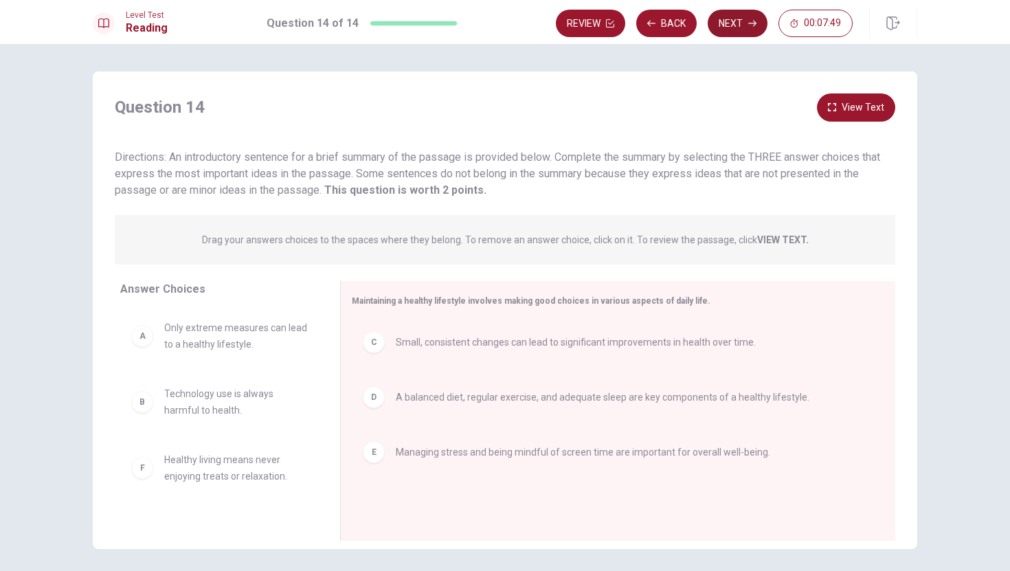
click at [752, 24] on icon "button" at bounding box center [752, 23] width 8 height 8
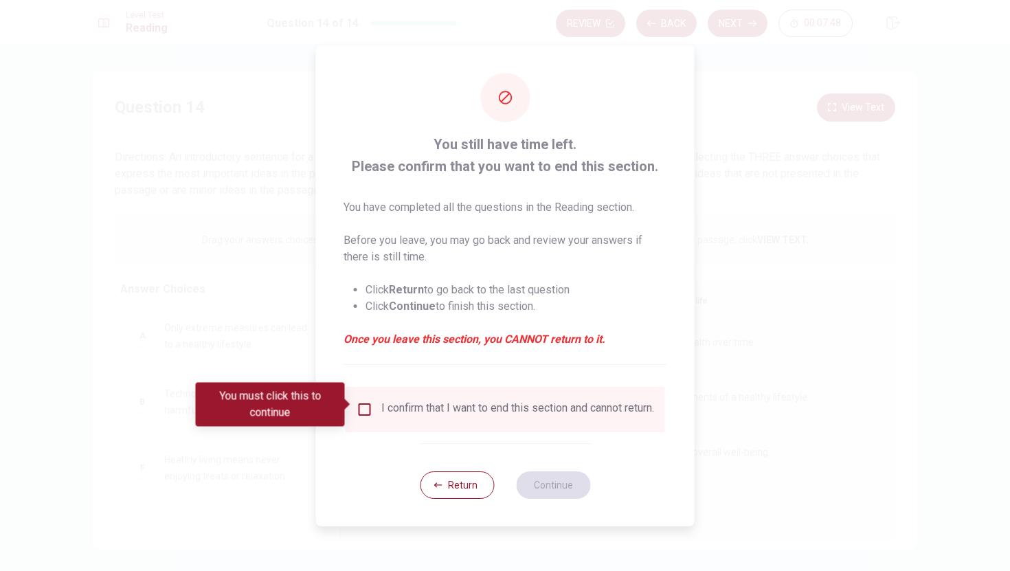
click at [405, 411] on div "I confirm that I want to end this section and cannot return." at bounding box center [517, 409] width 273 height 16
click at [348, 397] on div "You must click this to continue" at bounding box center [275, 405] width 159 height 44
click at [368, 405] on input "You must click this to continue" at bounding box center [365, 409] width 16 height 16
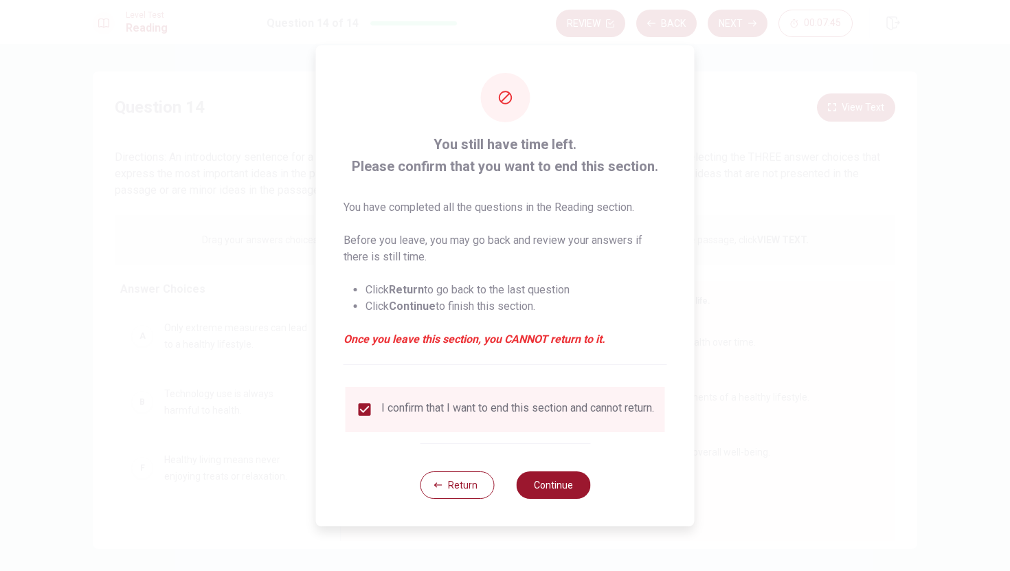
click at [543, 474] on div "Return Continue" at bounding box center [505, 484] width 170 height 83
click at [543, 492] on button "Continue" at bounding box center [553, 484] width 74 height 27
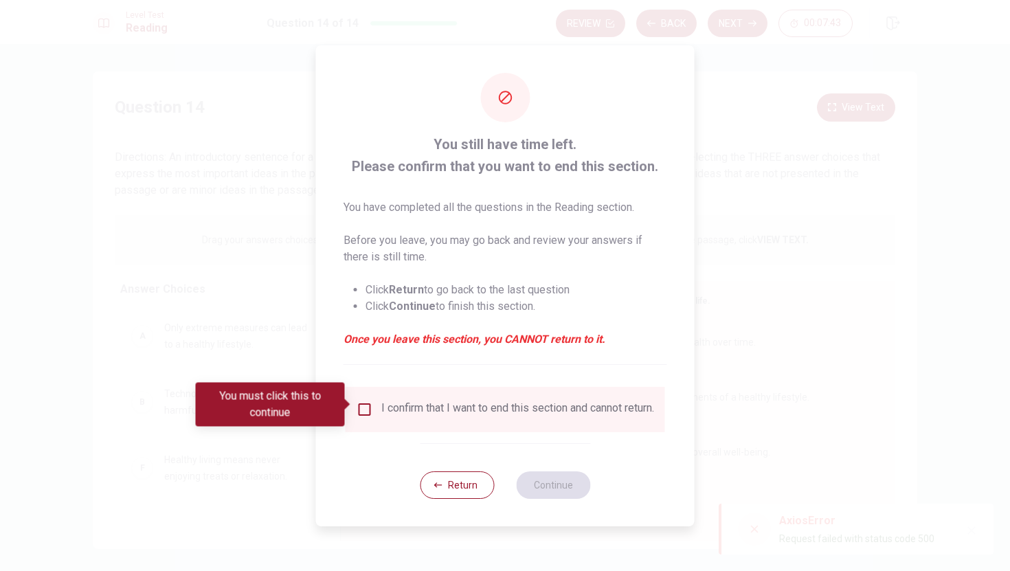
click at [370, 409] on input "You must click this to continue" at bounding box center [365, 409] width 16 height 16
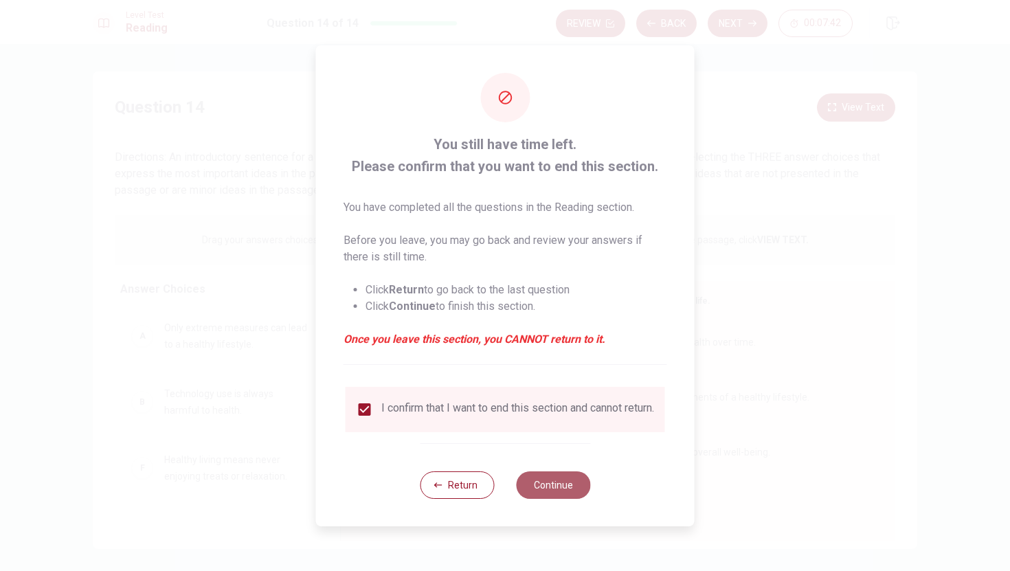
click at [528, 480] on button "Continue" at bounding box center [553, 484] width 74 height 27
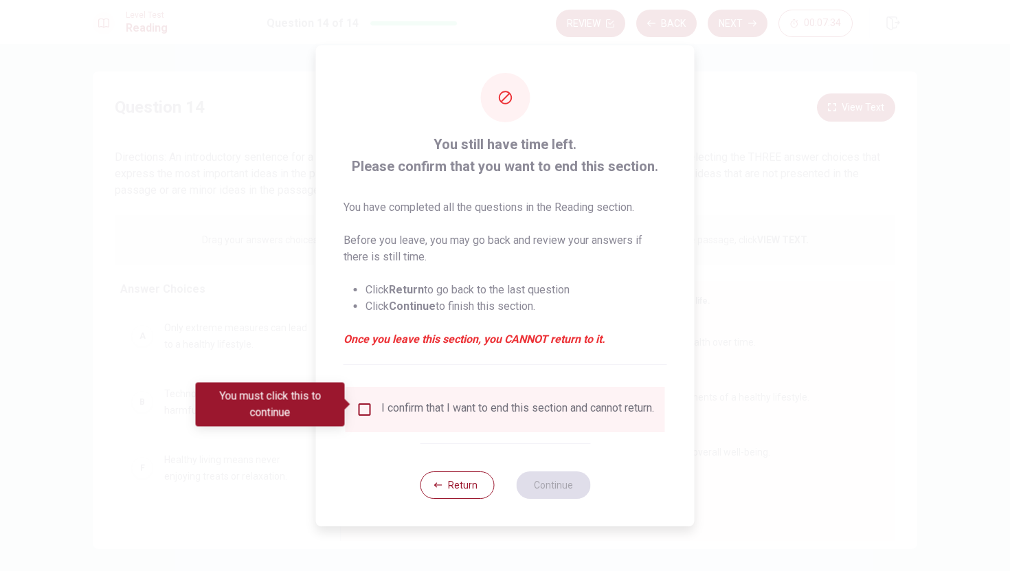
click at [362, 404] on input "You must click this to continue" at bounding box center [365, 409] width 16 height 16
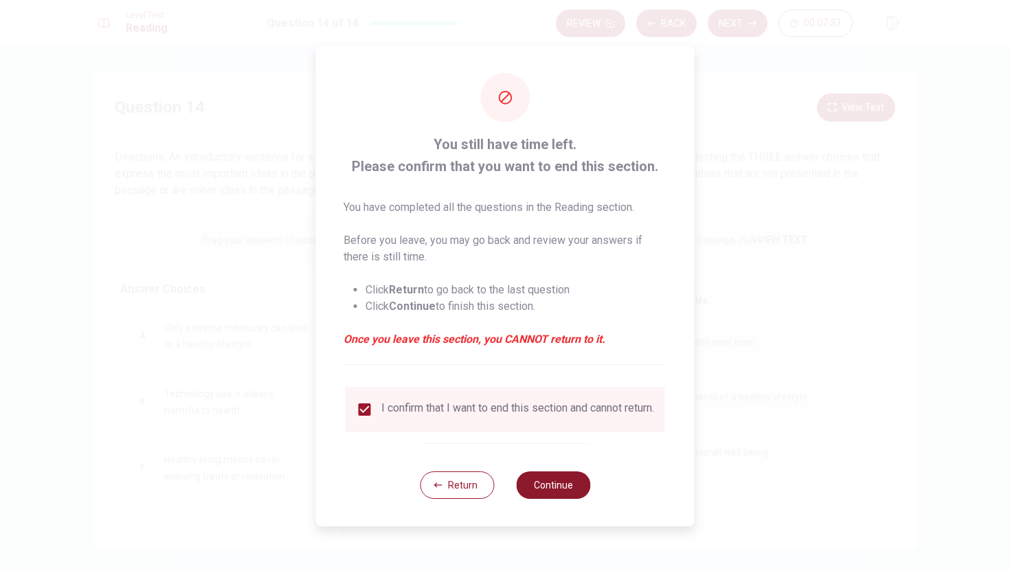
click at [561, 490] on button "Continue" at bounding box center [553, 484] width 74 height 27
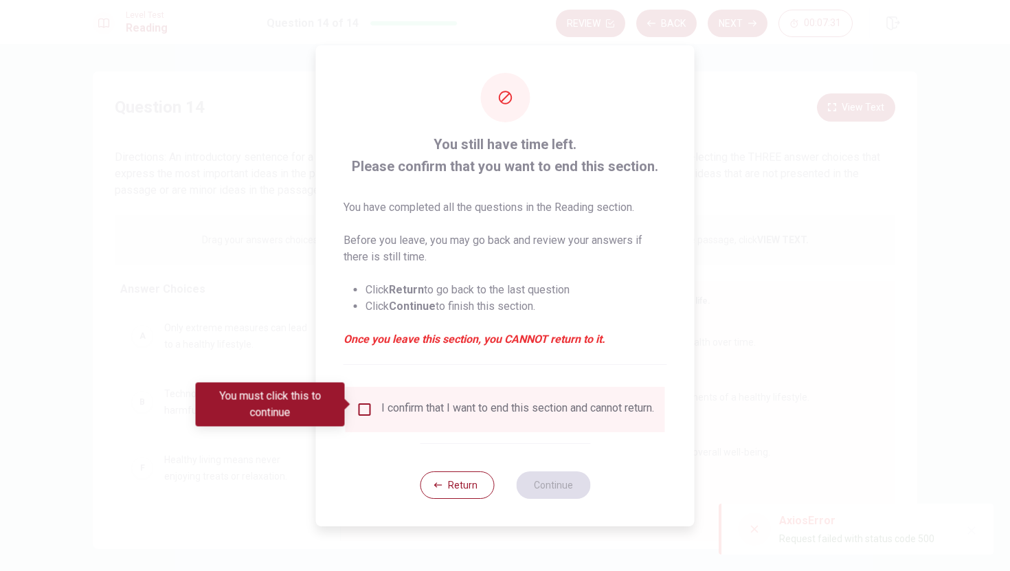
click at [771, 537] on div at bounding box center [505, 285] width 1010 height 571
click at [766, 534] on div at bounding box center [505, 285] width 1010 height 571
click at [360, 407] on input "You must click this to continue" at bounding box center [365, 409] width 16 height 16
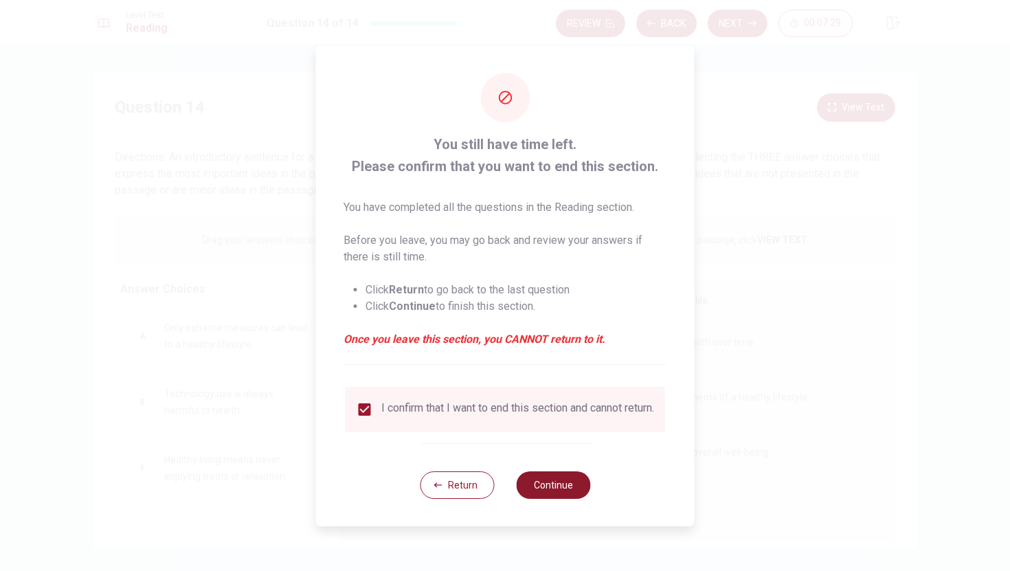
click at [537, 489] on button "Continue" at bounding box center [553, 484] width 74 height 27
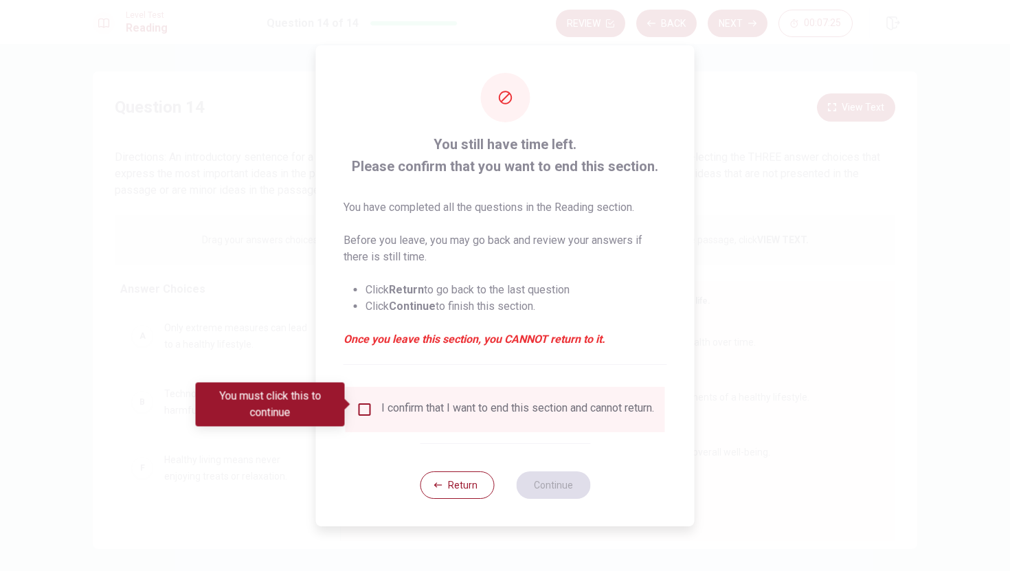
click at [393, 403] on div "I confirm that I want to end this section and cannot return." at bounding box center [517, 409] width 273 height 16
click at [365, 406] on input "You must click this to continue" at bounding box center [365, 409] width 16 height 16
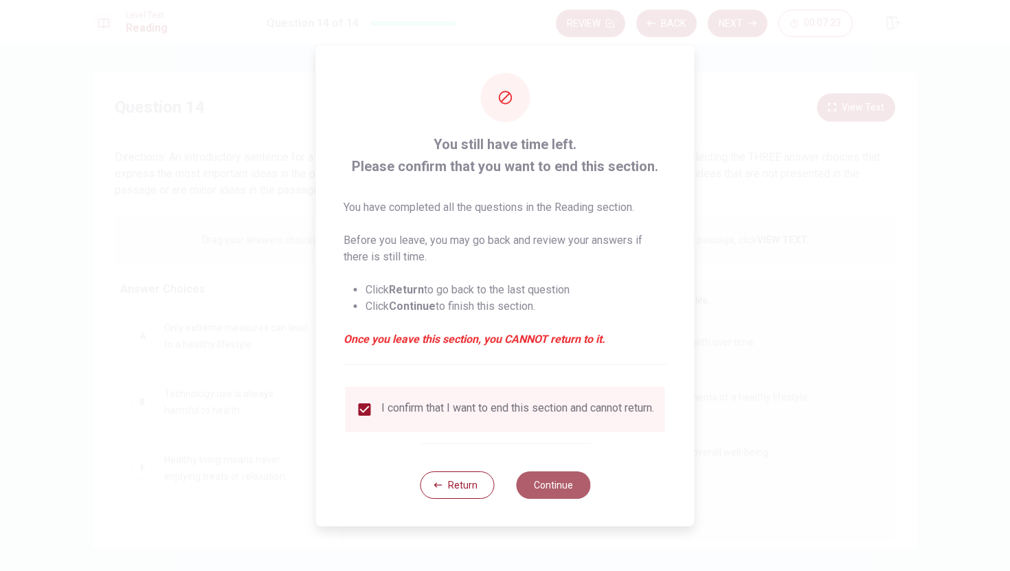
click at [559, 489] on button "Continue" at bounding box center [553, 484] width 74 height 27
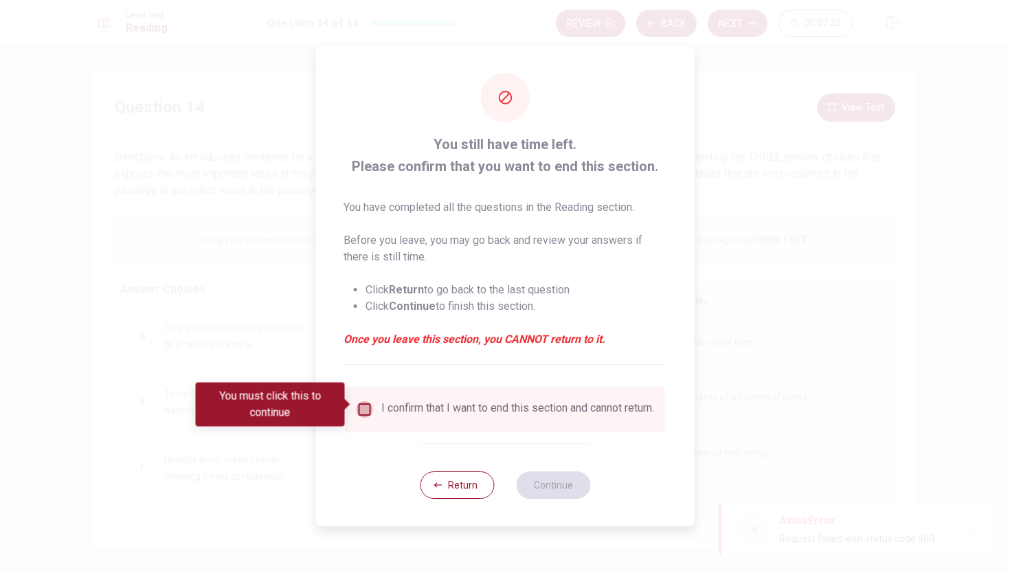
click at [359, 407] on input "You must click this to continue" at bounding box center [365, 409] width 16 height 16
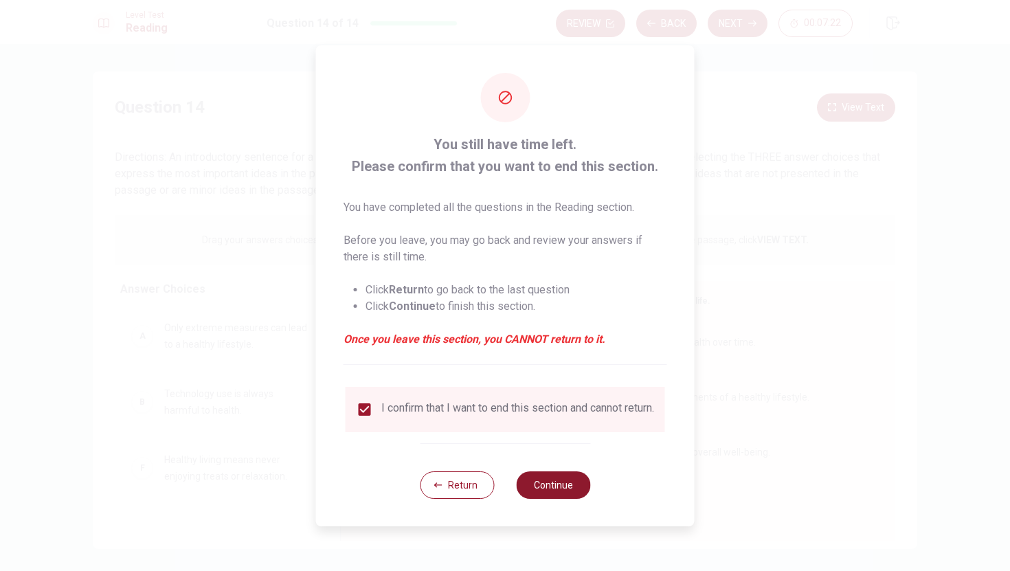
click at [537, 491] on button "Continue" at bounding box center [553, 484] width 74 height 27
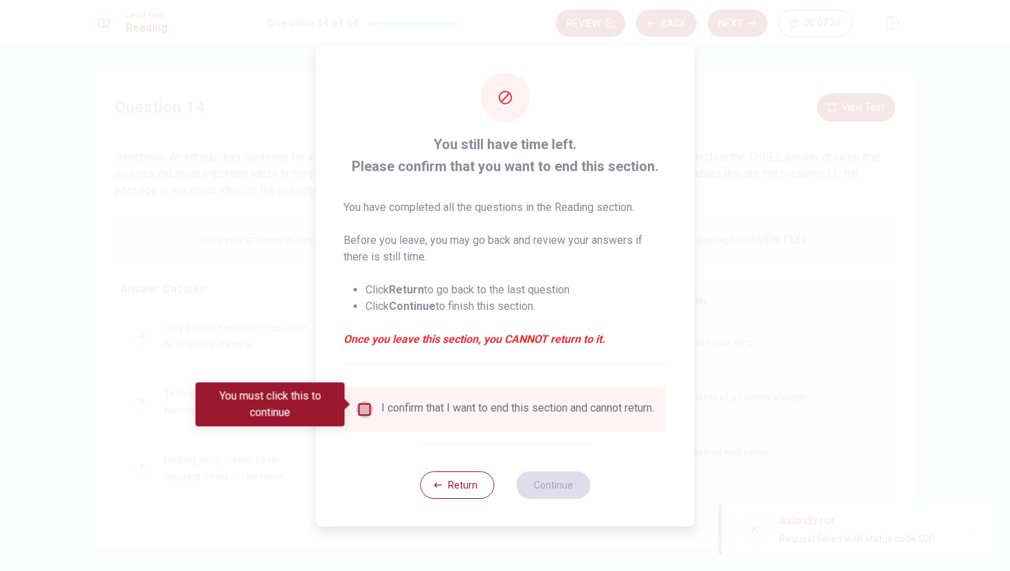
click at [363, 409] on input "You must click this to continue" at bounding box center [365, 409] width 16 height 16
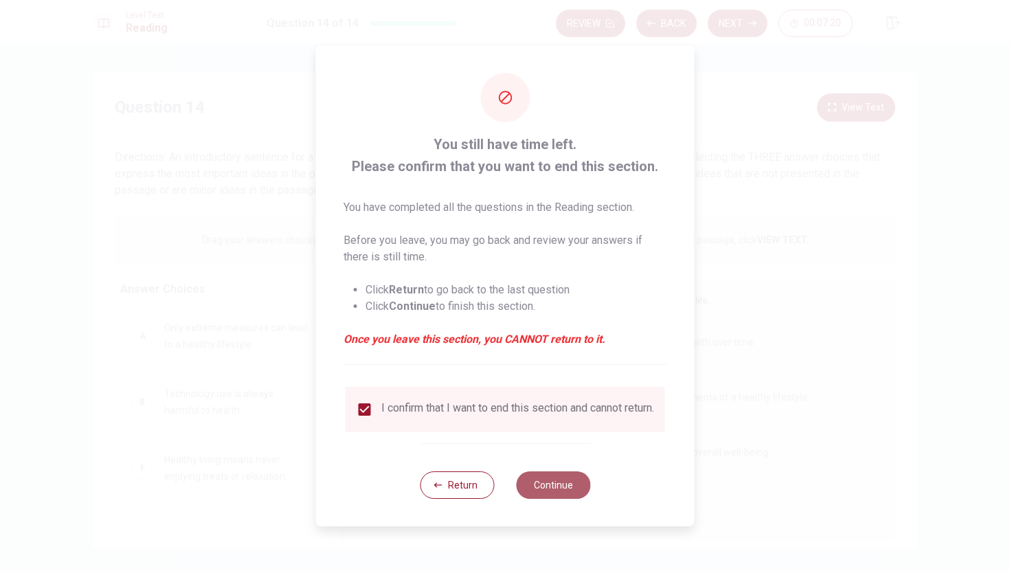
click at [539, 488] on button "Continue" at bounding box center [553, 484] width 74 height 27
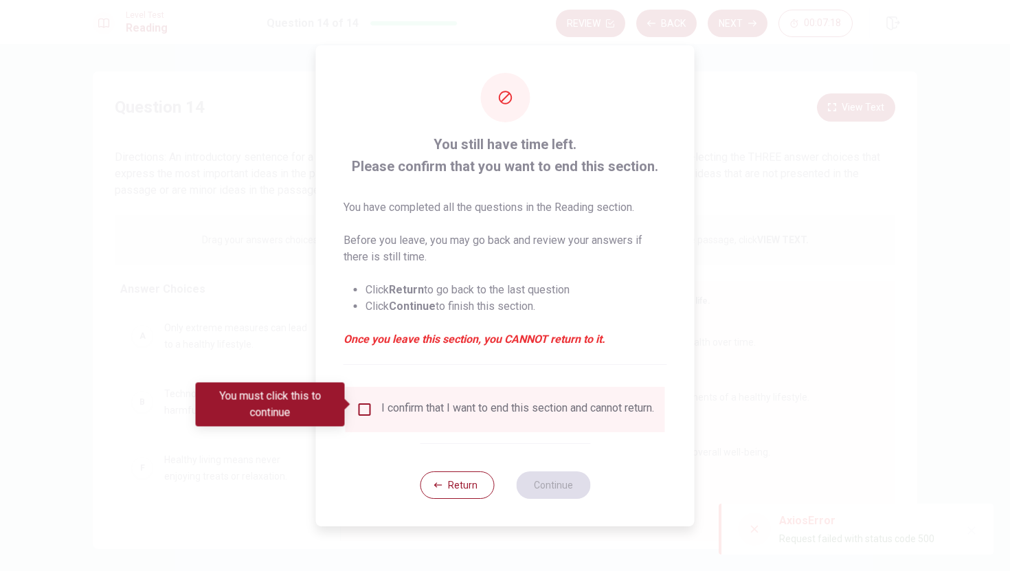
click at [626, 365] on div "You still have time left. Please confirm that you want to end this section. You…" at bounding box center [505, 285] width 379 height 481
click at [452, 499] on button "Return" at bounding box center [457, 484] width 74 height 27
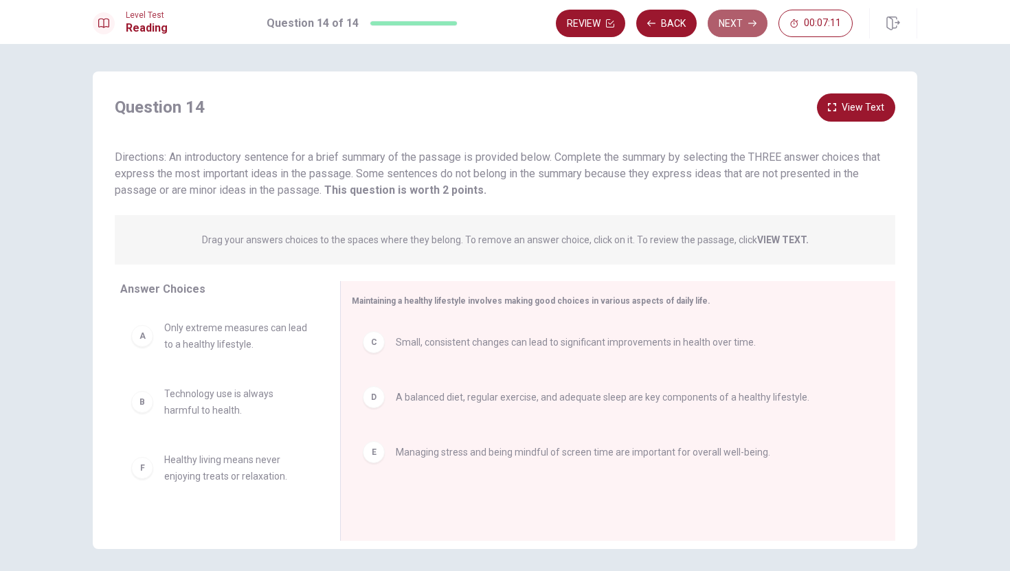
click at [750, 34] on button "Next" at bounding box center [738, 23] width 60 height 27
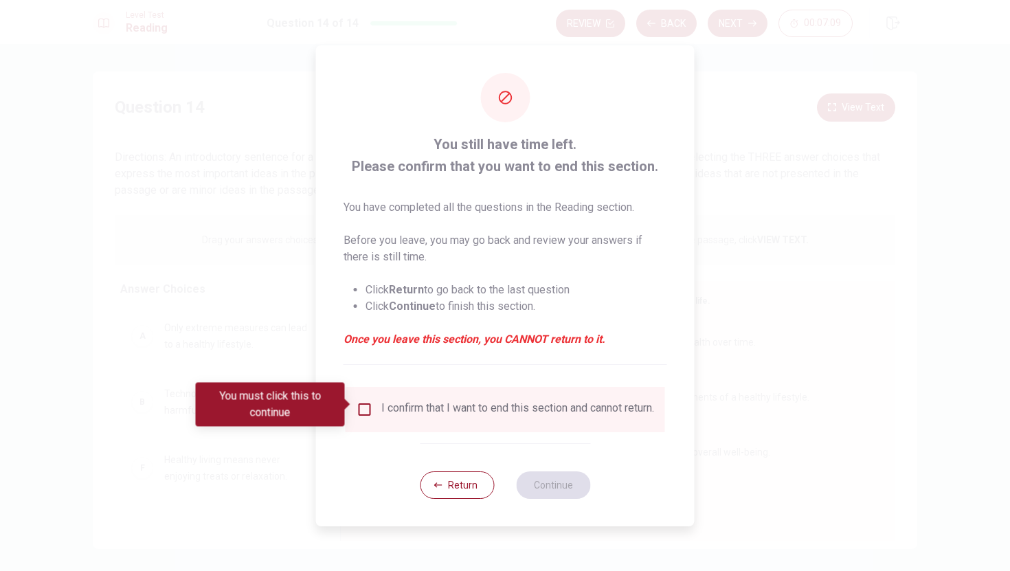
click at [429, 412] on div "I confirm that I want to end this section and cannot return." at bounding box center [517, 409] width 273 height 16
click at [364, 403] on input "You must click this to continue" at bounding box center [365, 409] width 16 height 16
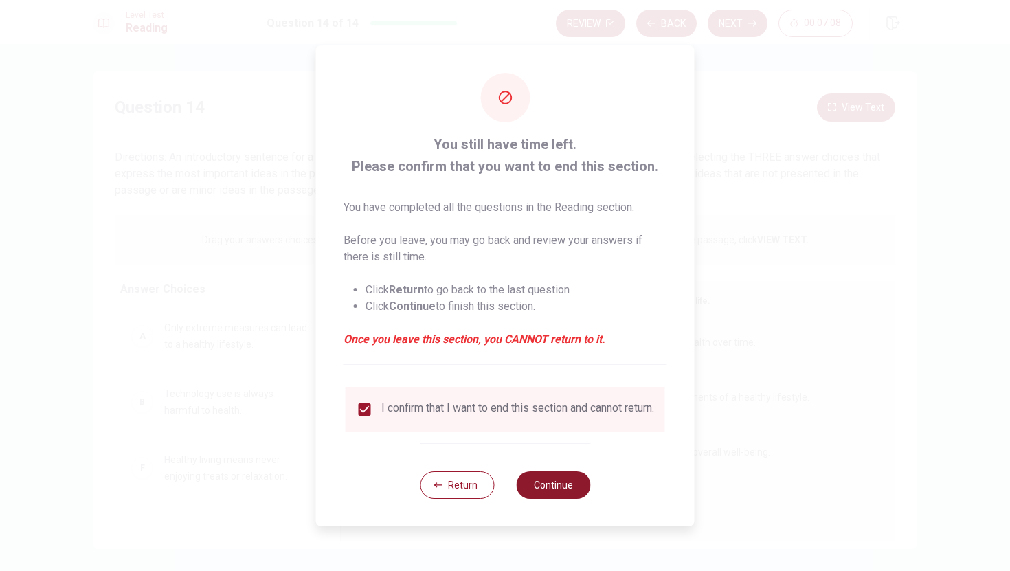
click at [561, 480] on button "Continue" at bounding box center [553, 484] width 74 height 27
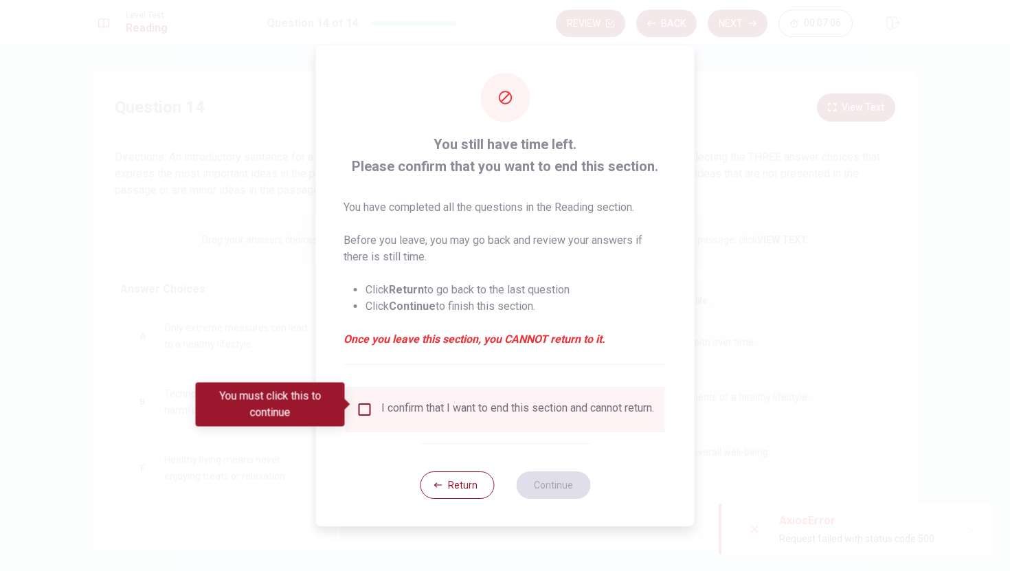
click at [759, 532] on div at bounding box center [505, 285] width 1010 height 571
click at [360, 405] on input "You must click this to continue" at bounding box center [365, 409] width 16 height 16
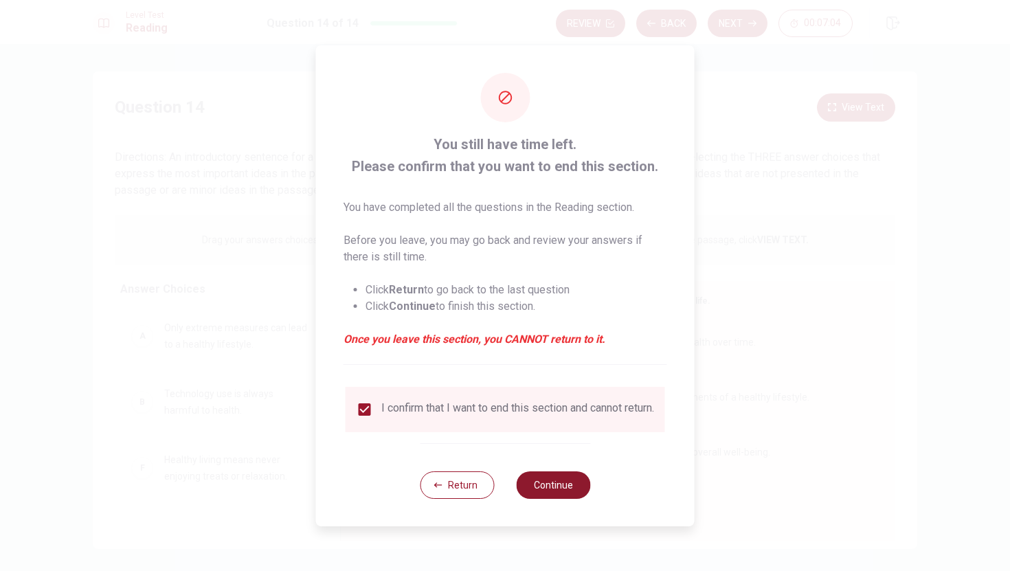
click at [549, 482] on button "Continue" at bounding box center [553, 484] width 74 height 27
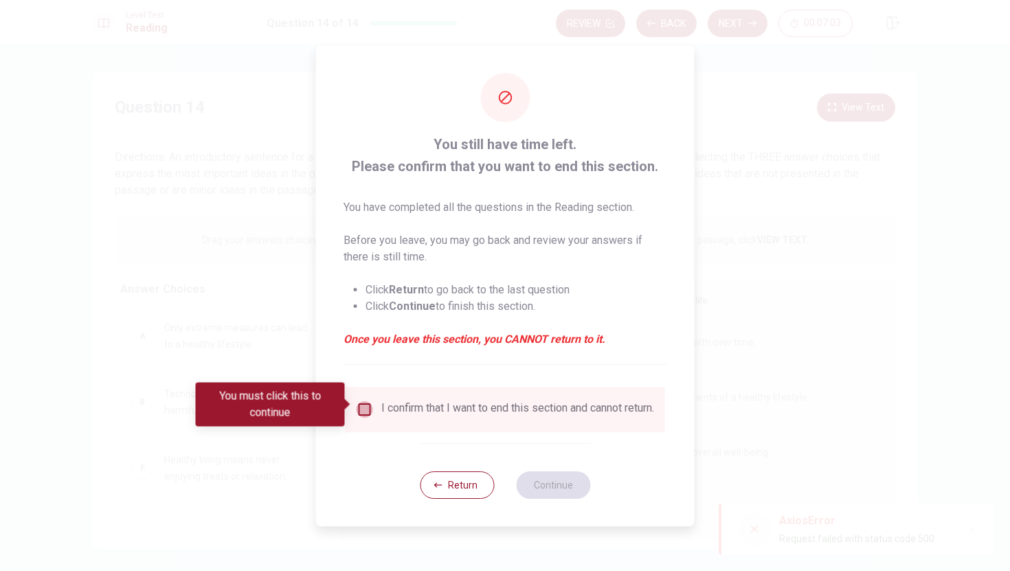
click at [359, 409] on input "You must click this to continue" at bounding box center [365, 409] width 16 height 16
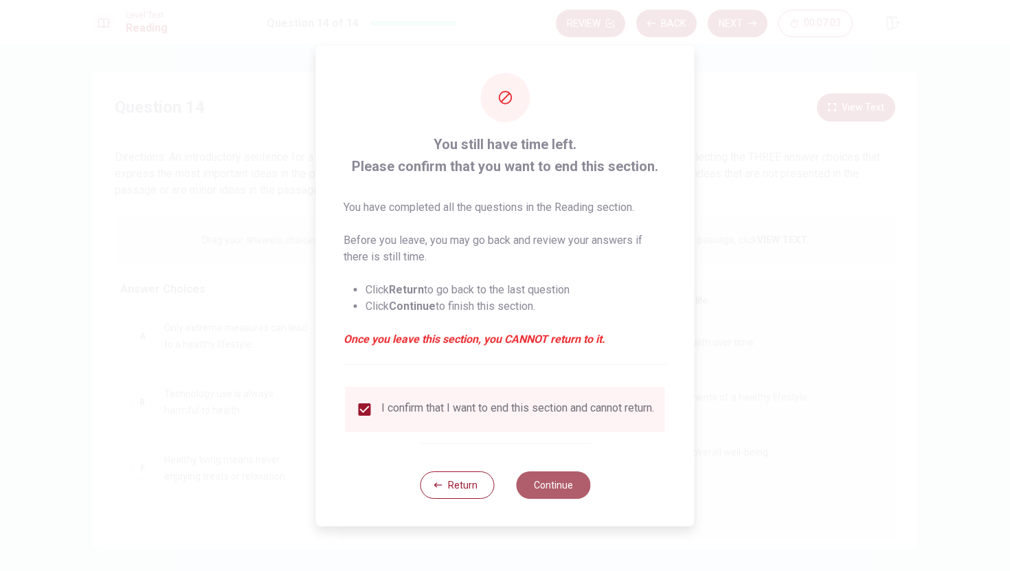
click at [550, 487] on button "Continue" at bounding box center [553, 484] width 74 height 27
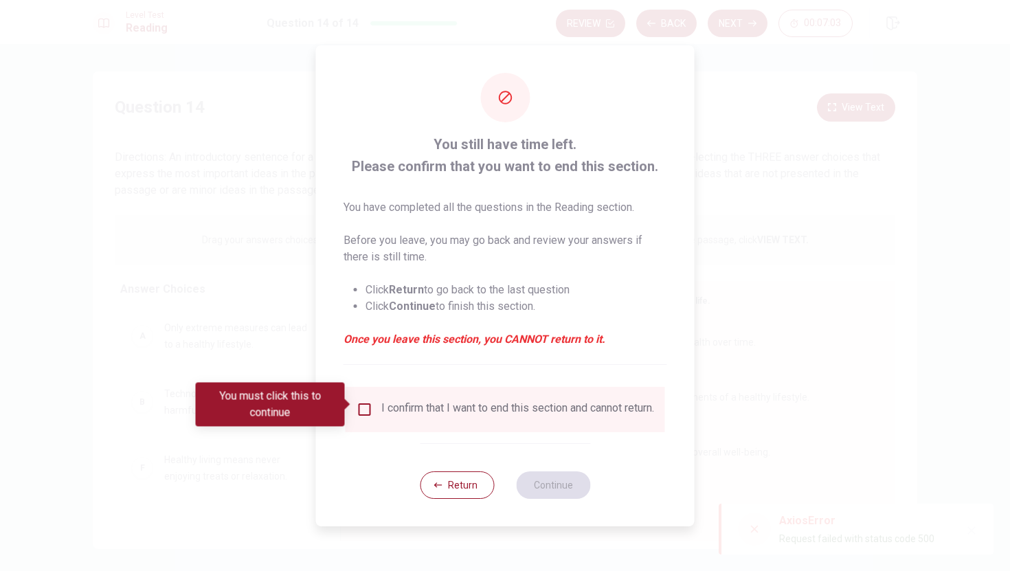
click at [370, 401] on input "You must click this to continue" at bounding box center [365, 409] width 16 height 16
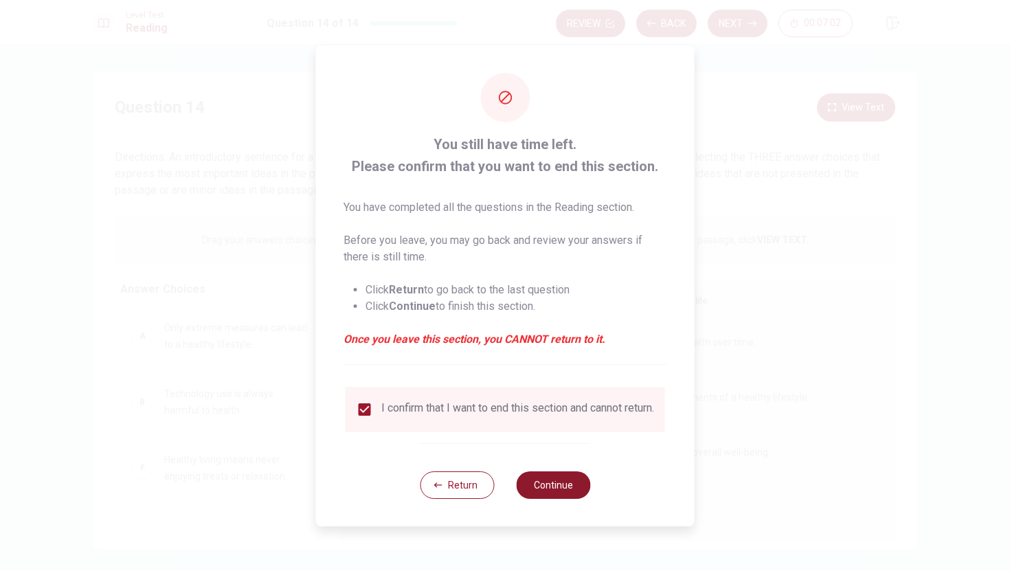
click at [524, 484] on button "Continue" at bounding box center [553, 484] width 74 height 27
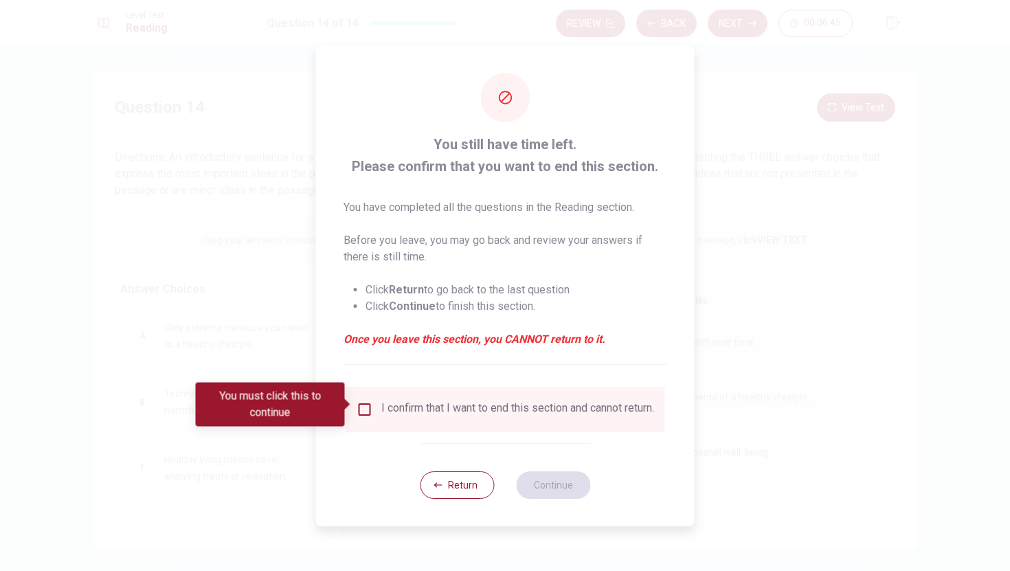
click at [427, 410] on div "I confirm that I want to end this section and cannot return." at bounding box center [517, 409] width 273 height 16
drag, startPoint x: 427, startPoint y: 410, endPoint x: 381, endPoint y: 407, distance: 46.8
click at [423, 409] on div "I confirm that I want to end this section and cannot return." at bounding box center [517, 409] width 273 height 16
click at [368, 407] on input "You must click this to continue" at bounding box center [365, 409] width 16 height 16
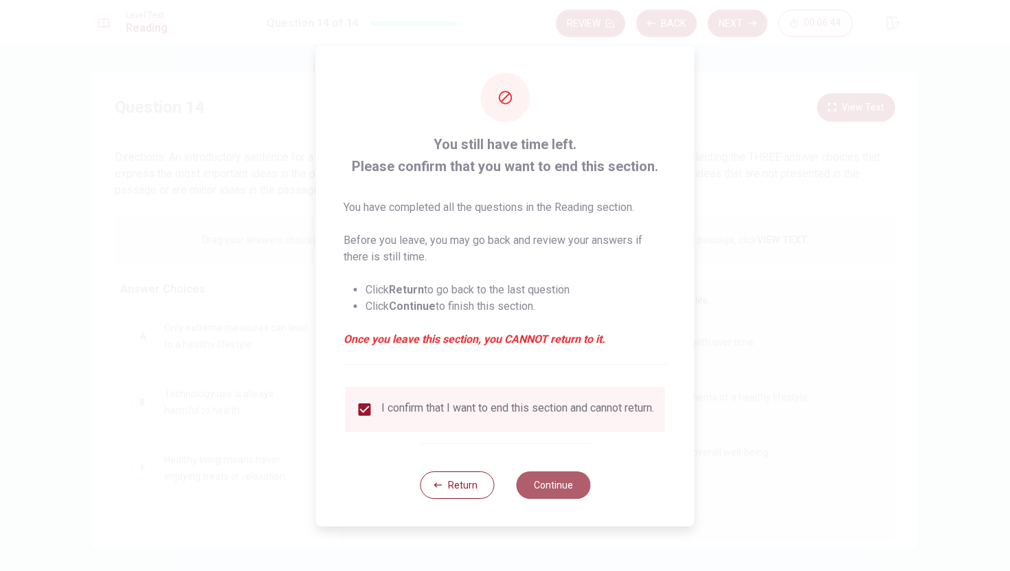
click at [565, 493] on button "Continue" at bounding box center [553, 484] width 74 height 27
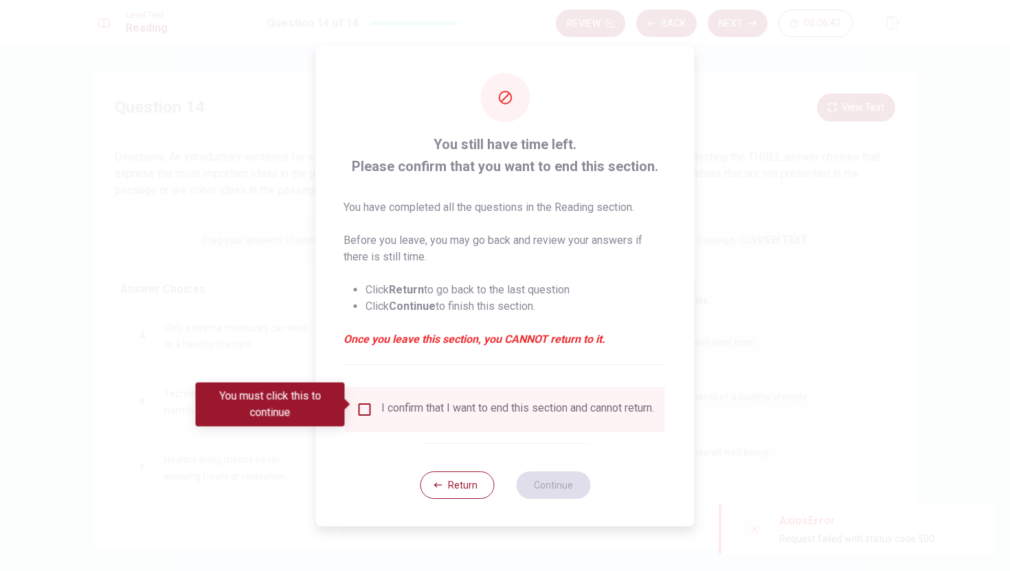
click at [370, 405] on input "You must click this to continue" at bounding box center [365, 409] width 16 height 16
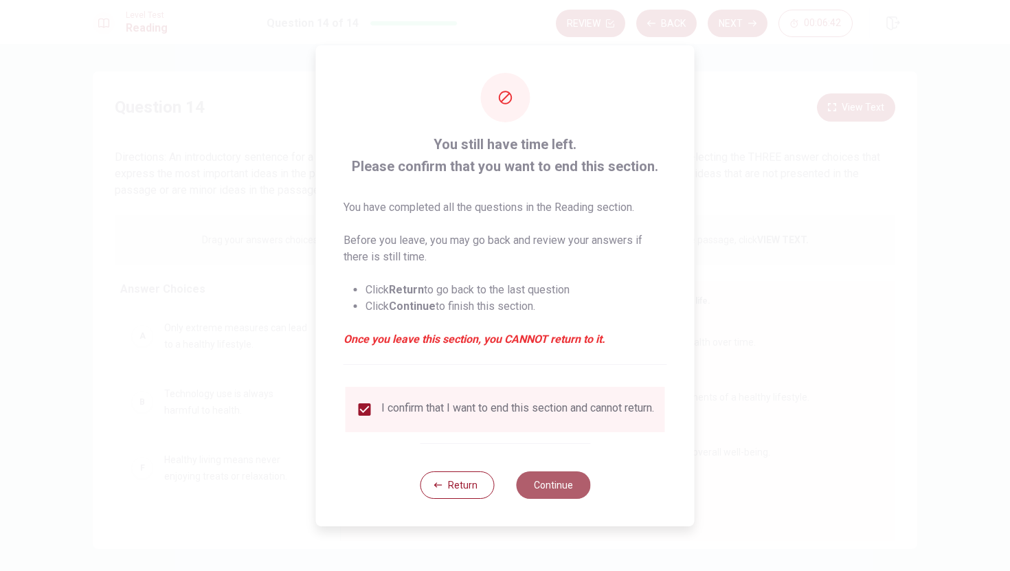
click at [553, 491] on button "Continue" at bounding box center [553, 484] width 74 height 27
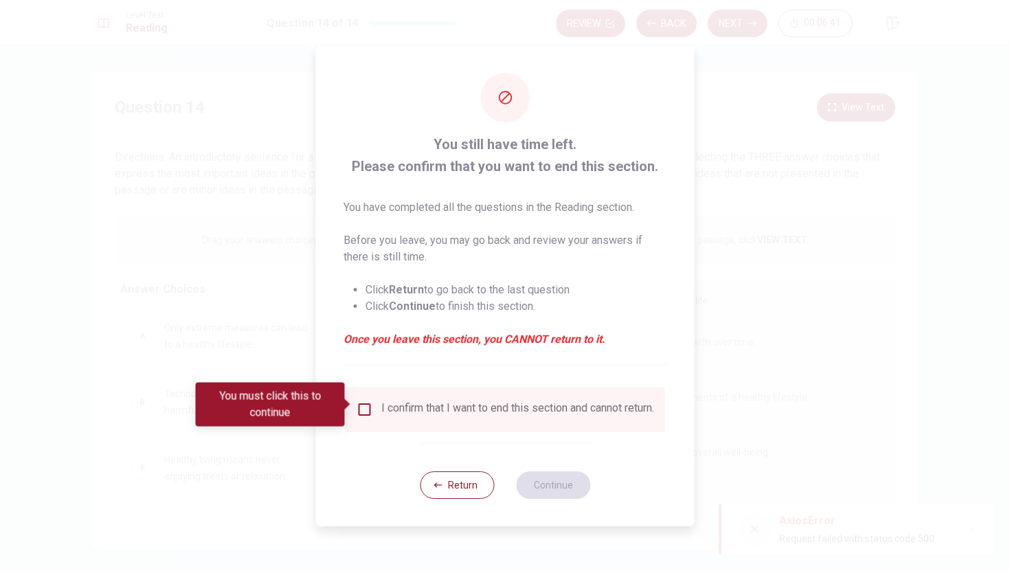
click at [491, 416] on div "I confirm that I want to end this section and cannot return." at bounding box center [517, 409] width 273 height 16
click at [466, 490] on button "Return" at bounding box center [457, 484] width 74 height 27
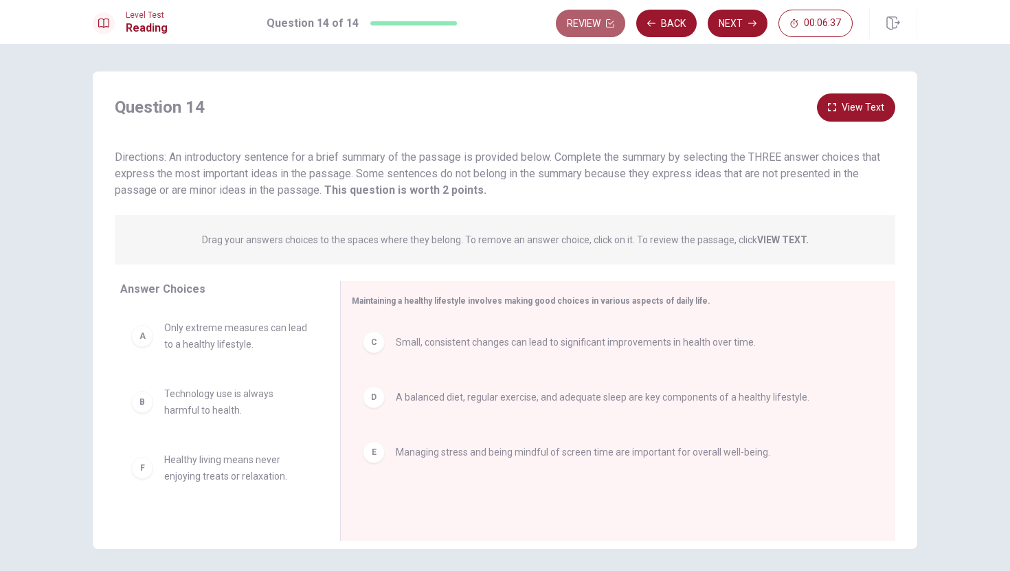
click at [583, 21] on button "Review" at bounding box center [590, 23] width 69 height 27
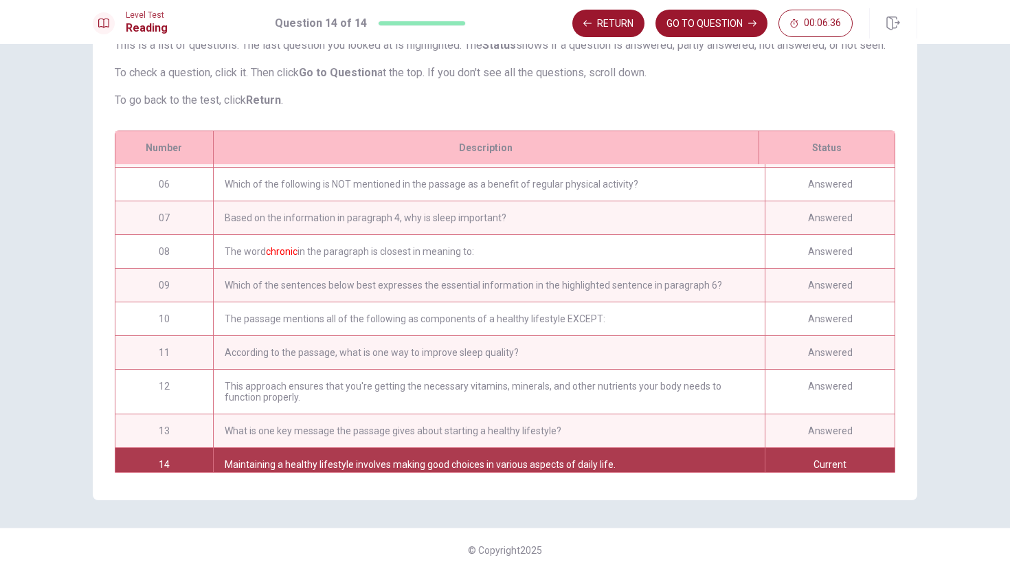
scroll to position [123, 0]
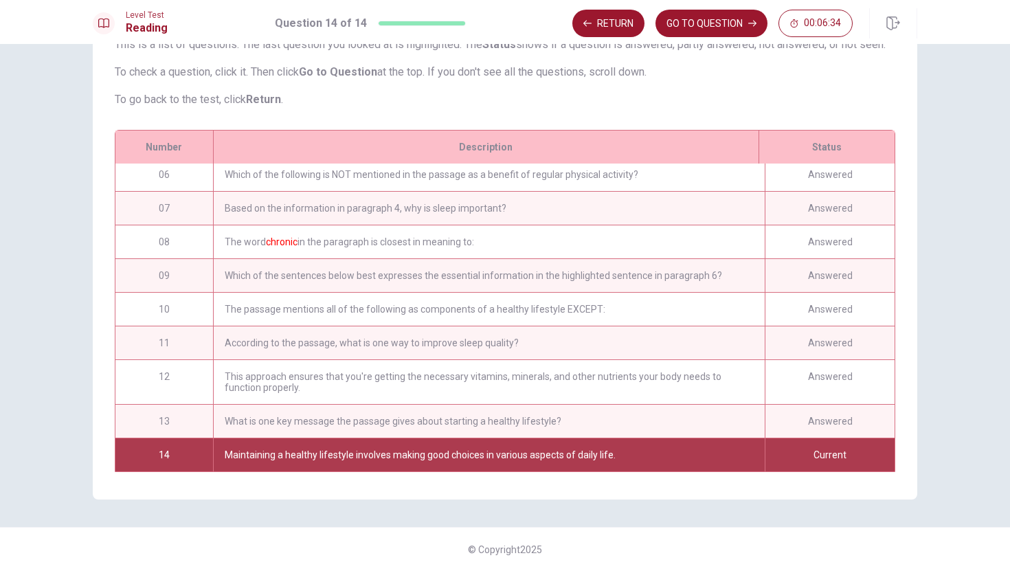
click at [810, 464] on div "Current" at bounding box center [830, 454] width 130 height 33
click at [712, 23] on button "GO TO QUESTION" at bounding box center [711, 23] width 112 height 27
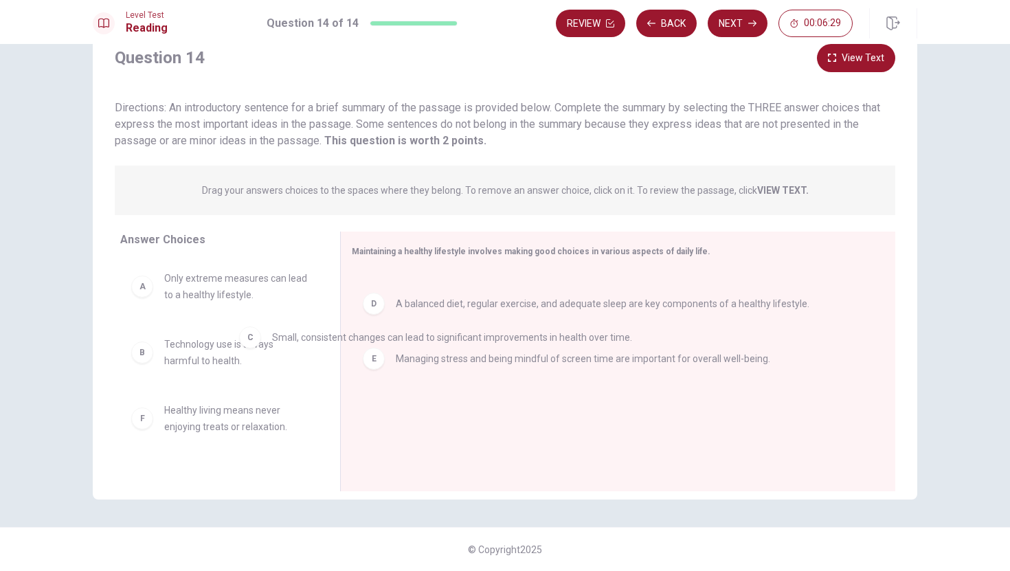
drag, startPoint x: 374, startPoint y: 298, endPoint x: 248, endPoint y: 346, distance: 135.3
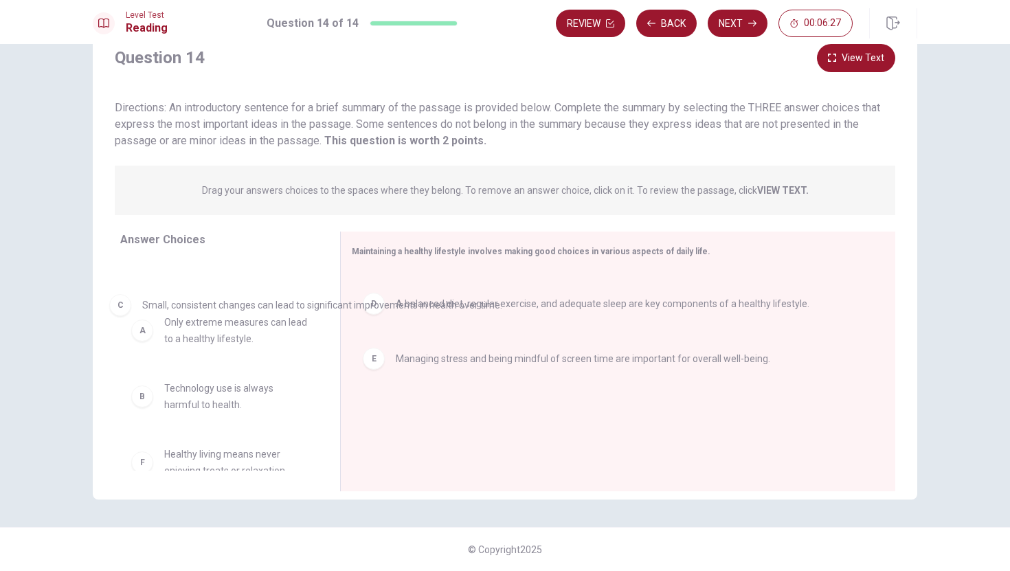
drag, startPoint x: 386, startPoint y: 296, endPoint x: 118, endPoint y: 306, distance: 268.1
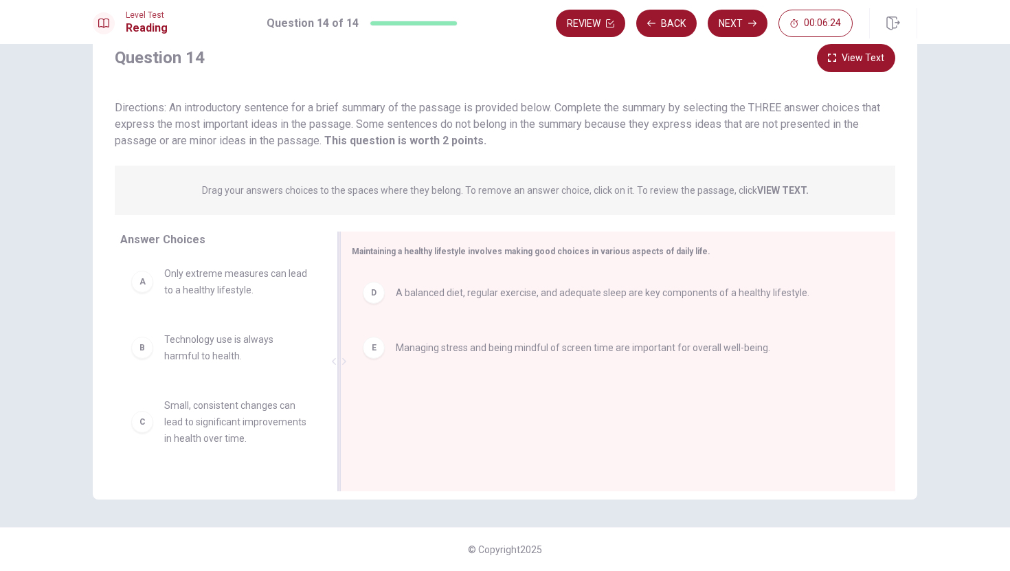
scroll to position [5, 0]
drag, startPoint x: 145, startPoint y: 436, endPoint x: 403, endPoint y: 428, distance: 257.7
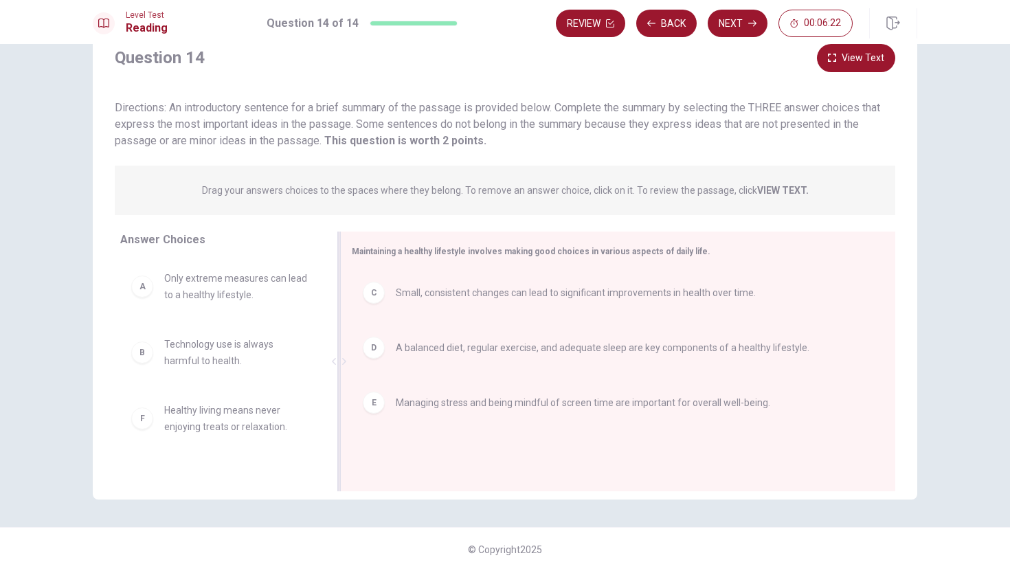
scroll to position [0, 0]
click at [747, 17] on button "Next" at bounding box center [738, 23] width 60 height 27
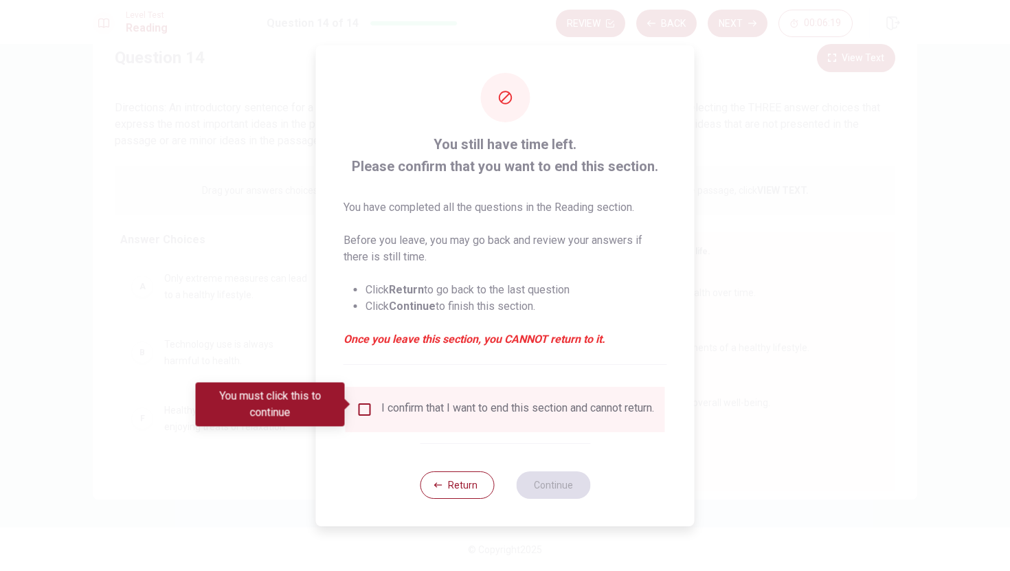
click at [405, 410] on div "I confirm that I want to end this section and cannot return." at bounding box center [517, 409] width 273 height 16
click at [377, 409] on div "I confirm that I want to end this section and cannot return." at bounding box center [505, 409] width 297 height 16
click at [365, 407] on input "You must click this to continue" at bounding box center [365, 409] width 16 height 16
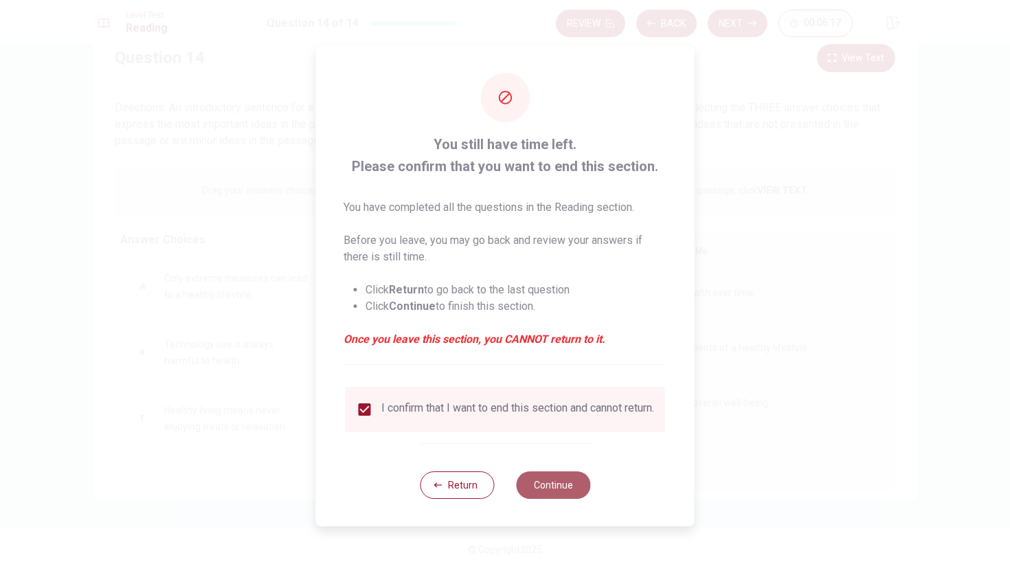
click at [556, 483] on button "Continue" at bounding box center [553, 484] width 74 height 27
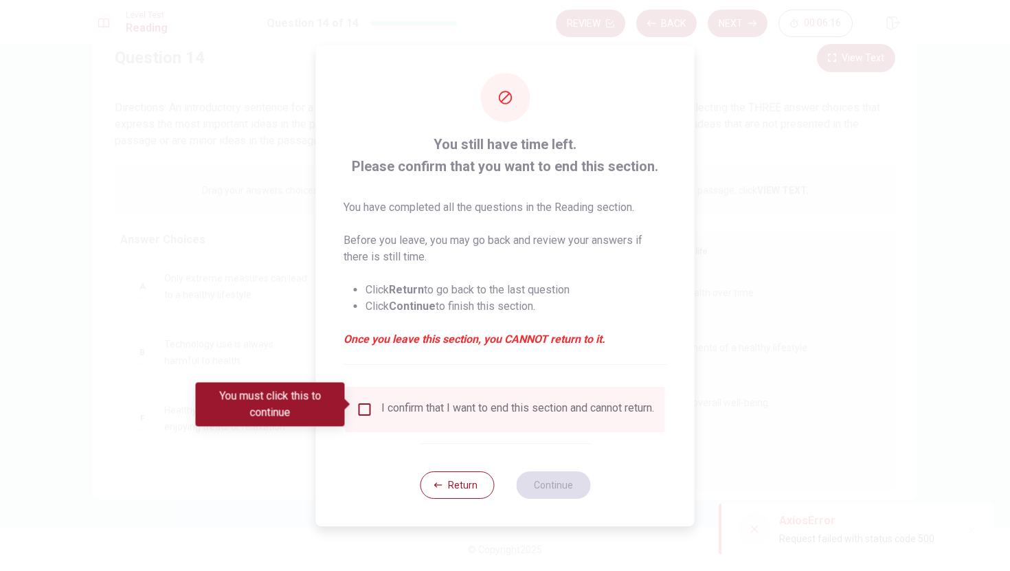
click at [355, 395] on div "I confirm that I want to end this section and cannot return." at bounding box center [505, 409] width 319 height 45
click at [370, 396] on div "I confirm that I want to end this section and cannot return." at bounding box center [505, 409] width 319 height 45
click at [362, 410] on input "You must click this to continue" at bounding box center [365, 409] width 16 height 16
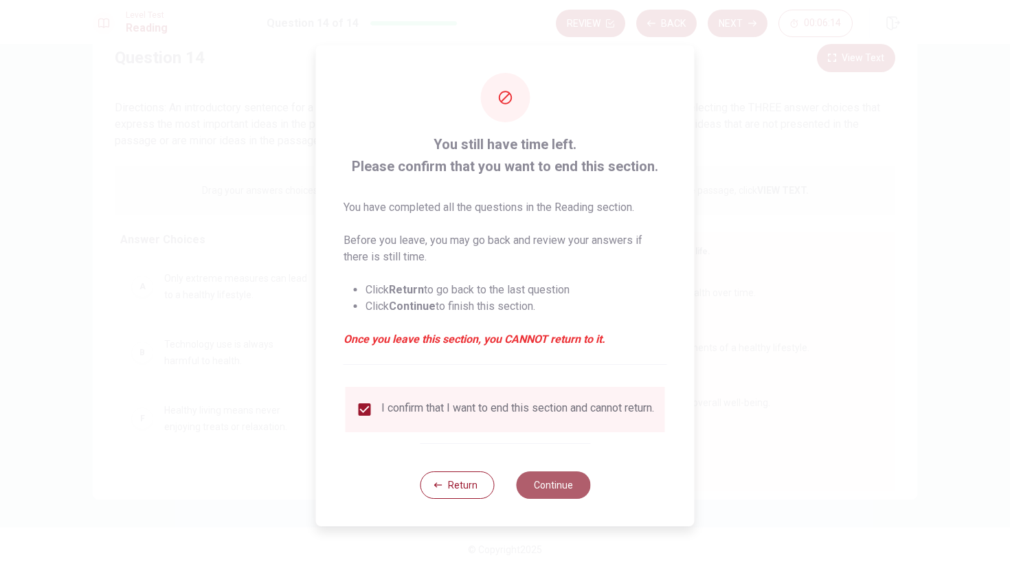
click at [550, 493] on button "Continue" at bounding box center [553, 484] width 74 height 27
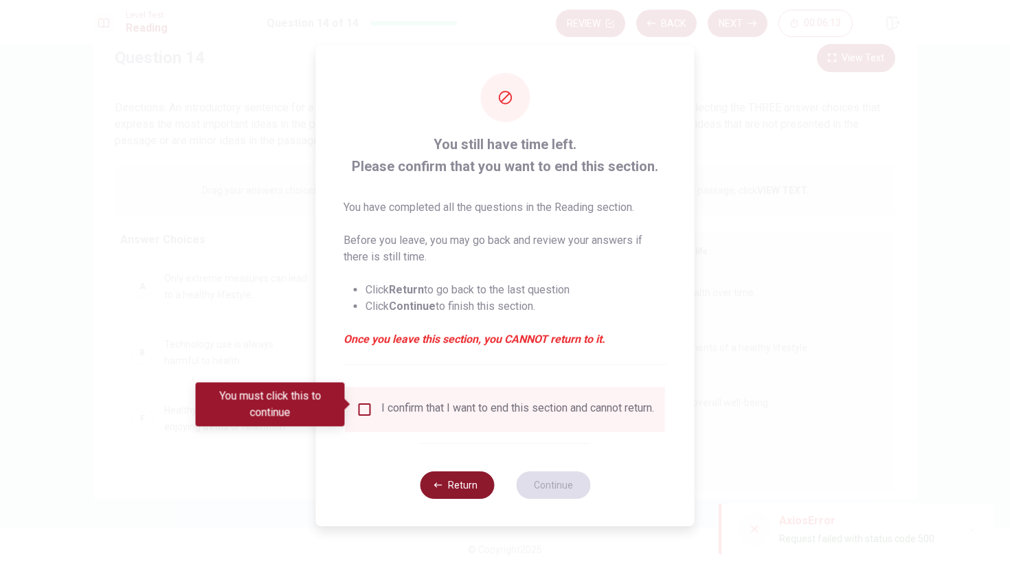
click at [463, 488] on button "Return" at bounding box center [457, 484] width 74 height 27
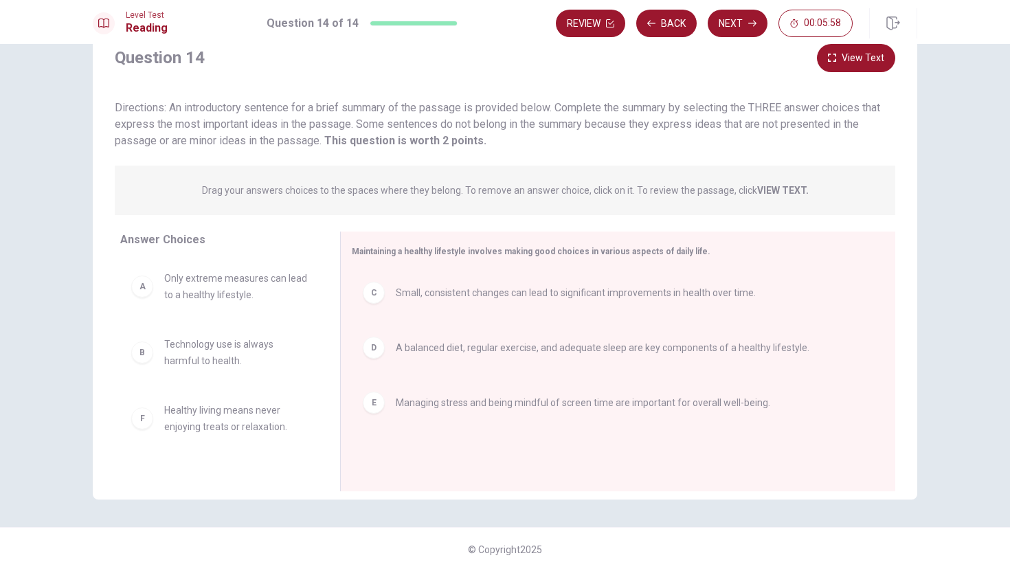
click at [872, 64] on button "View Text" at bounding box center [856, 58] width 78 height 28
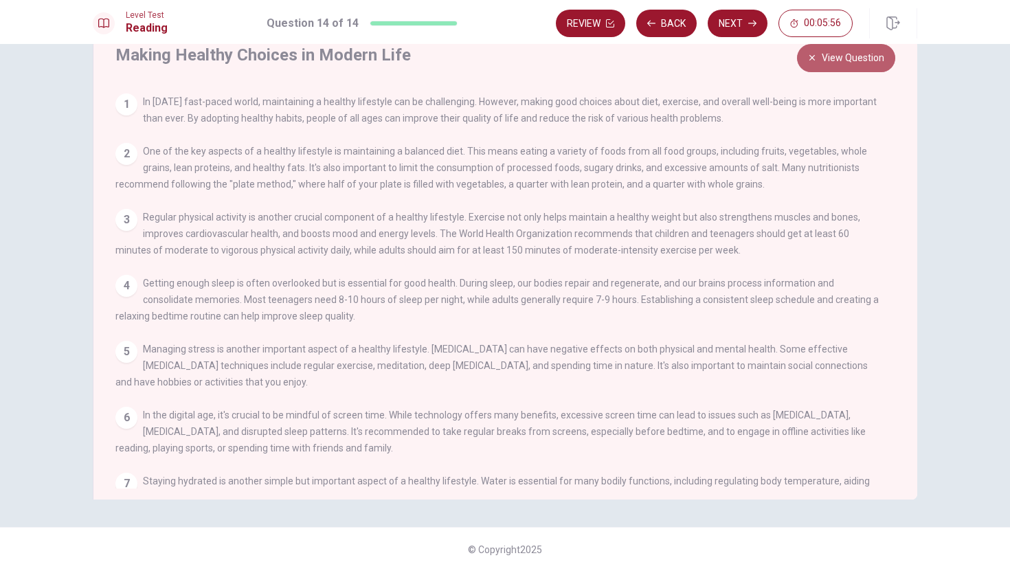
click at [847, 60] on button "View Question" at bounding box center [846, 58] width 98 height 28
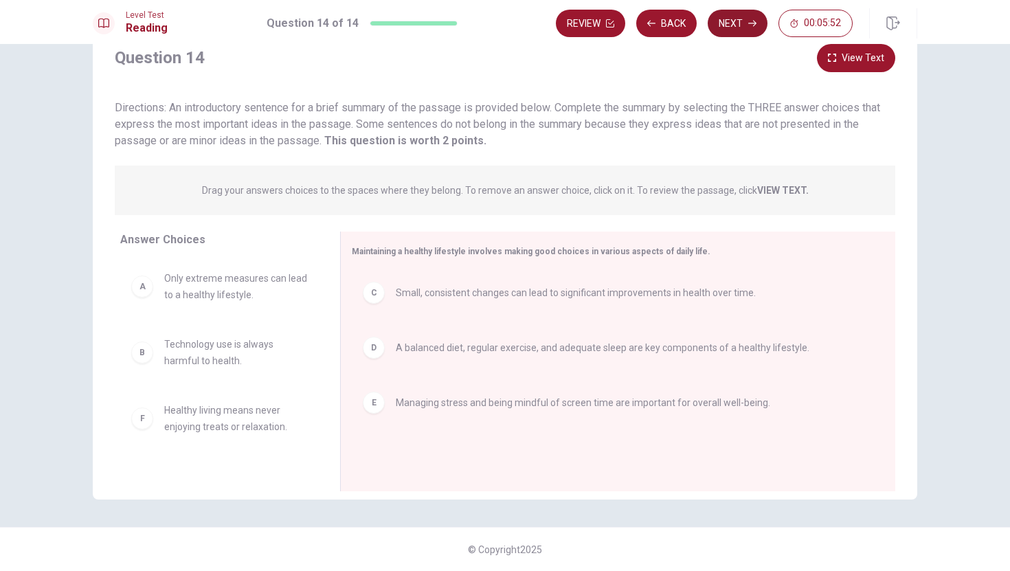
click at [738, 24] on button "Next" at bounding box center [738, 23] width 60 height 27
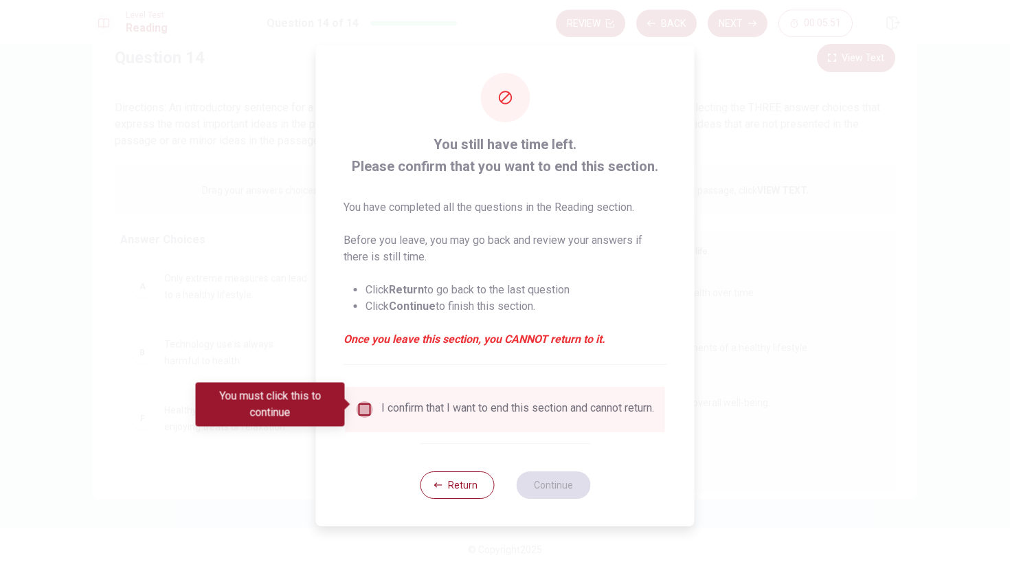
click at [363, 402] on input "You must click this to continue" at bounding box center [365, 409] width 16 height 16
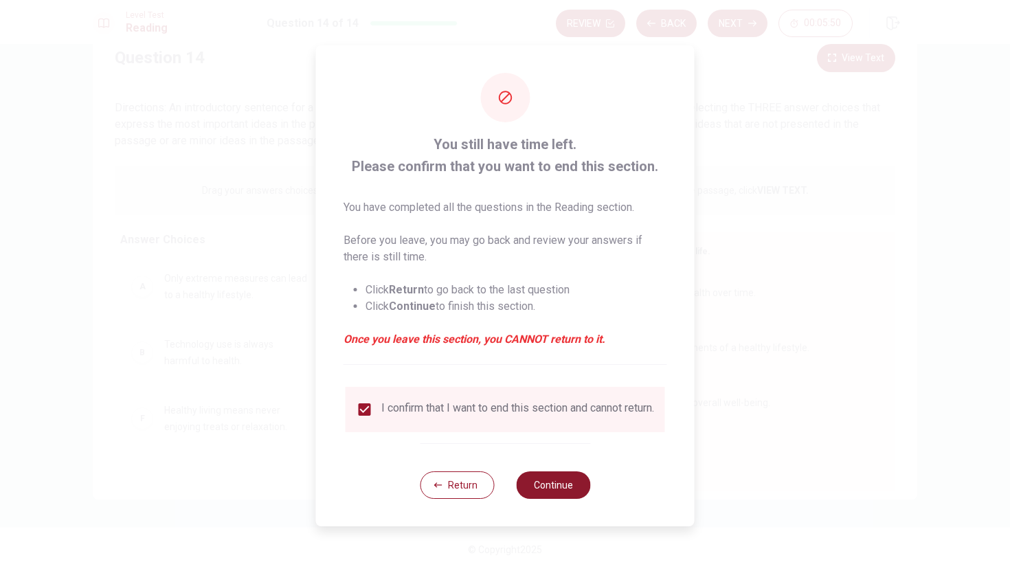
click at [558, 486] on button "Continue" at bounding box center [553, 484] width 74 height 27
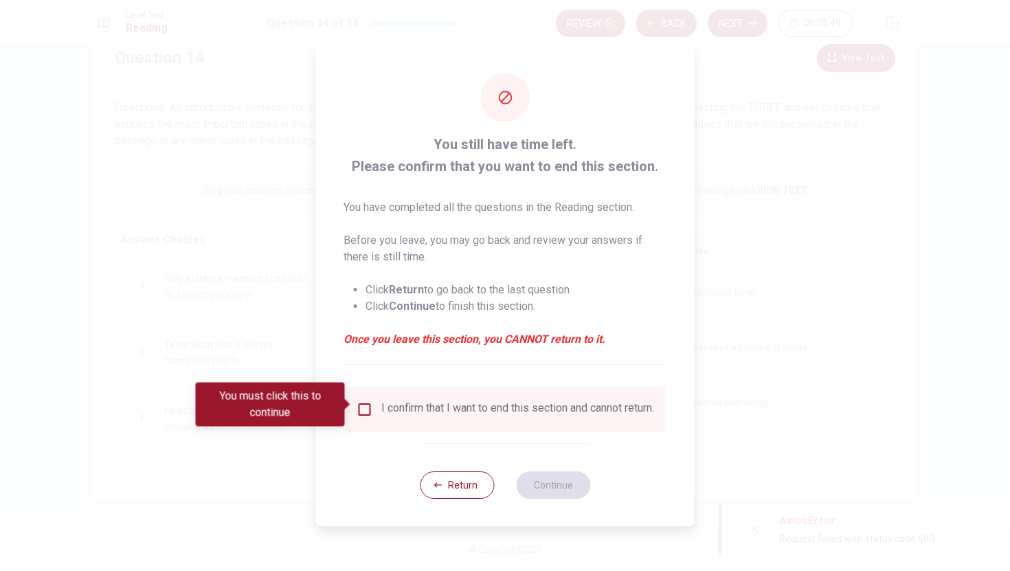
click at [368, 408] on input "You must click this to continue" at bounding box center [365, 409] width 16 height 16
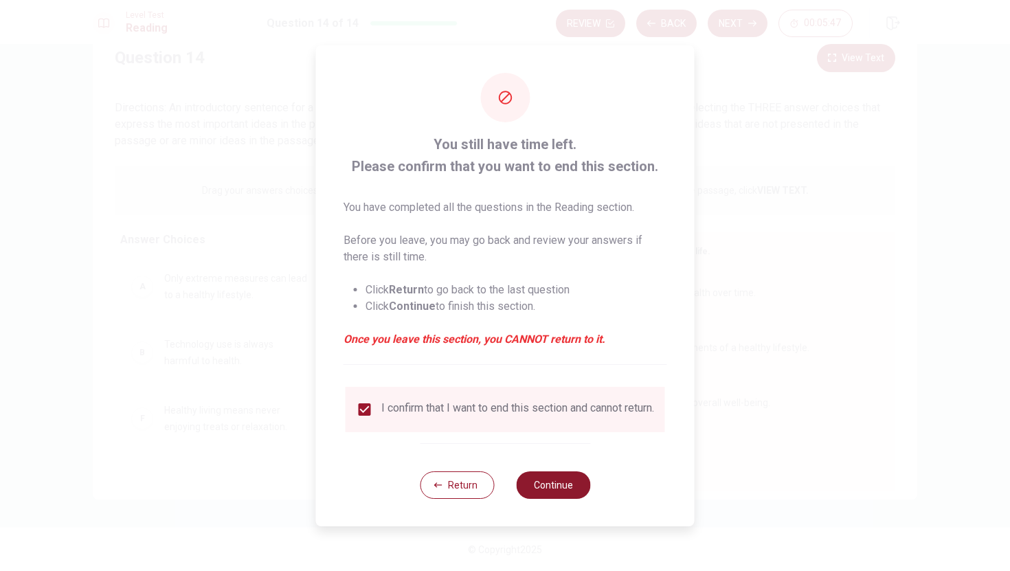
click at [555, 489] on button "Continue" at bounding box center [553, 484] width 74 height 27
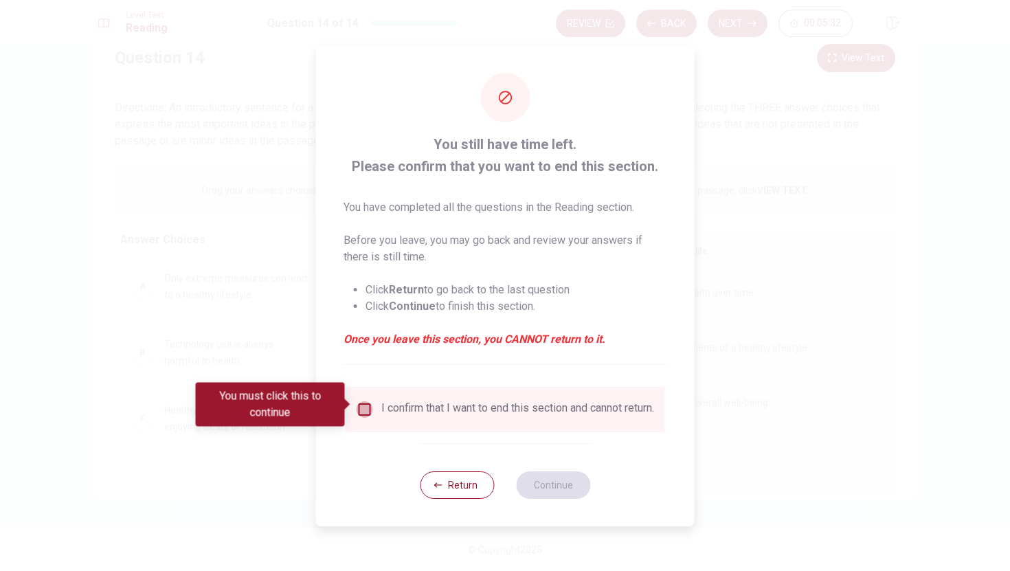
click at [358, 404] on input "You must click this to continue" at bounding box center [365, 409] width 16 height 16
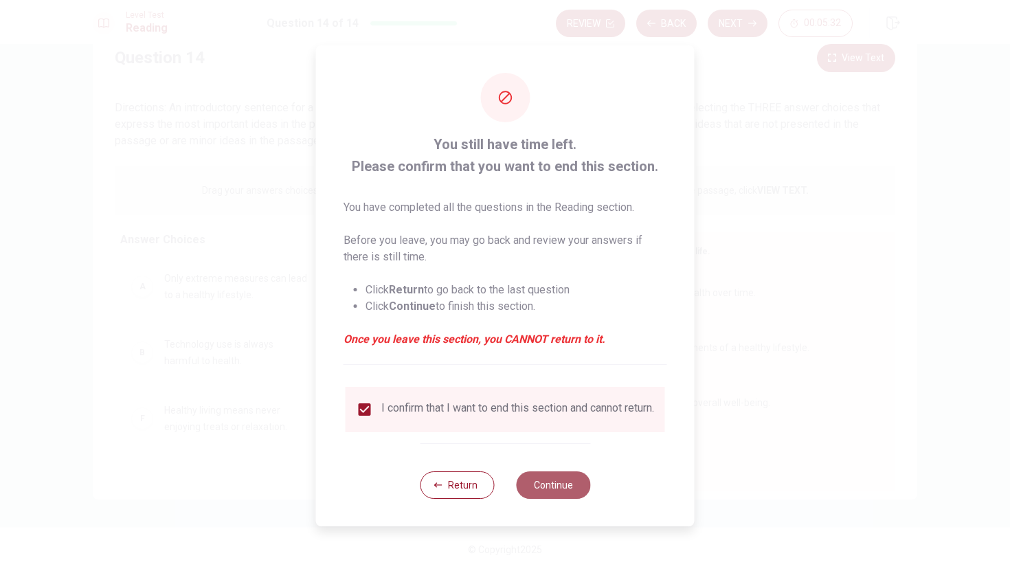
click at [559, 484] on button "Continue" at bounding box center [553, 484] width 74 height 27
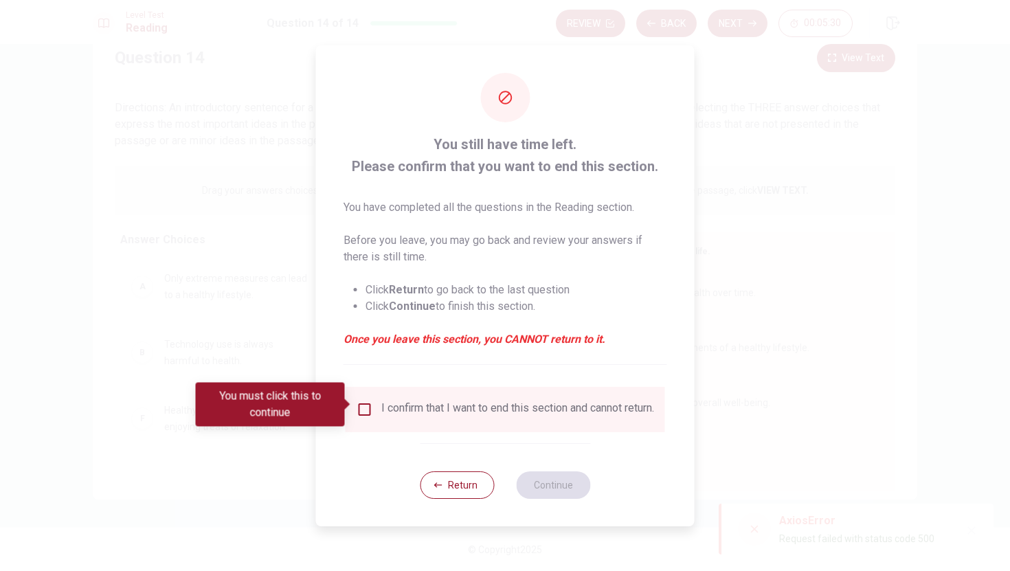
click at [351, 403] on span at bounding box center [349, 404] width 8 height 11
click at [363, 403] on input "You must click this to continue" at bounding box center [365, 409] width 16 height 16
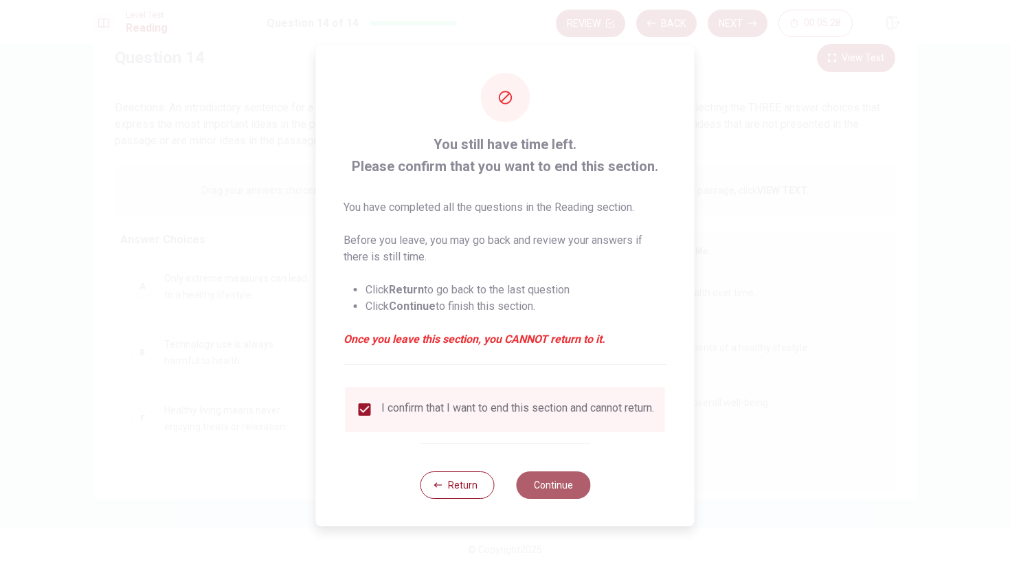
click at [552, 499] on button "Continue" at bounding box center [553, 484] width 74 height 27
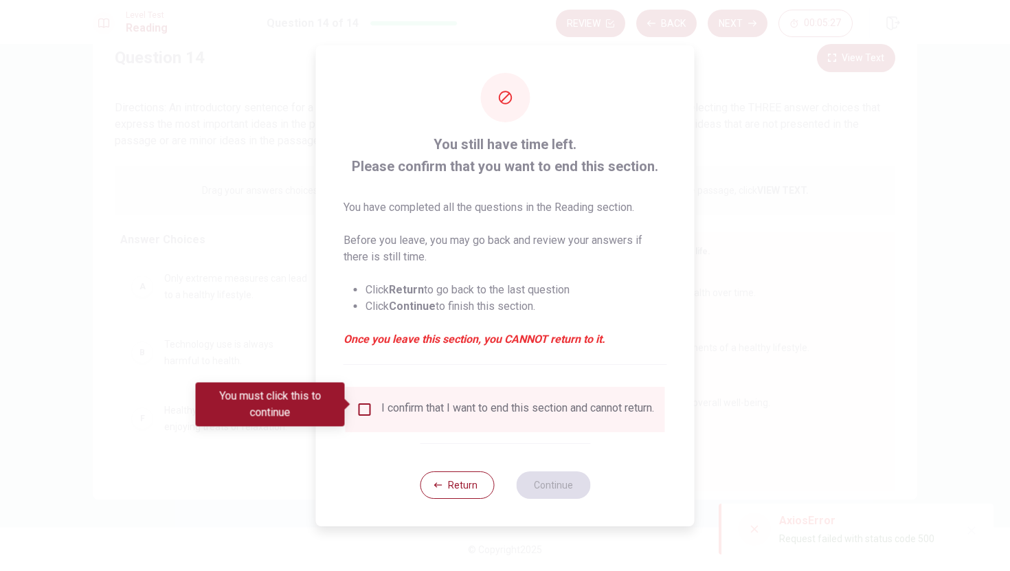
click at [659, 63] on div "You still have time left. Please confirm that you want to end this section. You…" at bounding box center [505, 285] width 379 height 481
click at [440, 403] on div "I confirm that I want to end this section and cannot return." at bounding box center [517, 409] width 273 height 16
click at [378, 409] on div "I confirm that I want to end this section and cannot return." at bounding box center [505, 409] width 297 height 16
click at [359, 405] on input "You must click this to continue" at bounding box center [365, 409] width 16 height 16
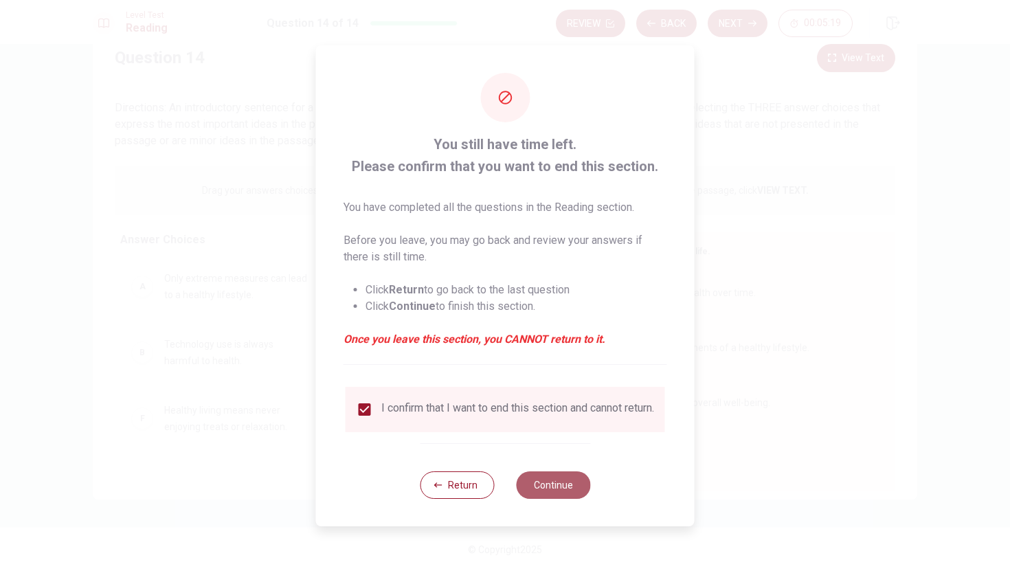
click at [559, 484] on button "Continue" at bounding box center [553, 484] width 74 height 27
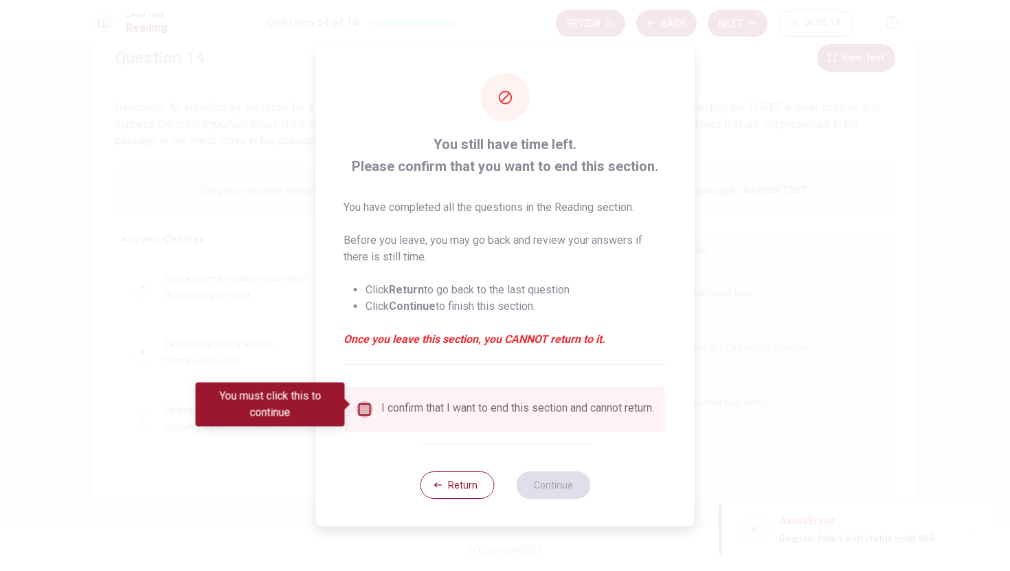
click at [363, 404] on input "You must click this to continue" at bounding box center [365, 409] width 16 height 16
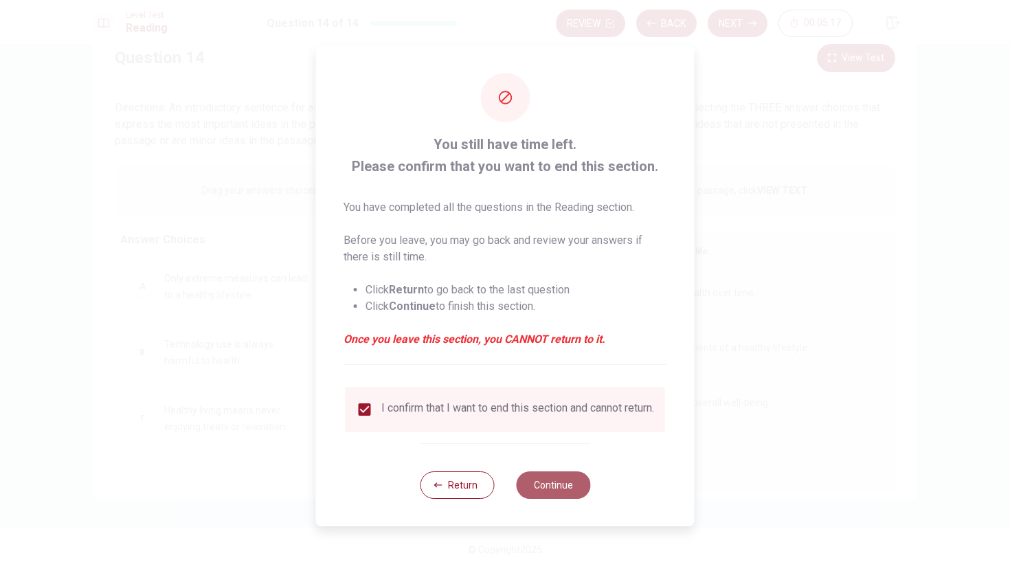
click at [556, 475] on button "Continue" at bounding box center [553, 484] width 74 height 27
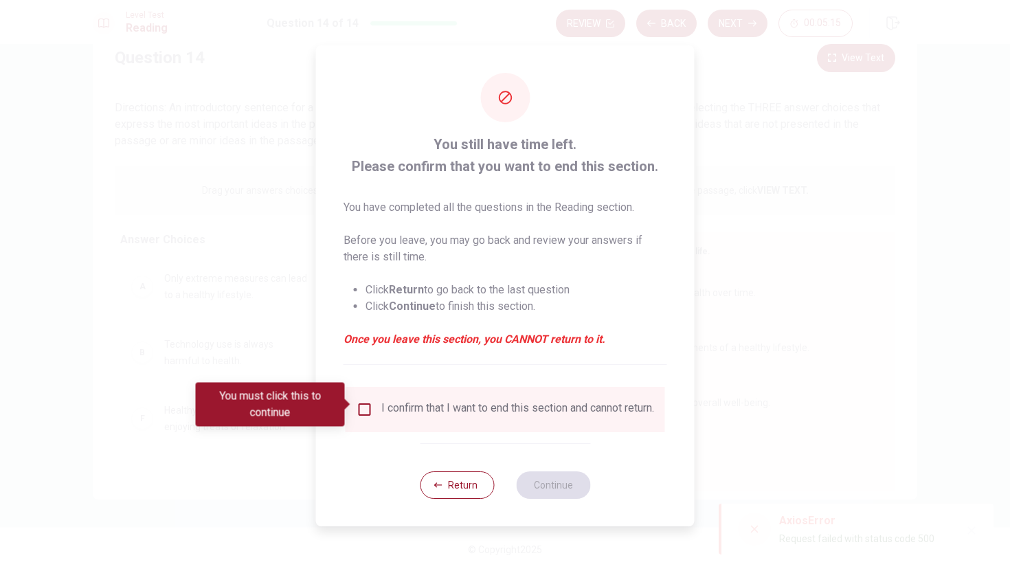
click at [510, 282] on li "Click Return to go back to the last question" at bounding box center [516, 290] width 302 height 16
click at [512, 337] on em "Once you leave this section, you CANNOT return to it." at bounding box center [506, 339] width 324 height 16
click at [382, 406] on div "I confirm that I want to end this section and cannot return." at bounding box center [517, 409] width 273 height 16
click at [363, 407] on input "You must click this to continue" at bounding box center [365, 409] width 16 height 16
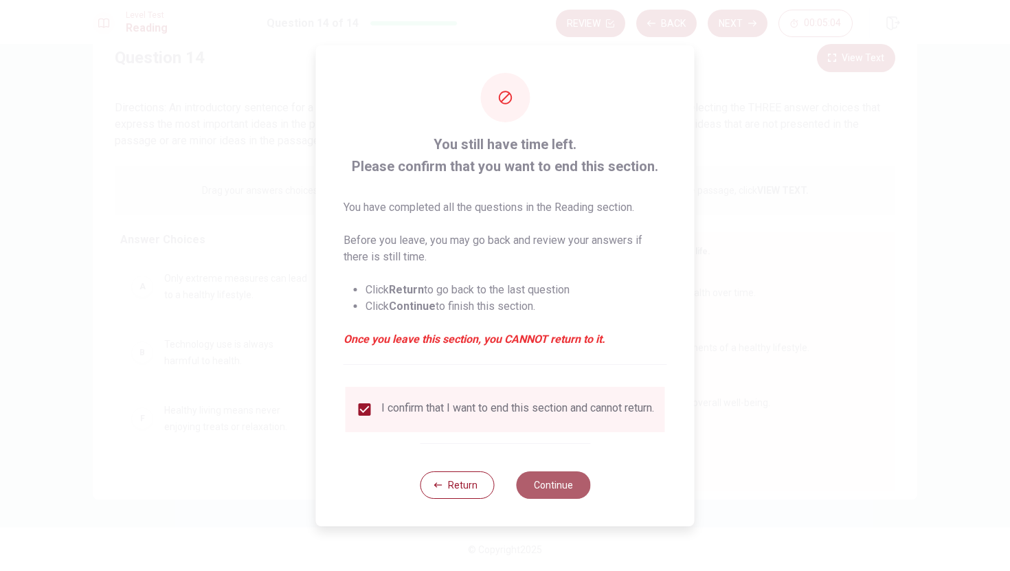
click at [535, 488] on button "Continue" at bounding box center [553, 484] width 74 height 27
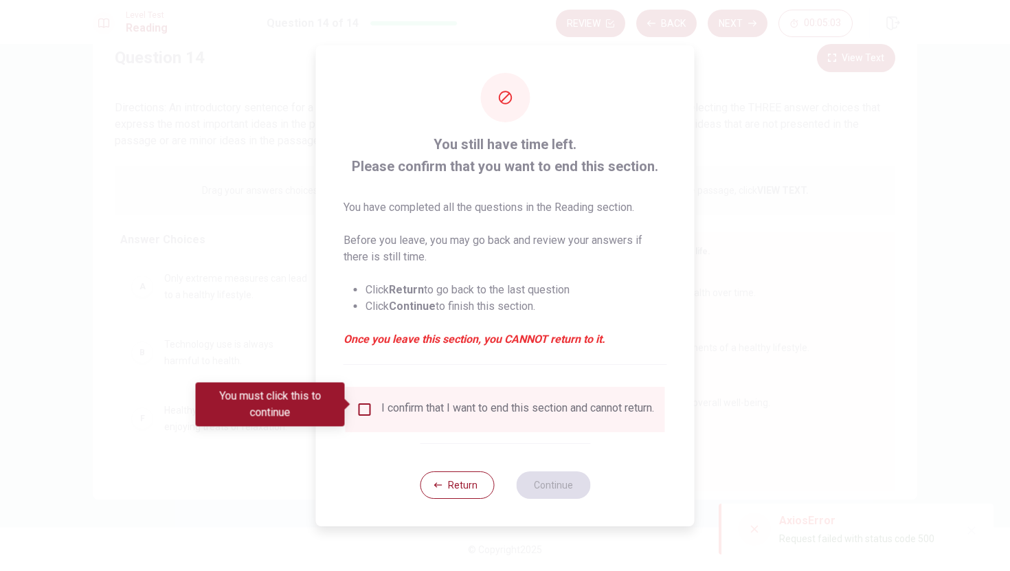
click at [318, 396] on div "You must click this to continue" at bounding box center [270, 405] width 149 height 44
click at [361, 405] on input "You must click this to continue" at bounding box center [365, 409] width 16 height 16
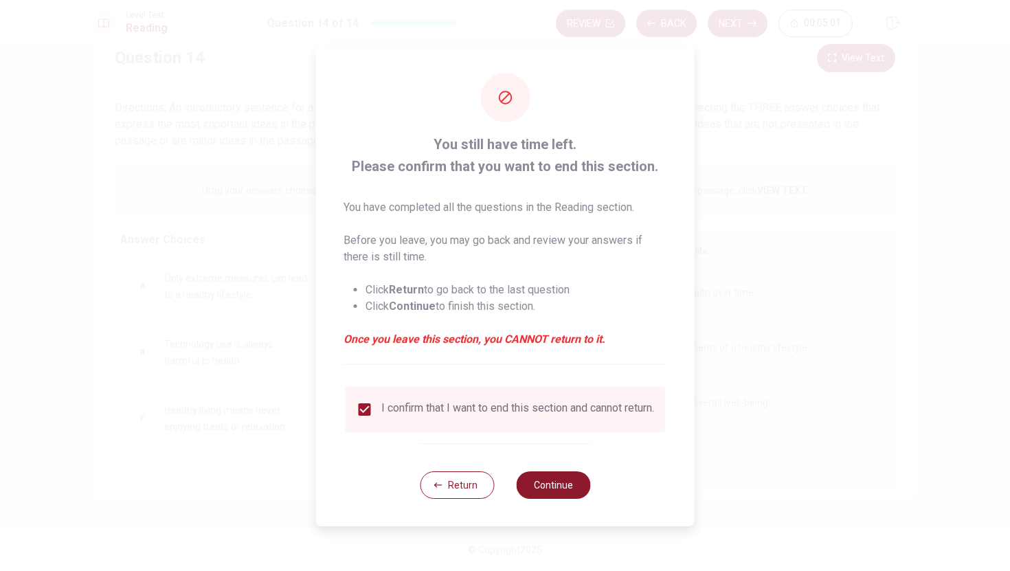
click at [567, 499] on button "Continue" at bounding box center [553, 484] width 74 height 27
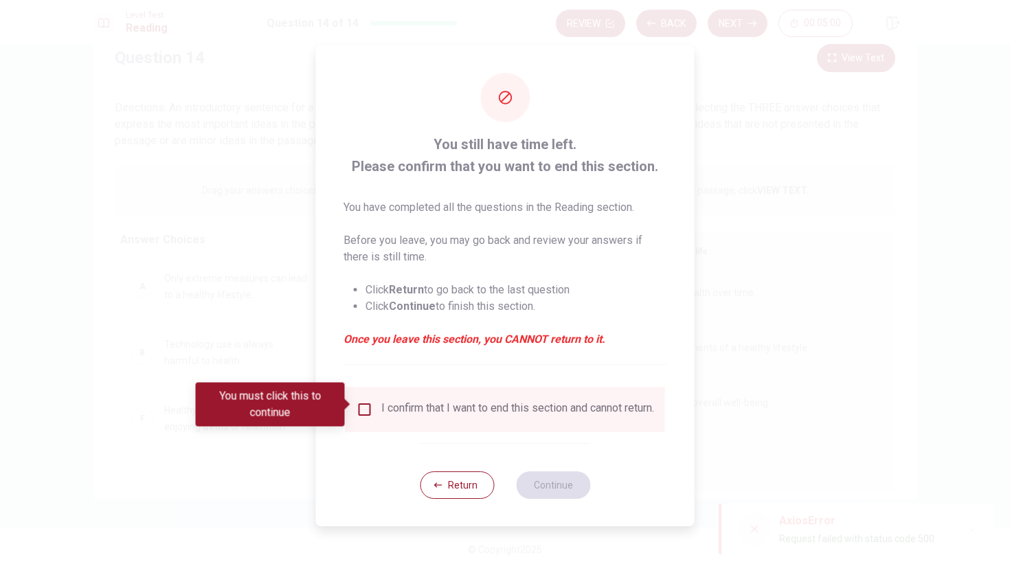
click at [747, 531] on div at bounding box center [505, 285] width 1010 height 571
click at [780, 529] on div at bounding box center [505, 285] width 1010 height 571
